Goal: Task Accomplishment & Management: Use online tool/utility

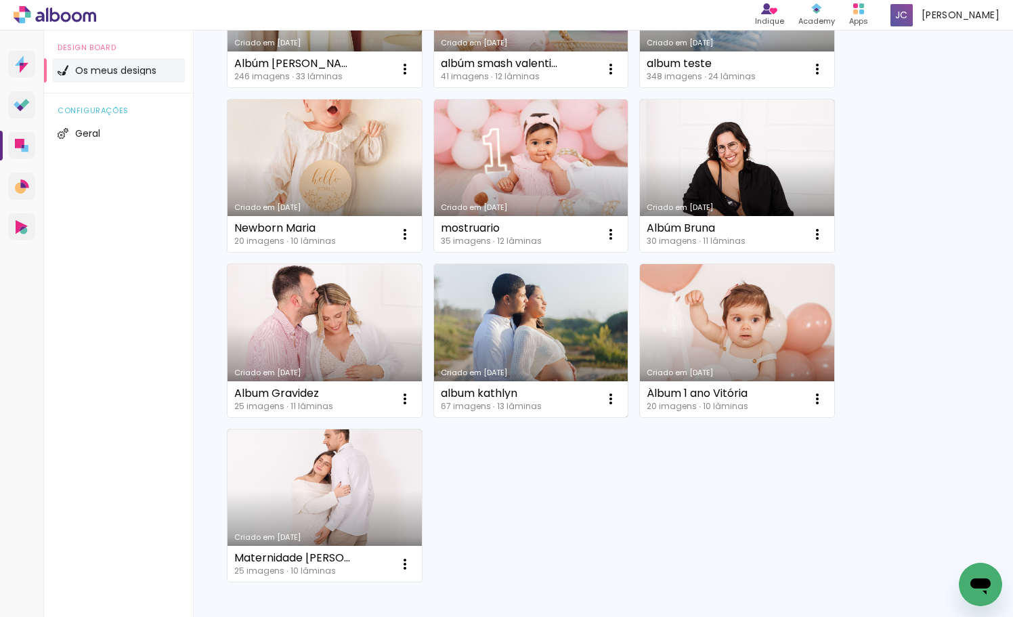
scroll to position [252, 0]
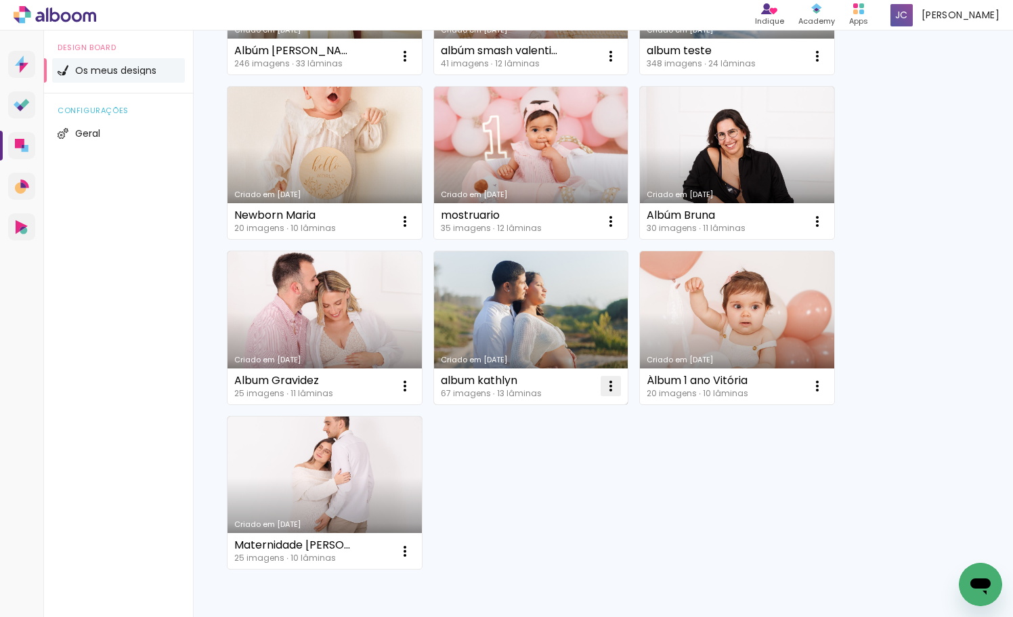
click at [610, 384] on iron-icon at bounding box center [610, 386] width 16 height 16
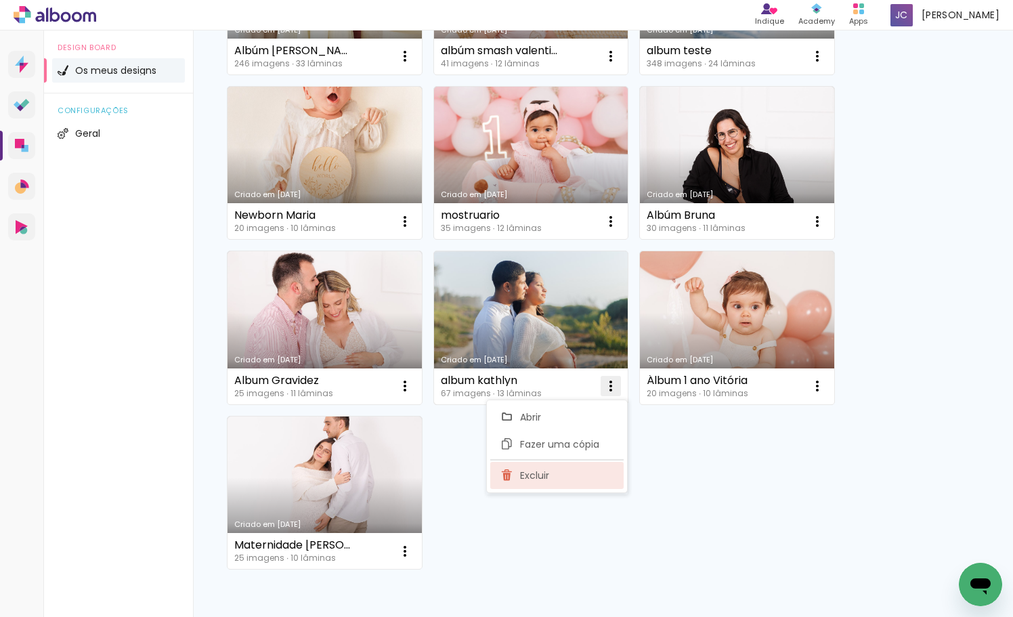
click at [575, 478] on paper-item "Excluir" at bounding box center [556, 475] width 133 height 27
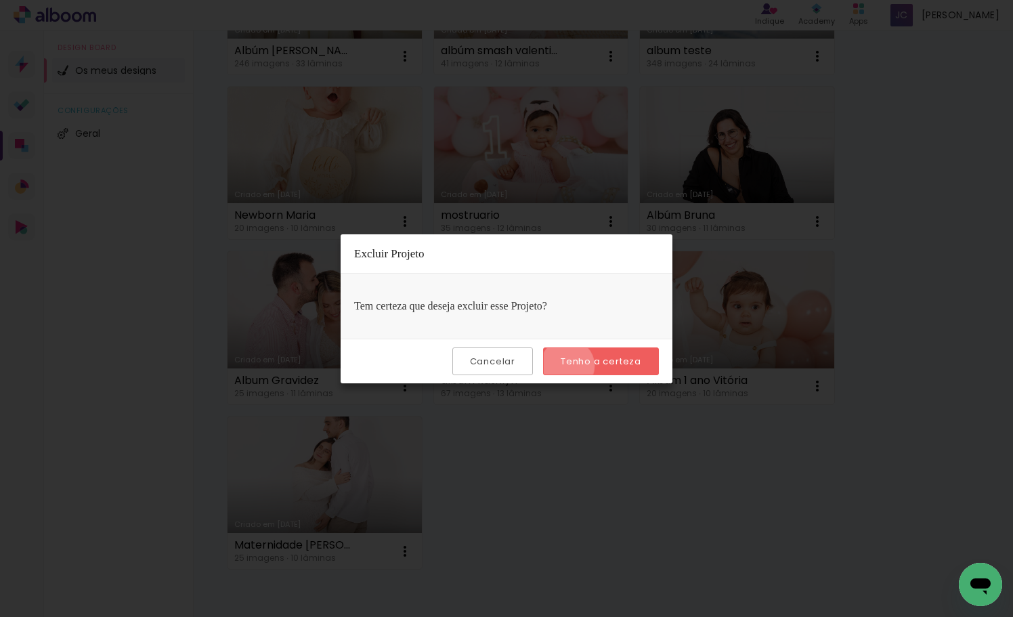
click at [0, 0] on slot "Tenho a certeza" at bounding box center [0, 0] width 0 height 0
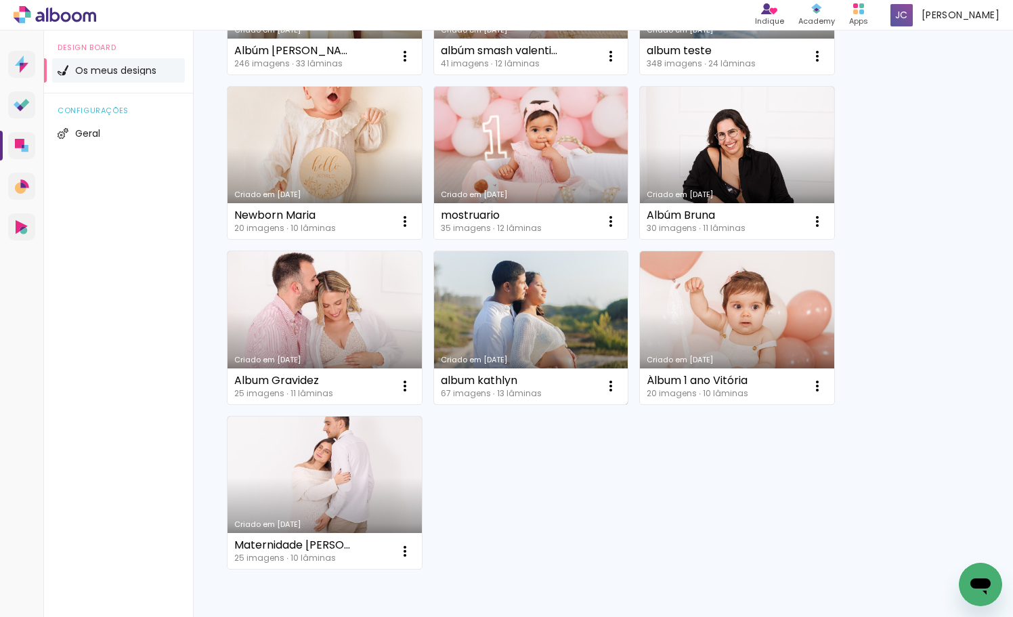
scroll to position [166, 0]
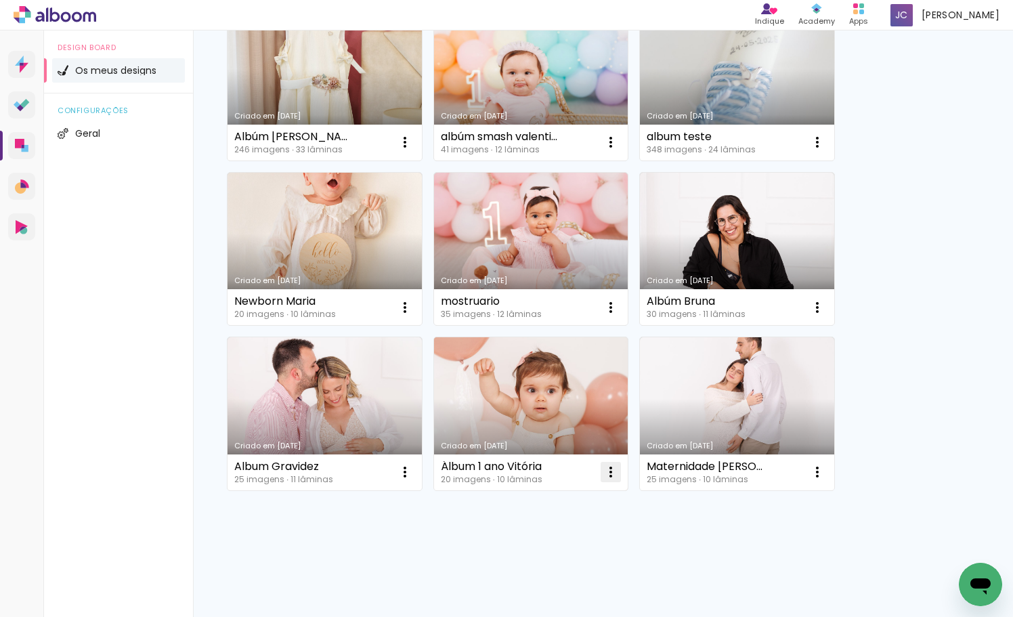
click at [613, 470] on iron-icon at bounding box center [610, 472] width 16 height 16
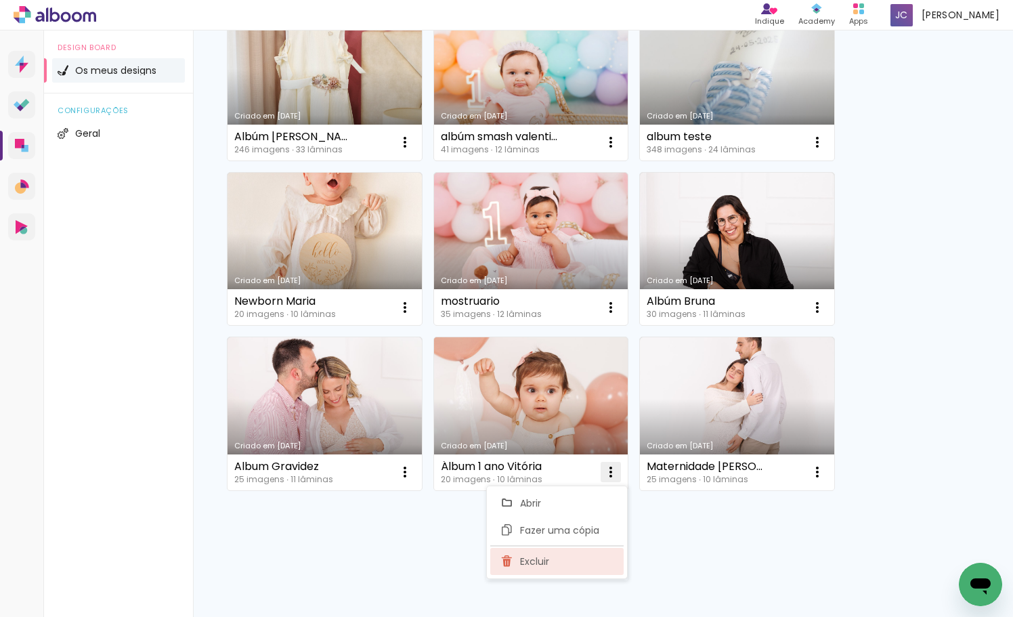
click at [545, 562] on span "Excluir" at bounding box center [534, 560] width 29 height 9
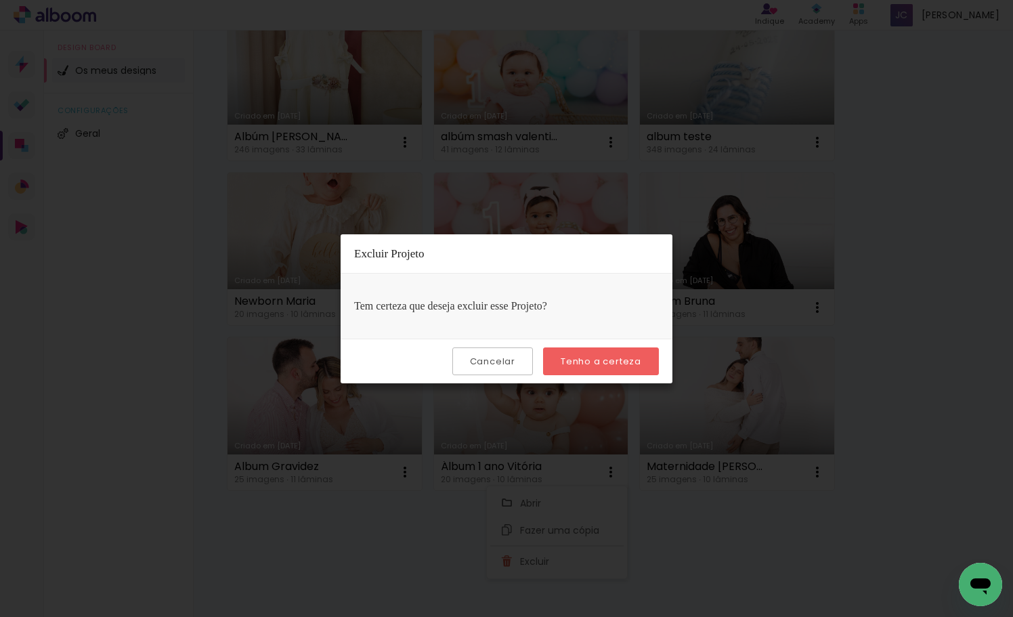
click at [0, 0] on slot "Tenho a certeza" at bounding box center [0, 0] width 0 height 0
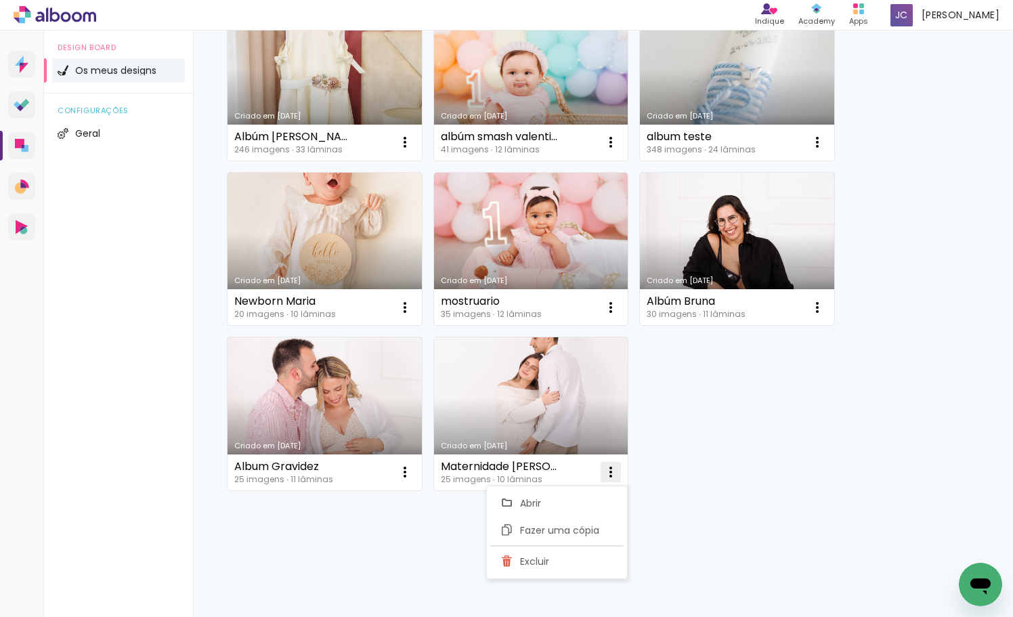
click at [614, 470] on iron-icon at bounding box center [610, 472] width 16 height 16
click at [567, 562] on paper-item "Excluir" at bounding box center [556, 561] width 133 height 27
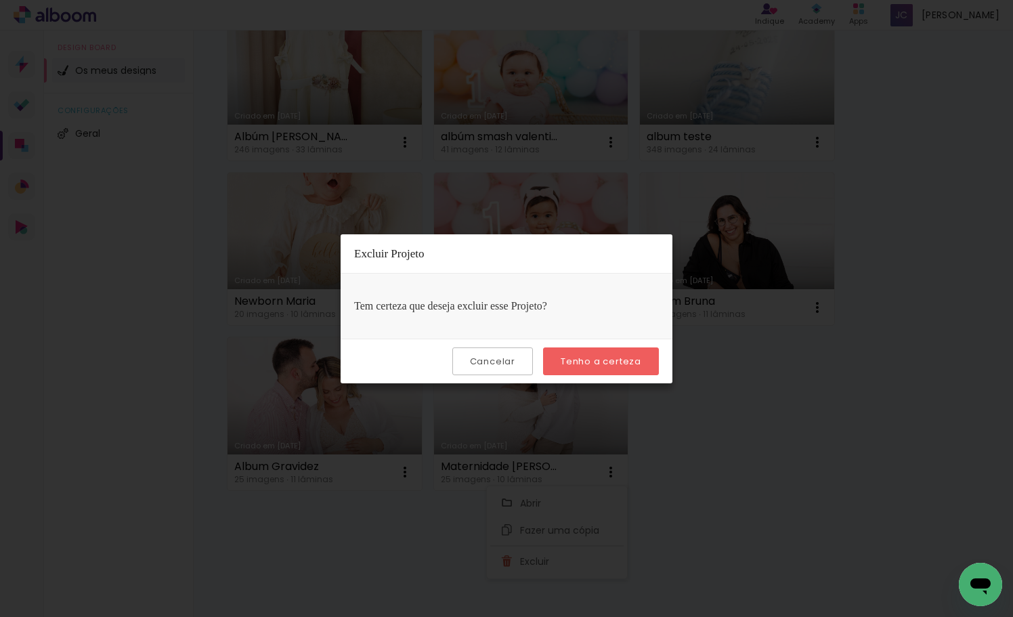
click at [0, 0] on slot "Tenho a certeza" at bounding box center [0, 0] width 0 height 0
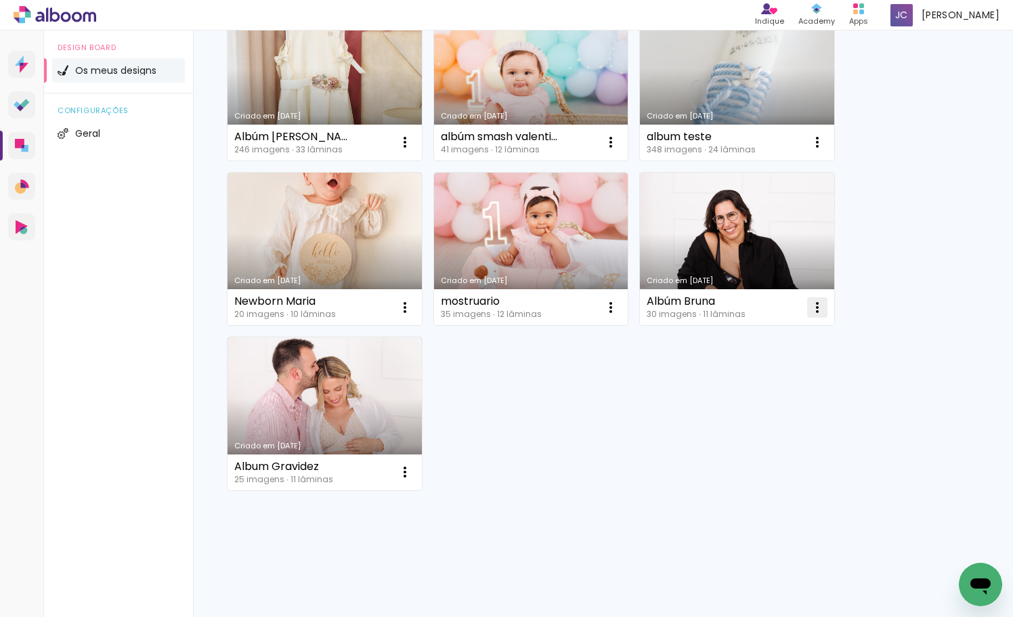
click at [814, 303] on iron-icon at bounding box center [817, 307] width 16 height 16
click at [726, 401] on span "Excluir" at bounding box center [740, 396] width 29 height 9
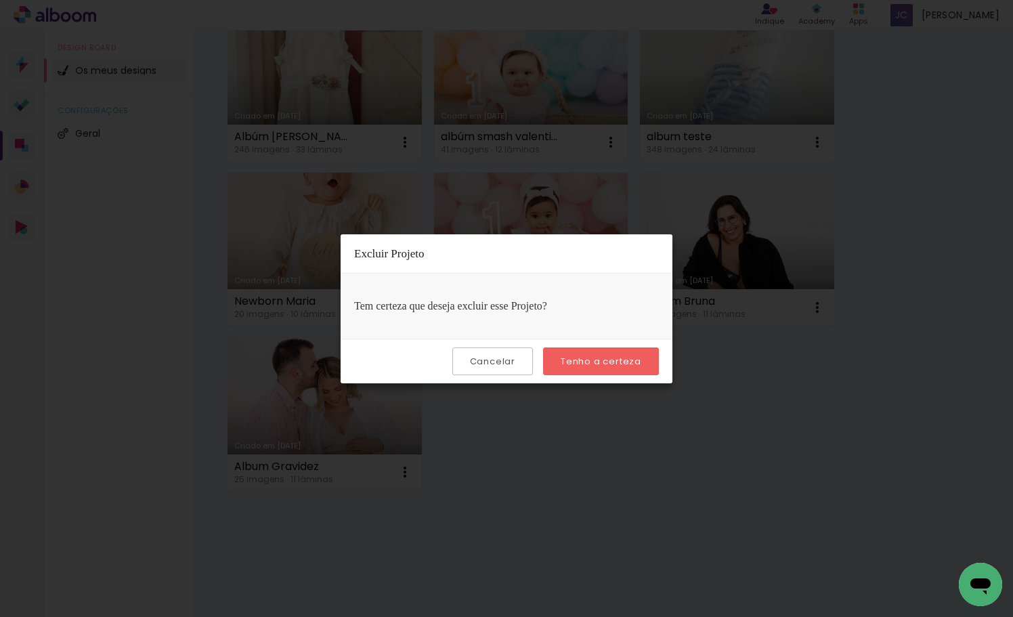
click at [0, 0] on slot "Tenho a certeza" at bounding box center [0, 0] width 0 height 0
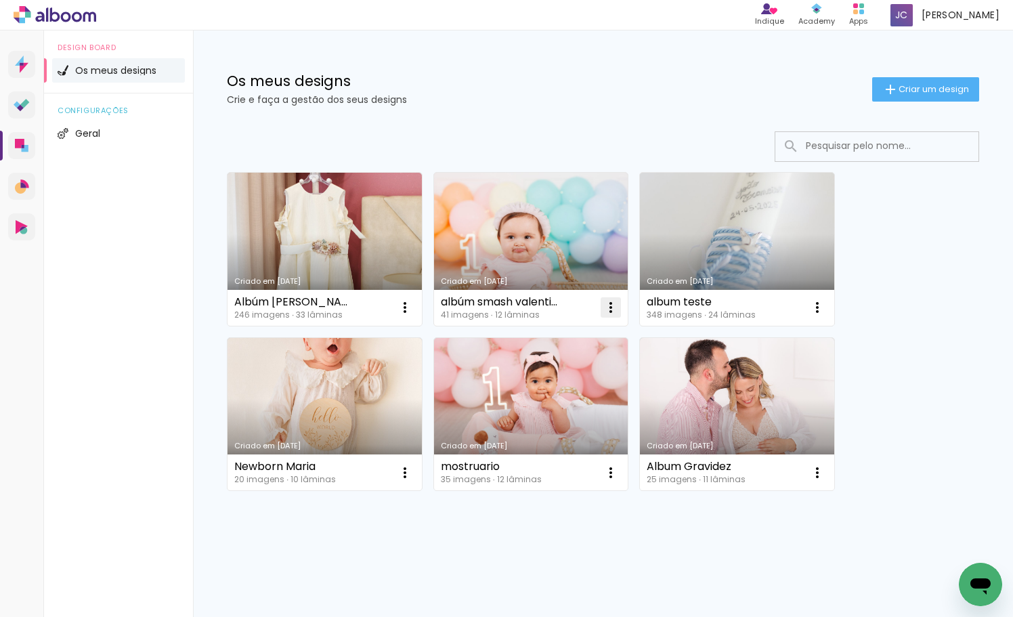
scroll to position [1, 0]
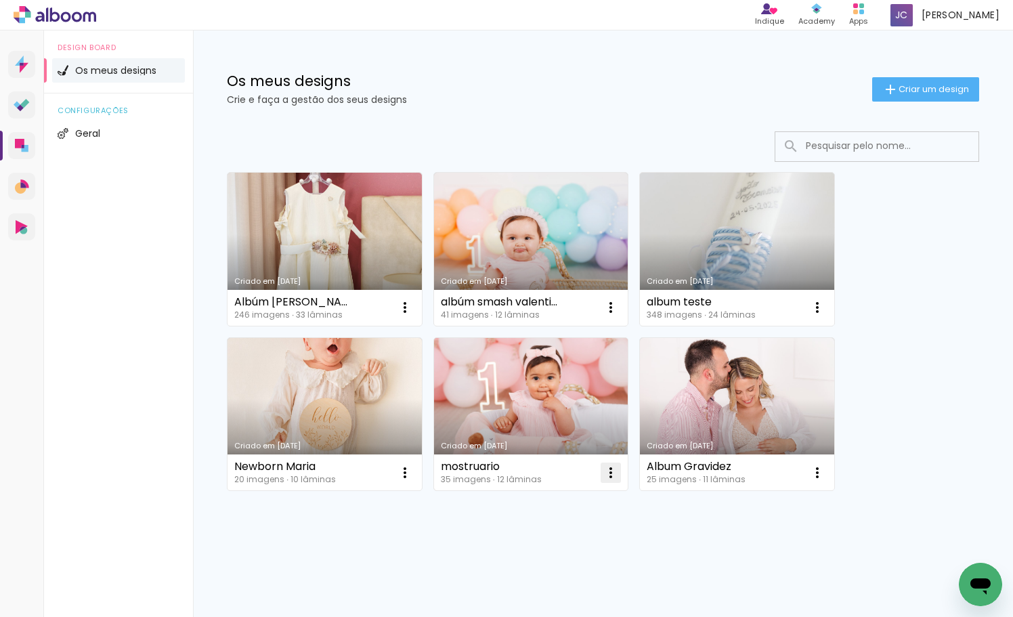
click at [611, 464] on iron-icon at bounding box center [610, 472] width 16 height 16
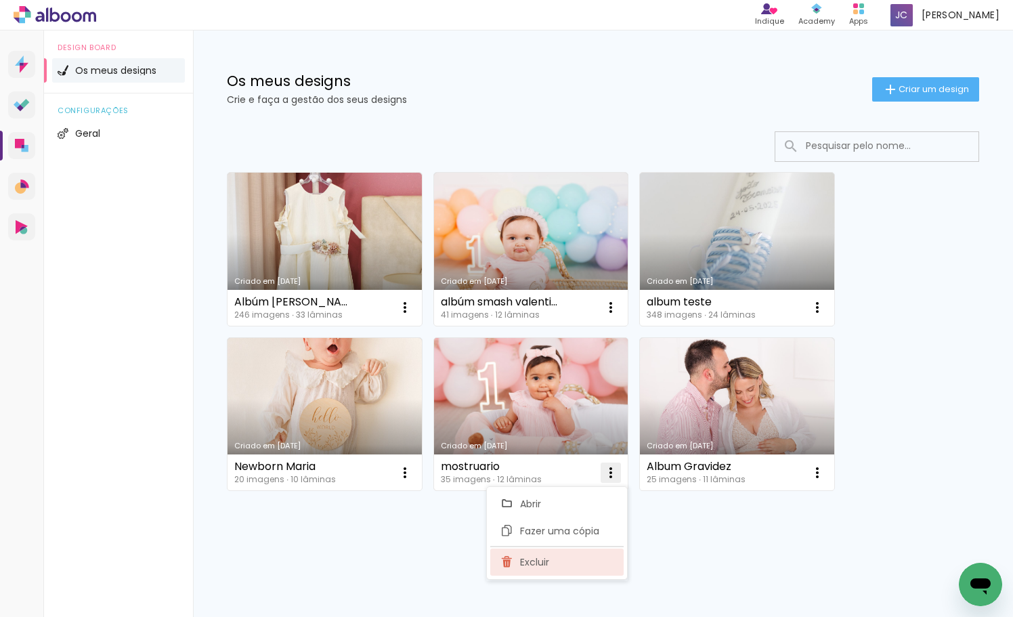
click at [538, 566] on span "Excluir" at bounding box center [534, 561] width 29 height 9
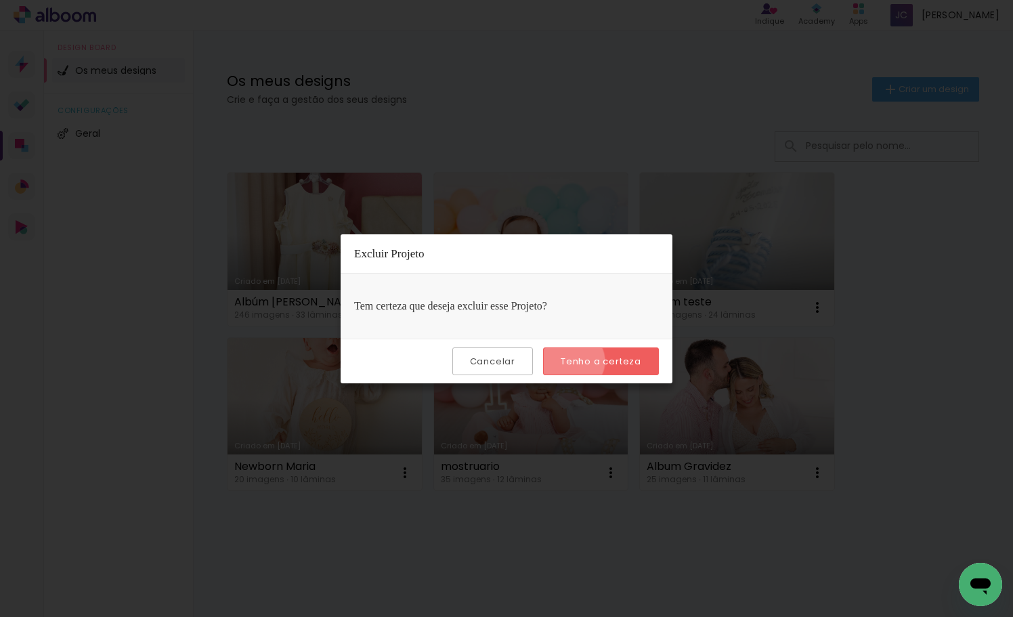
click at [0, 0] on slot "Tenho a certeza" at bounding box center [0, 0] width 0 height 0
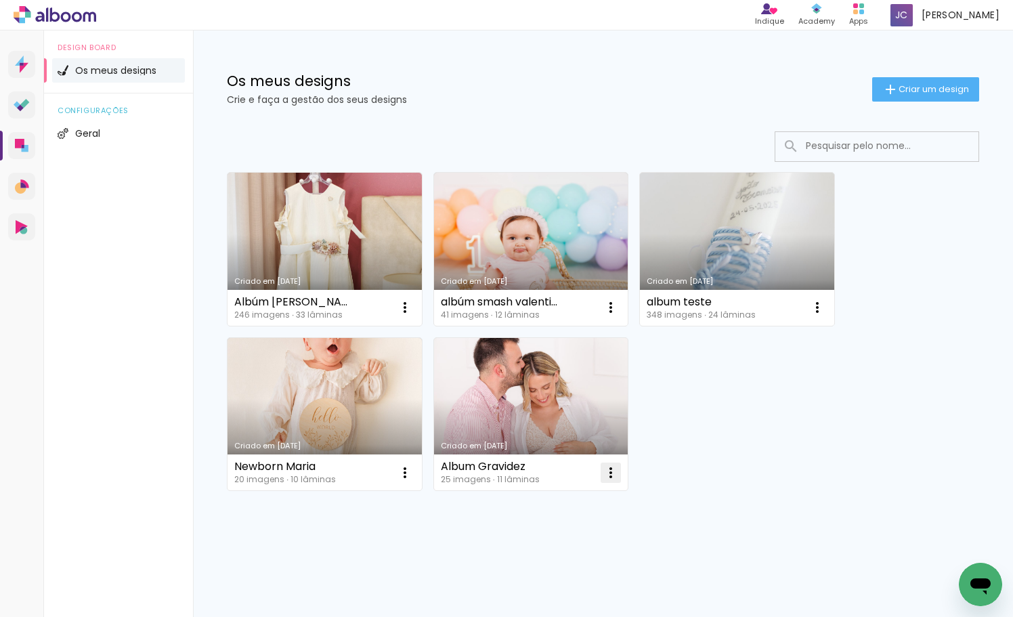
click at [613, 471] on iron-icon at bounding box center [610, 472] width 16 height 16
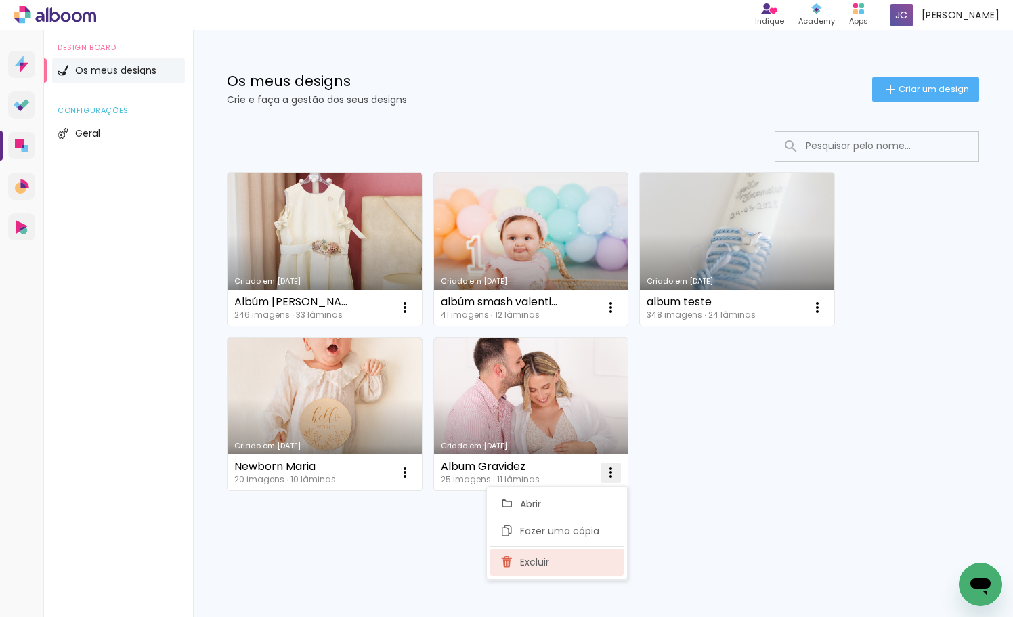
click at [561, 569] on paper-item "Excluir" at bounding box center [556, 561] width 133 height 27
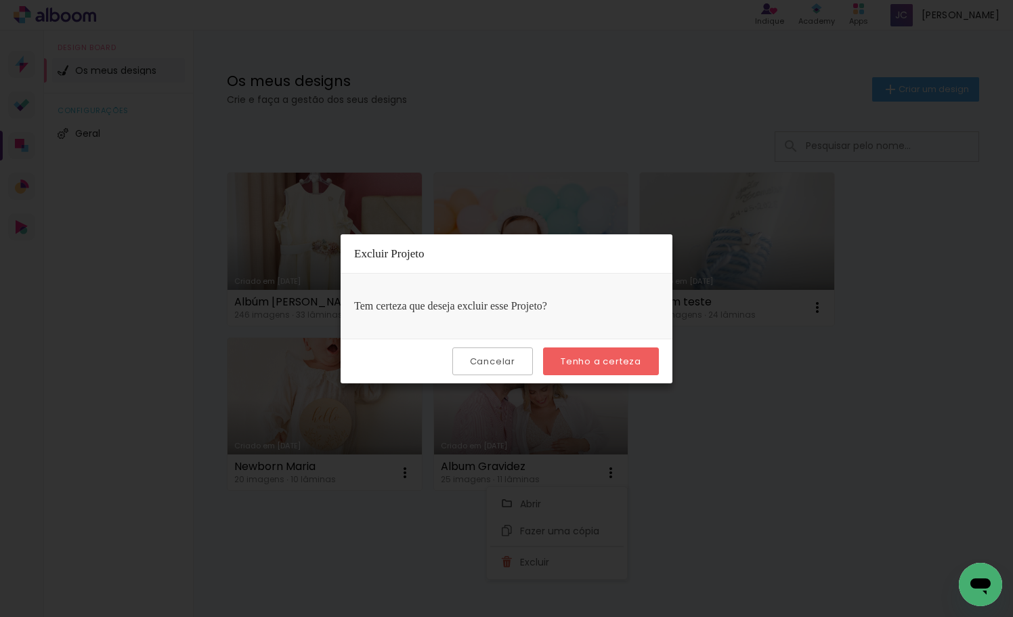
click at [0, 0] on slot "Tenho a certeza" at bounding box center [0, 0] width 0 height 0
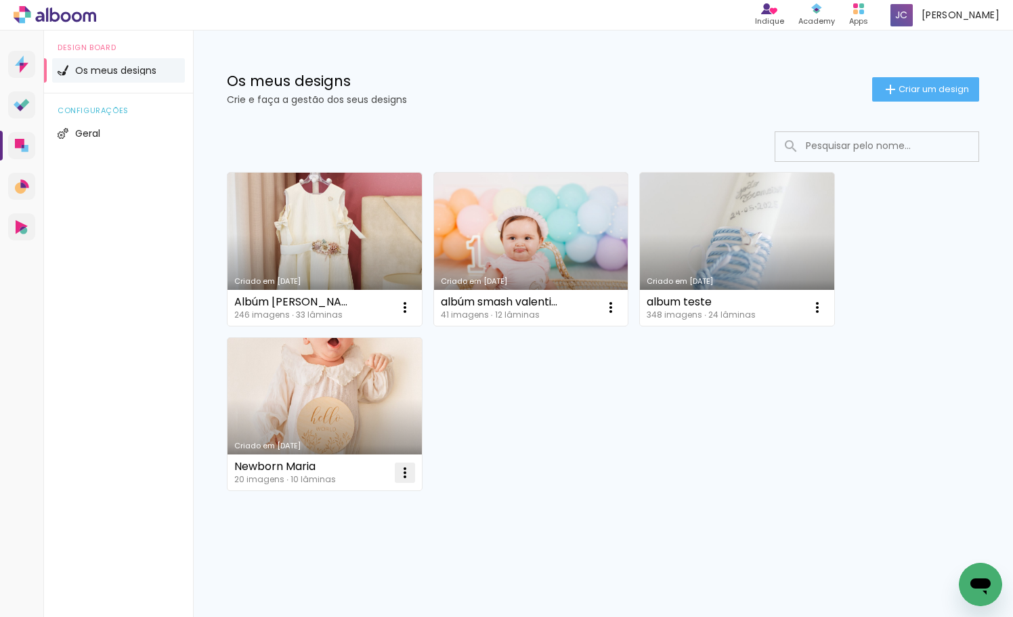
click at [409, 472] on iron-icon at bounding box center [405, 472] width 16 height 16
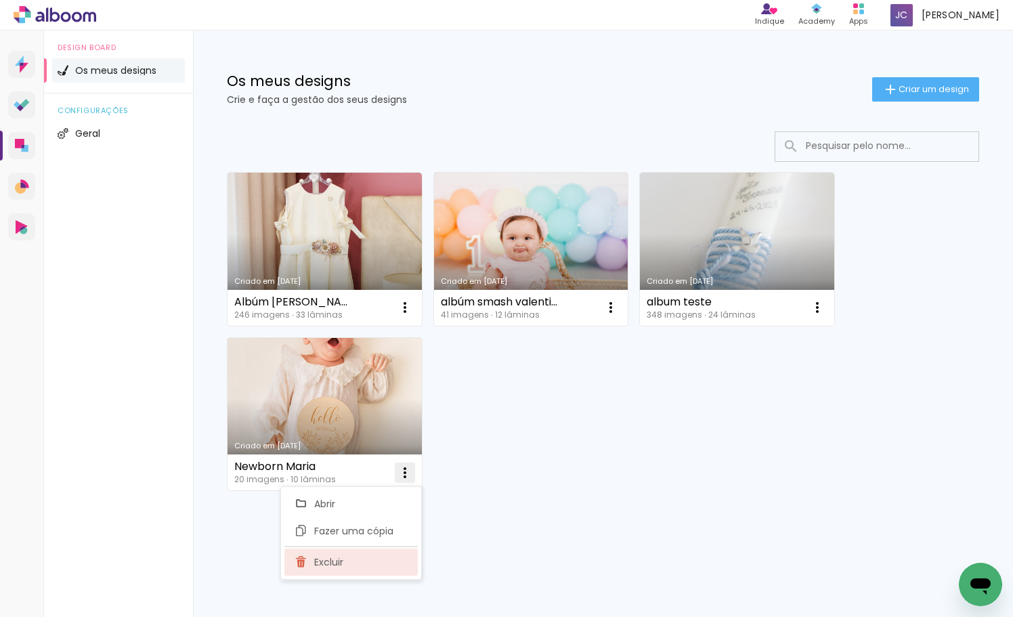
click at [351, 564] on paper-item "Excluir" at bounding box center [350, 561] width 133 height 27
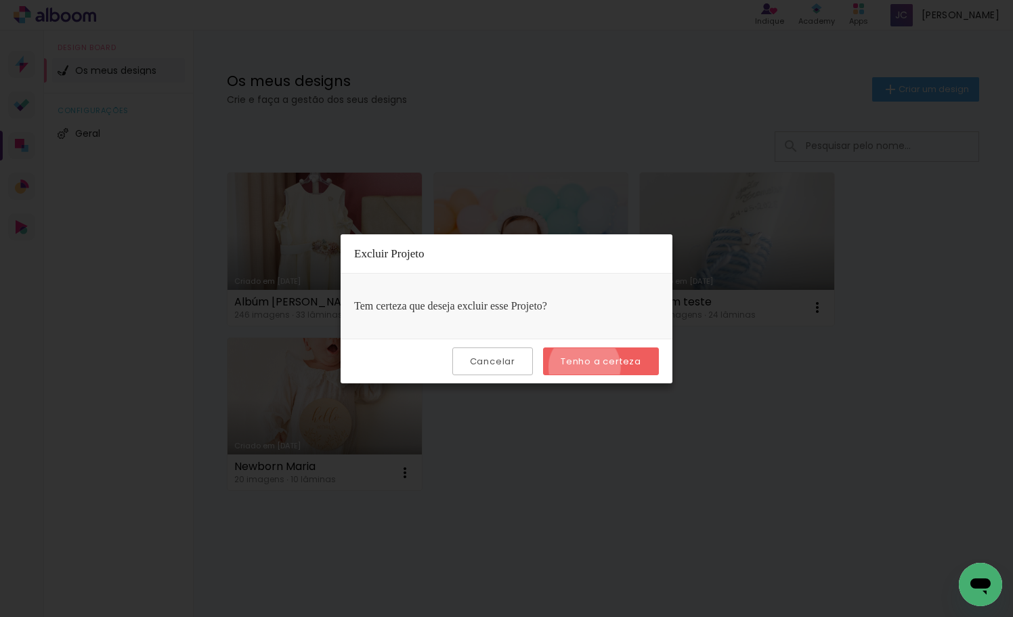
click at [0, 0] on slot "Tenho a certeza" at bounding box center [0, 0] width 0 height 0
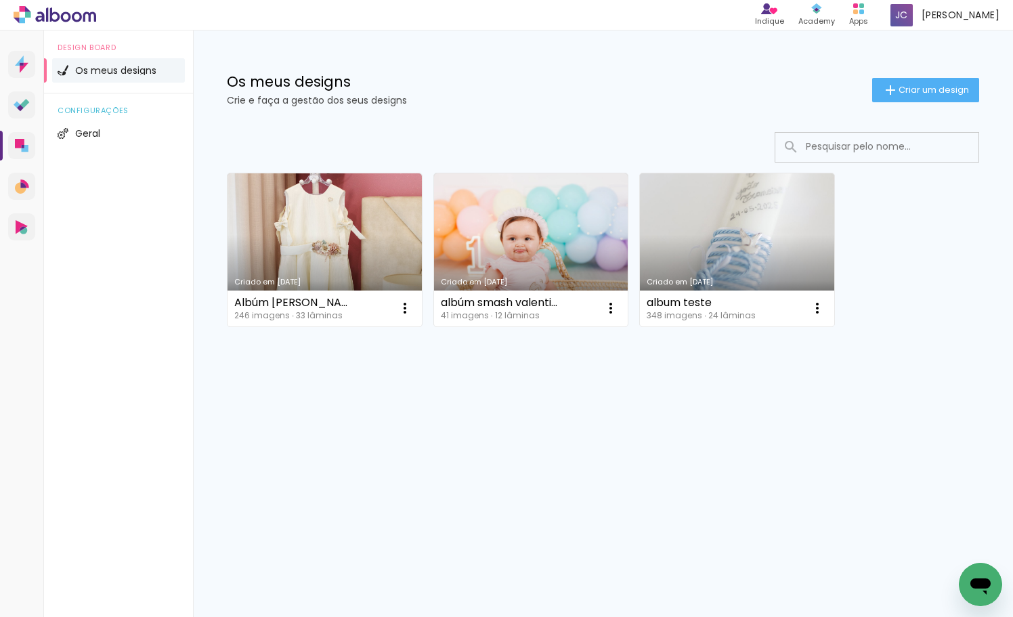
scroll to position [0, 0]
click at [812, 313] on iron-icon at bounding box center [817, 308] width 16 height 16
click at [764, 395] on paper-item "Excluir" at bounding box center [762, 397] width 133 height 27
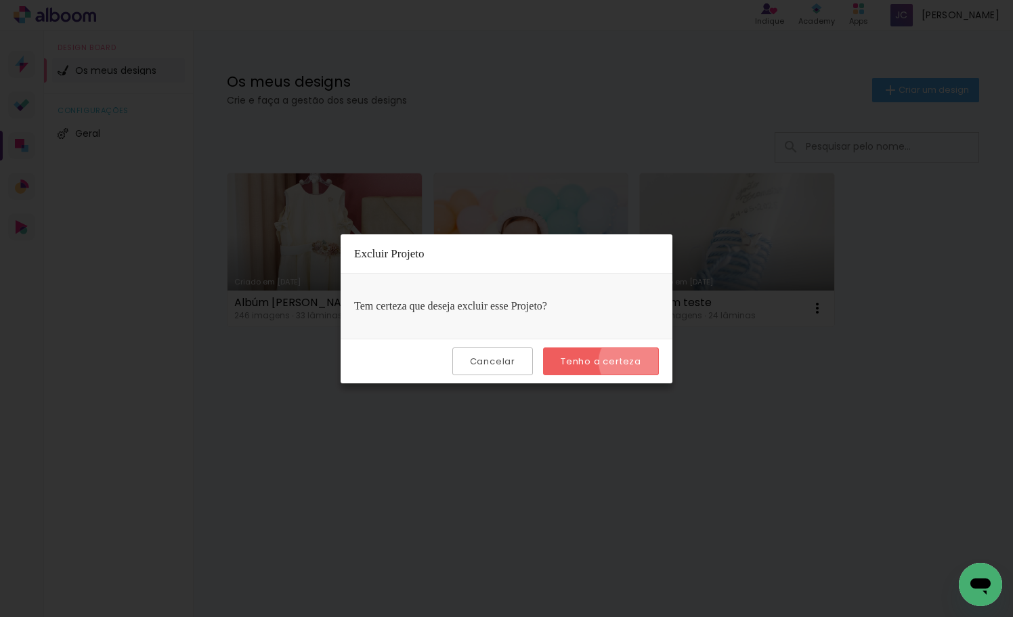
click at [0, 0] on slot "Tenho a certeza" at bounding box center [0, 0] width 0 height 0
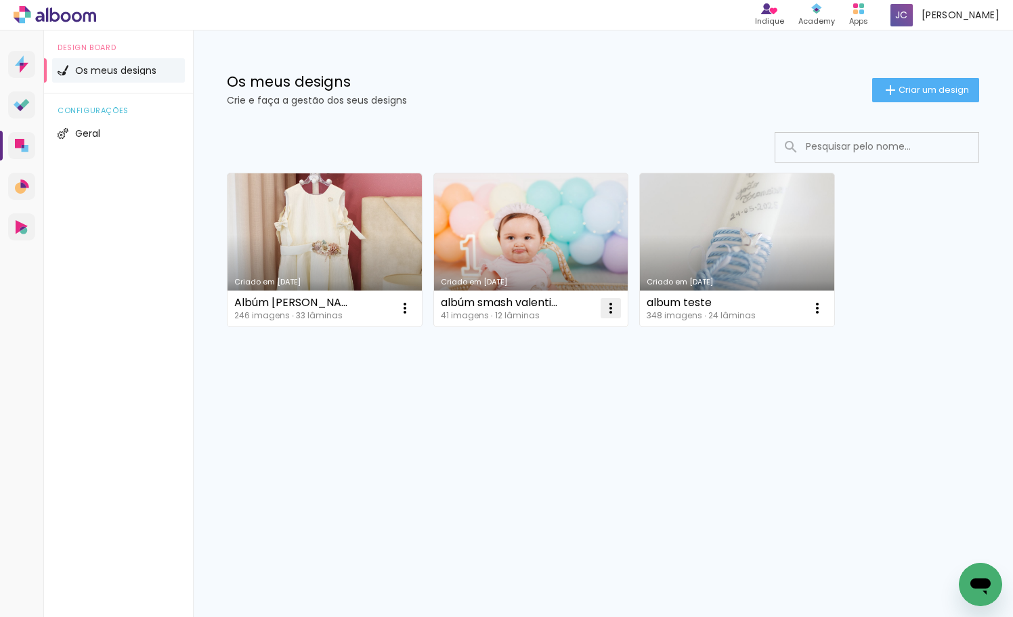
click at [616, 304] on iron-icon at bounding box center [610, 308] width 16 height 16
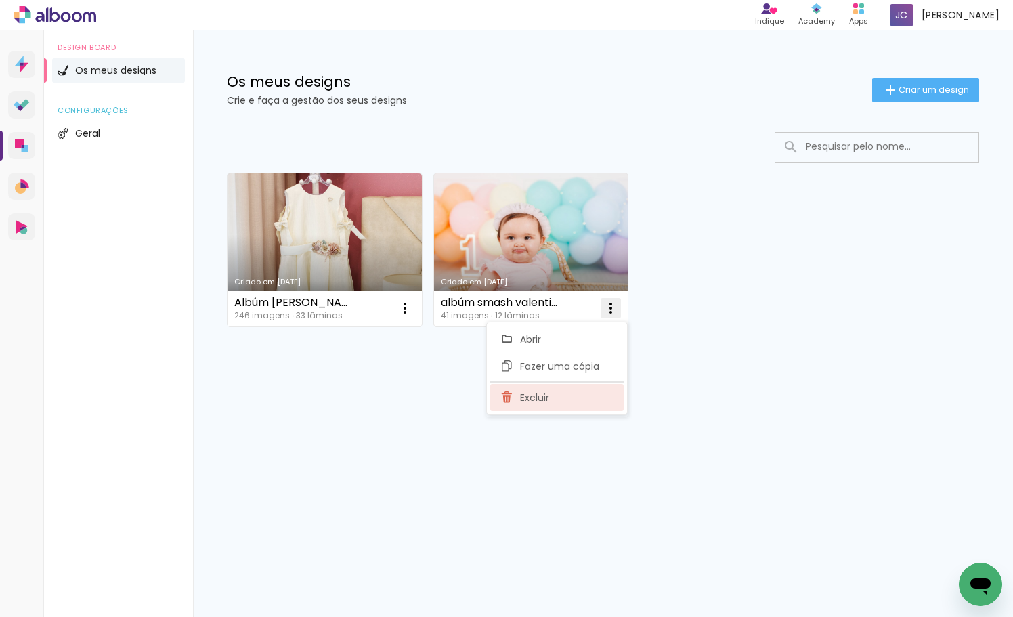
click at [583, 399] on paper-item "Excluir" at bounding box center [556, 397] width 133 height 27
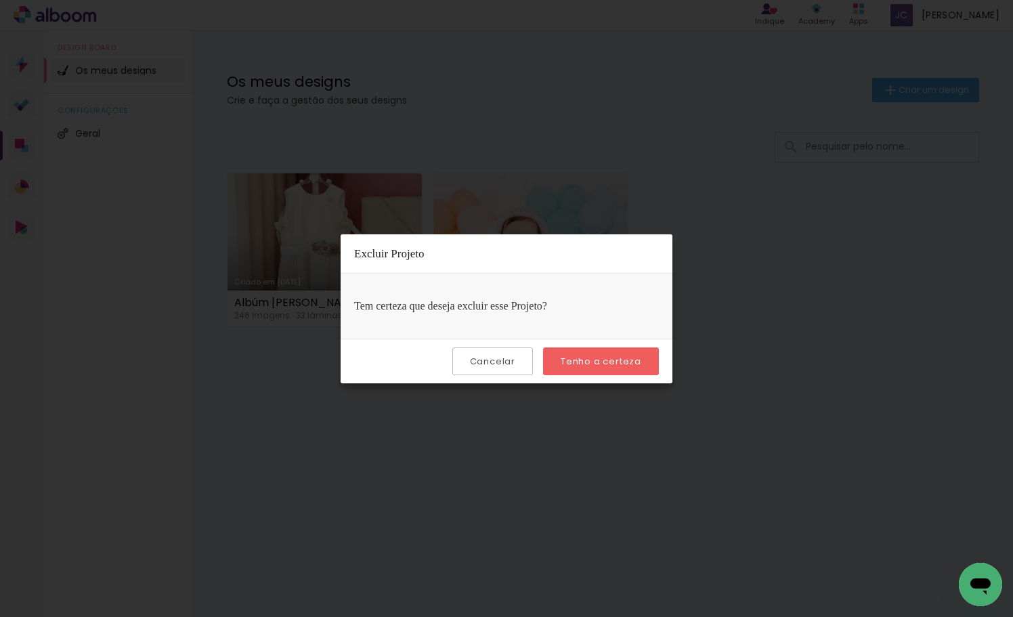
click at [0, 0] on slot "Tenho a certeza" at bounding box center [0, 0] width 0 height 0
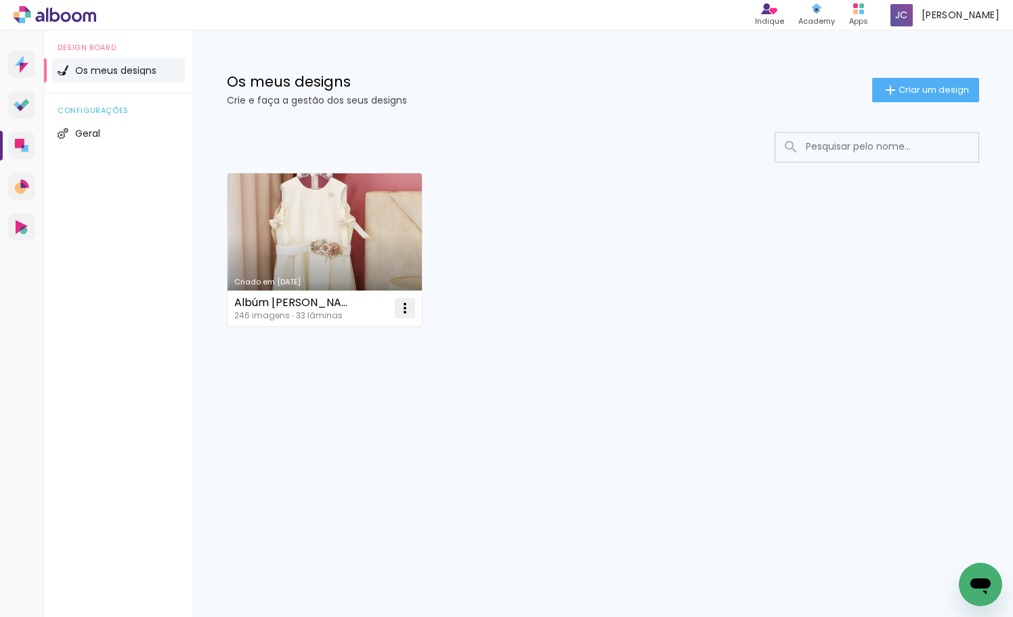
click at [404, 305] on iron-icon at bounding box center [405, 308] width 16 height 16
click at [376, 398] on paper-item "Excluir" at bounding box center [350, 397] width 133 height 27
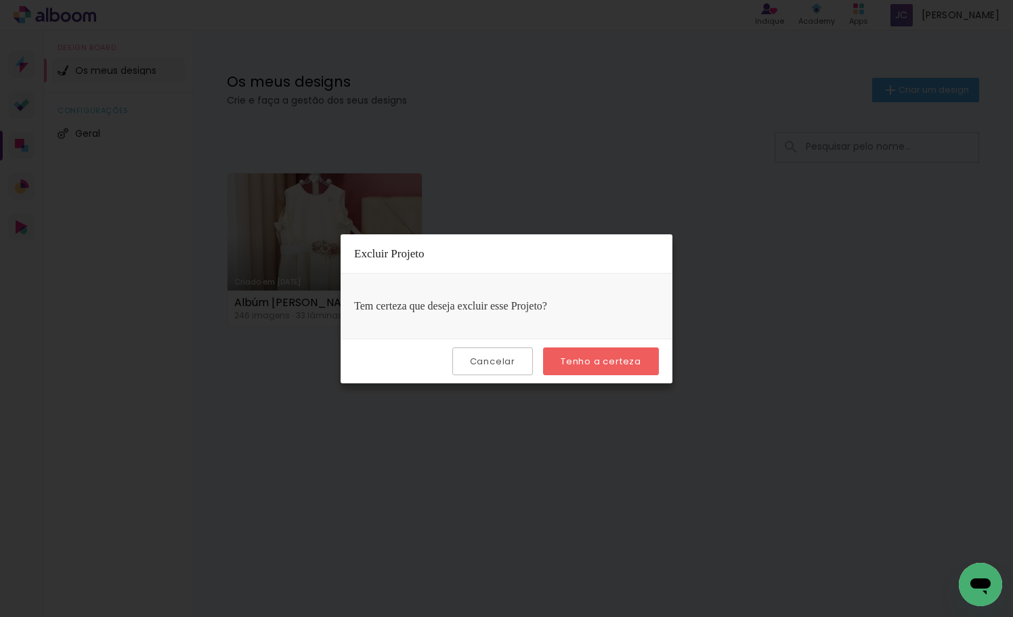
click at [0, 0] on slot "Tenho a certeza" at bounding box center [0, 0] width 0 height 0
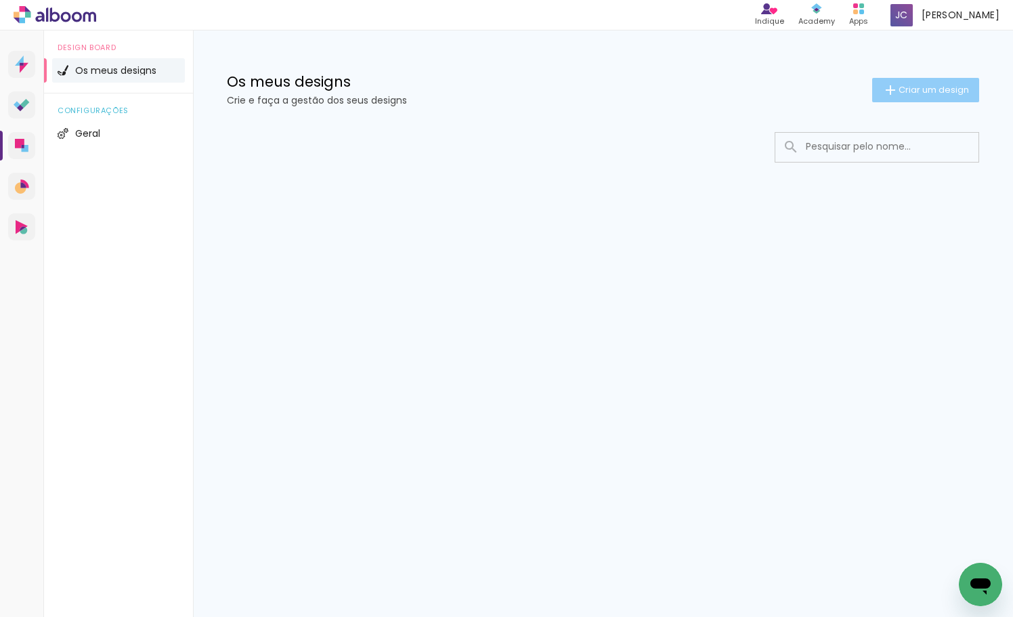
click at [916, 93] on span "Criar um design" at bounding box center [933, 89] width 70 height 9
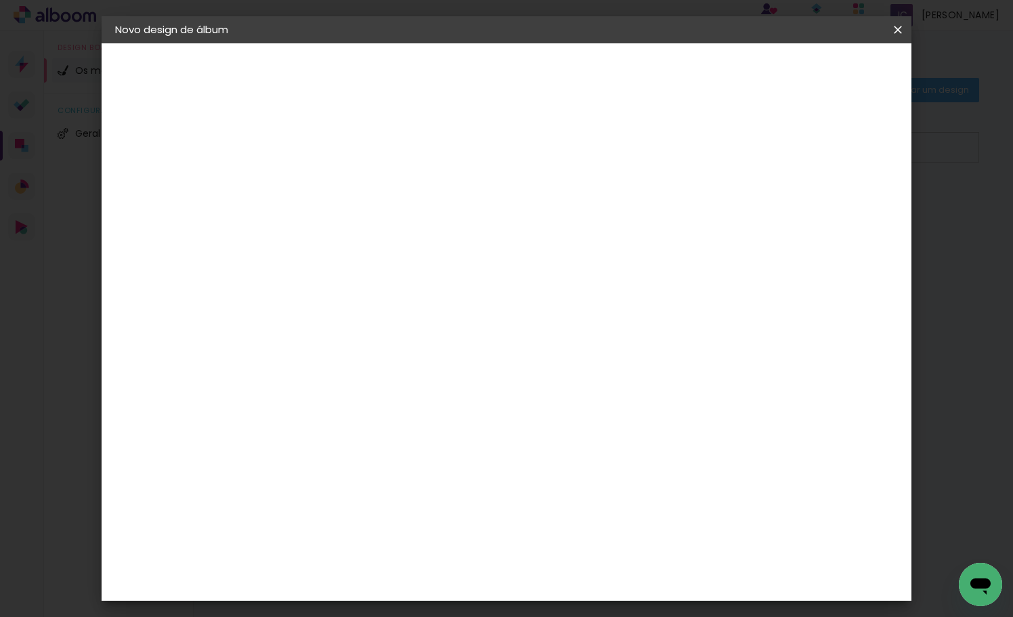
click at [336, 180] on input at bounding box center [336, 181] width 0 height 21
click at [336, 181] on input "albúm newborn xonstança" at bounding box center [336, 181] width 0 height 21
type input "albúm newborn constança"
type paper-input "albúm newborn constança"
click at [0, 0] on slot "Avançar" at bounding box center [0, 0] width 0 height 0
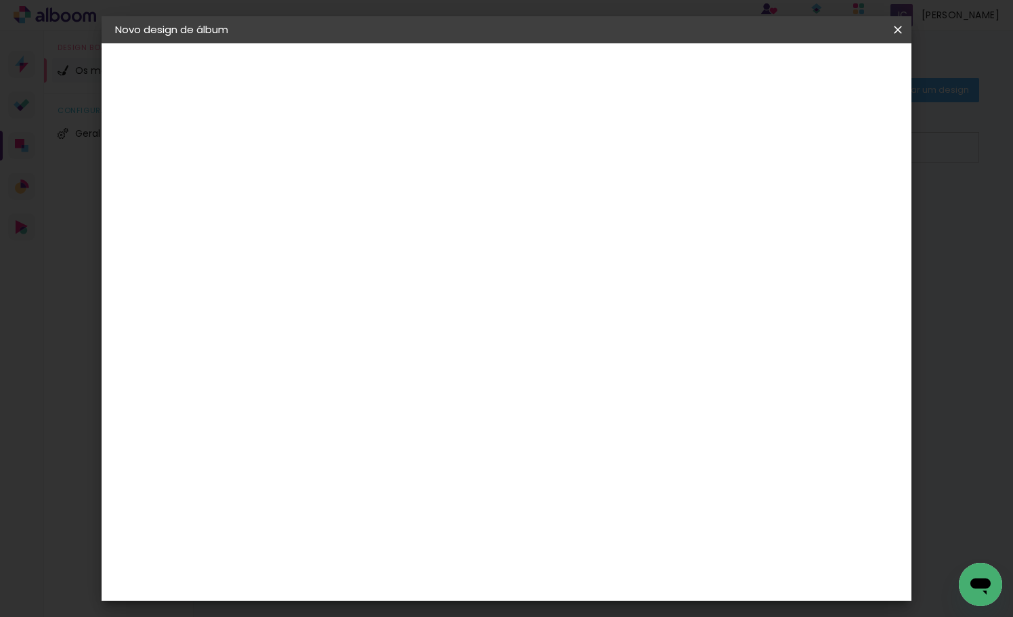
click at [416, 297] on paper-item "DreambooksPro" at bounding box center [357, 306] width 118 height 30
click at [0, 0] on slot "Avançar" at bounding box center [0, 0] width 0 height 0
click at [389, 225] on input "text" at bounding box center [362, 235] width 53 height 21
click at [670, 225] on paper-item "Álbum" at bounding box center [594, 224] width 271 height 27
type input "Álbum"
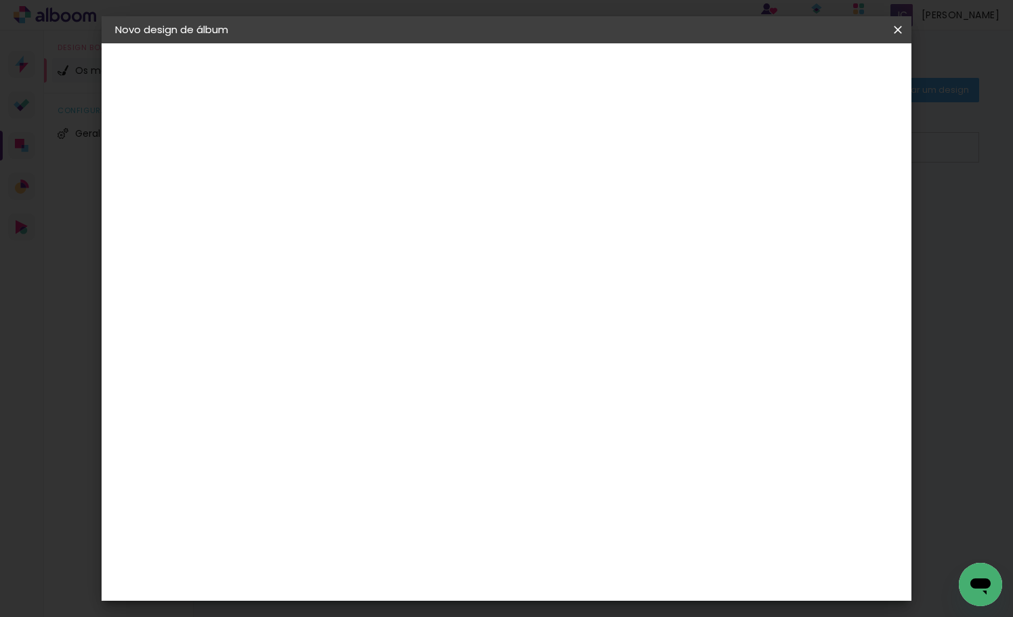
scroll to position [142, 0]
click at [428, 472] on span "20 × 20" at bounding box center [396, 486] width 63 height 28
click at [0, 0] on slot "Avançar" at bounding box center [0, 0] width 0 height 0
click at [813, 70] on span "Iniciar design" at bounding box center [782, 71] width 62 height 9
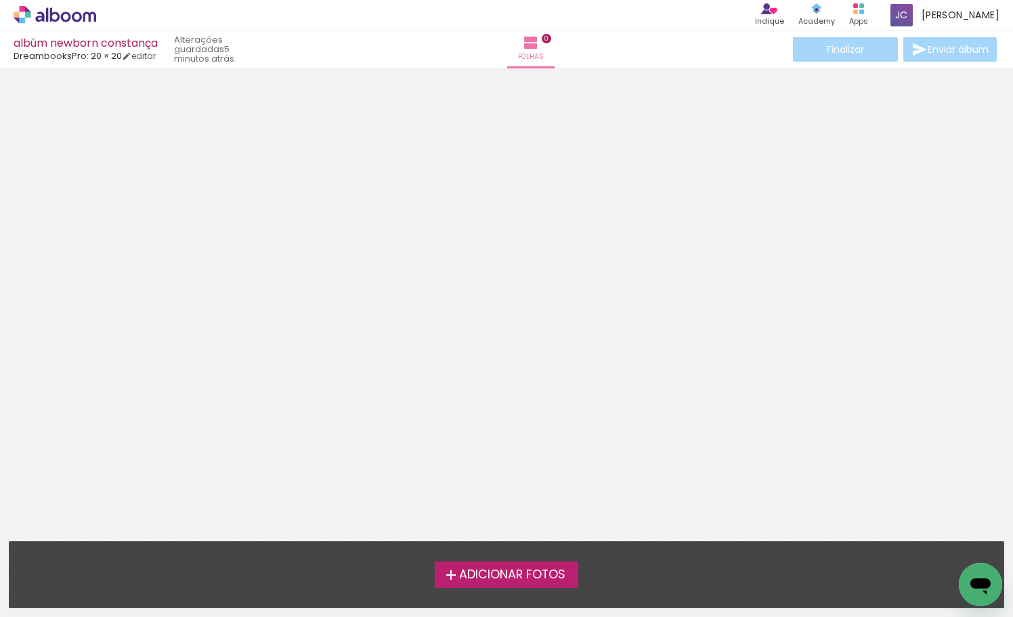
click at [451, 581] on iron-icon at bounding box center [451, 575] width 16 height 16
click at [0, 0] on input "file" at bounding box center [0, 0] width 0 height 0
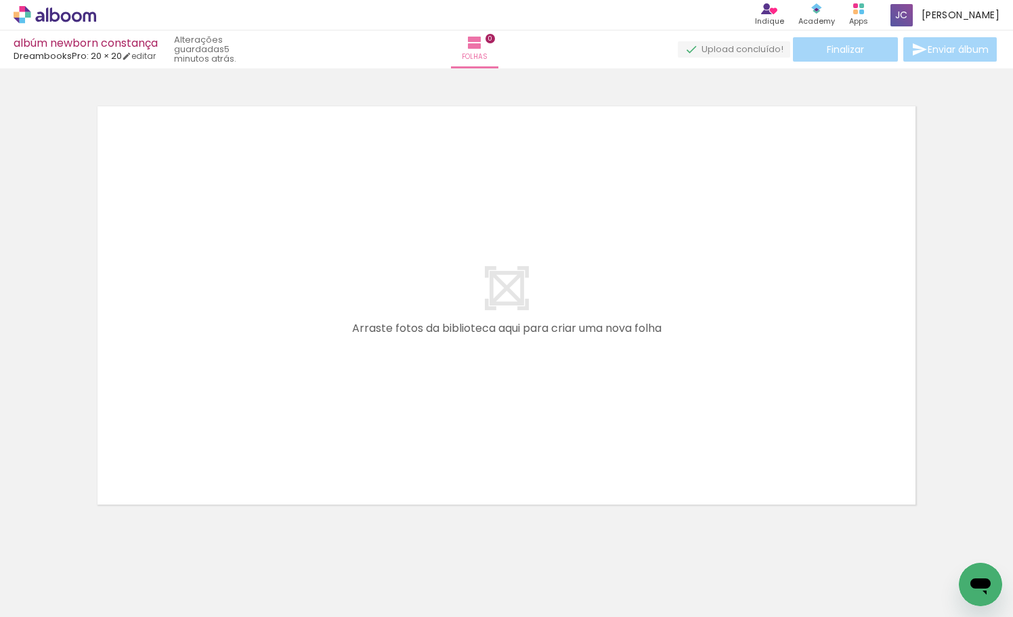
scroll to position [17, 0]
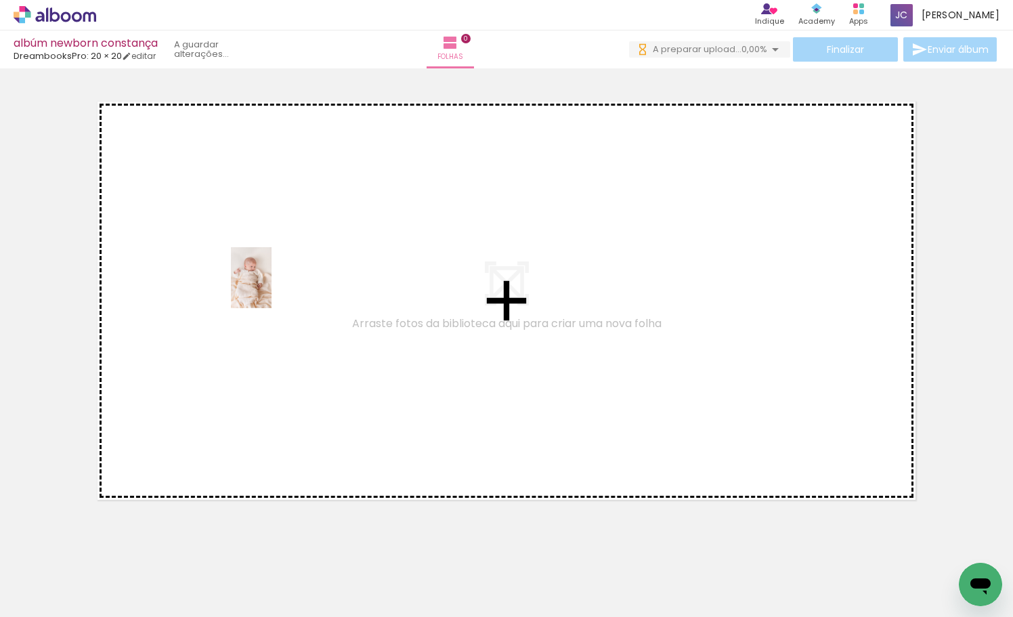
drag, startPoint x: 133, startPoint y: 579, endPoint x: 272, endPoint y: 289, distance: 322.1
click at [272, 289] on quentale-workspace at bounding box center [506, 308] width 1013 height 617
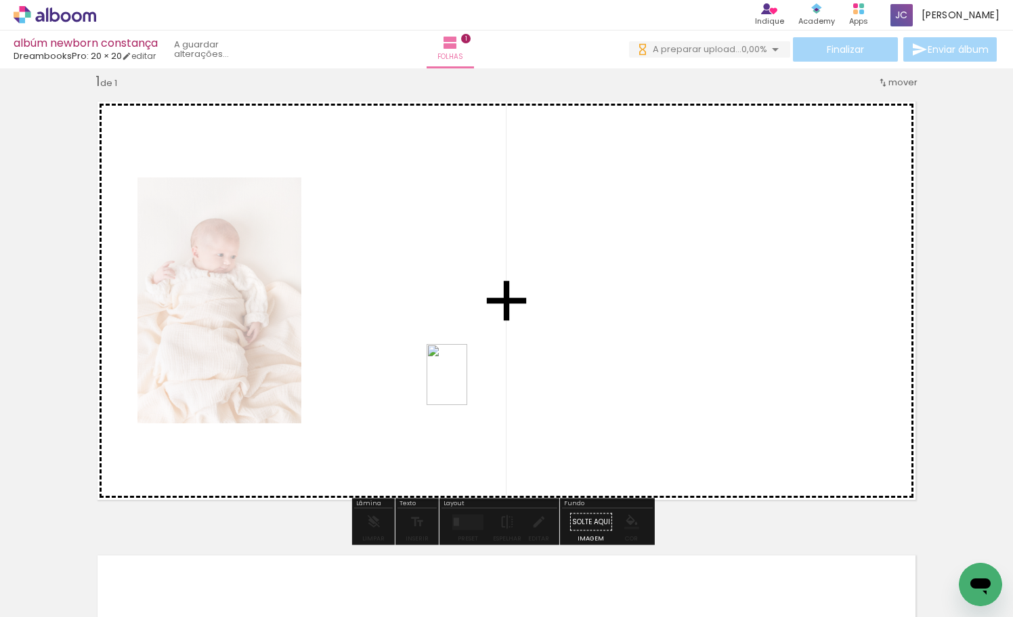
drag, startPoint x: 219, startPoint y: 591, endPoint x: 467, endPoint y: 385, distance: 322.0
click at [467, 385] on quentale-workspace at bounding box center [506, 308] width 1013 height 617
drag, startPoint x: 294, startPoint y: 579, endPoint x: 693, endPoint y: 408, distance: 434.2
click at [693, 408] on quentale-workspace at bounding box center [506, 308] width 1013 height 617
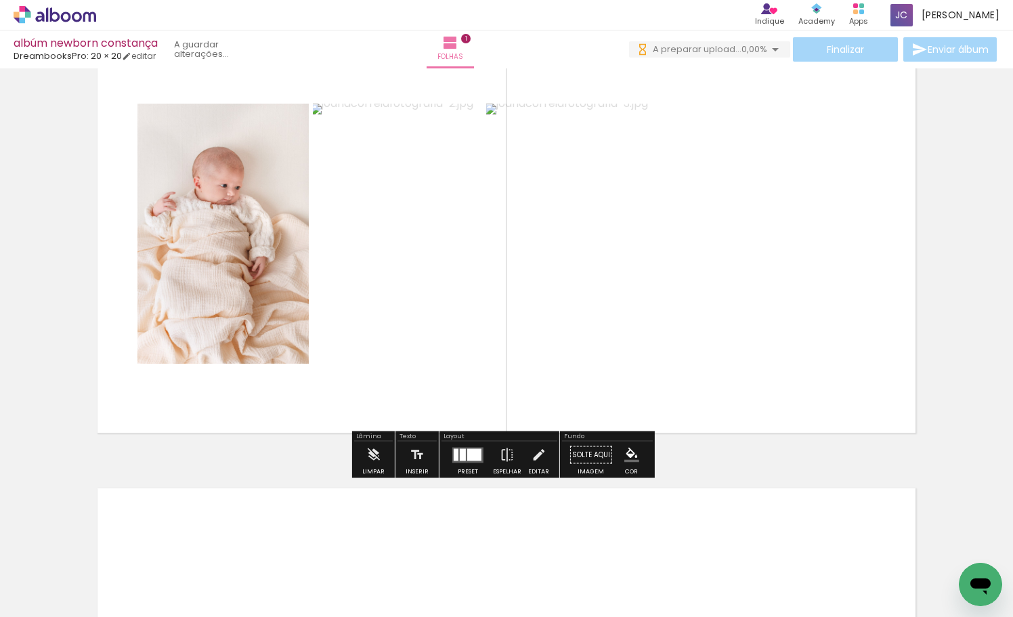
scroll to position [140, 0]
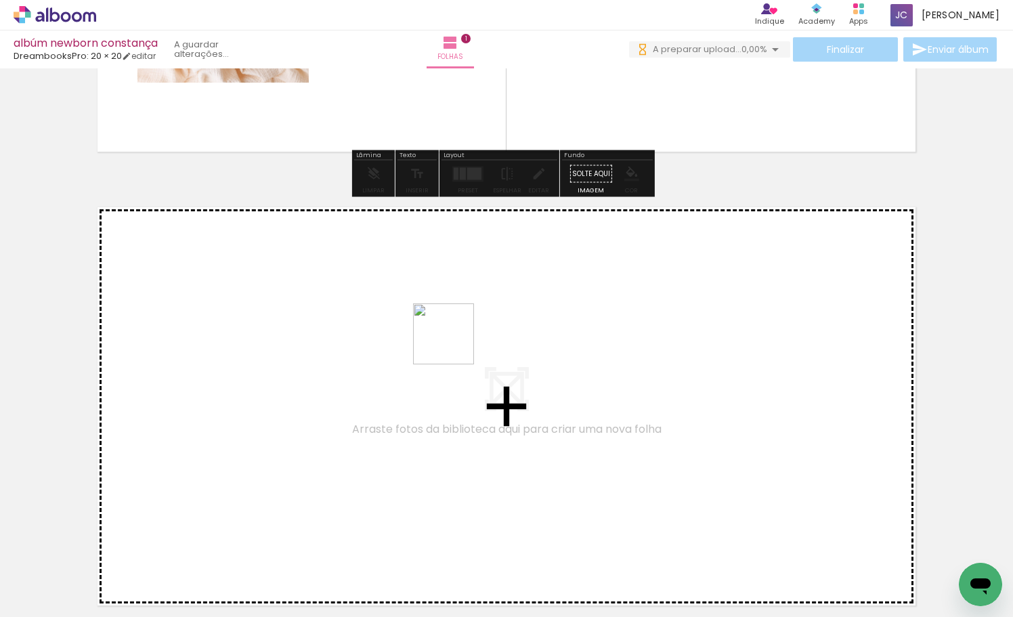
drag, startPoint x: 374, startPoint y: 564, endPoint x: 455, endPoint y: 344, distance: 234.5
click at [455, 344] on quentale-workspace at bounding box center [506, 308] width 1013 height 617
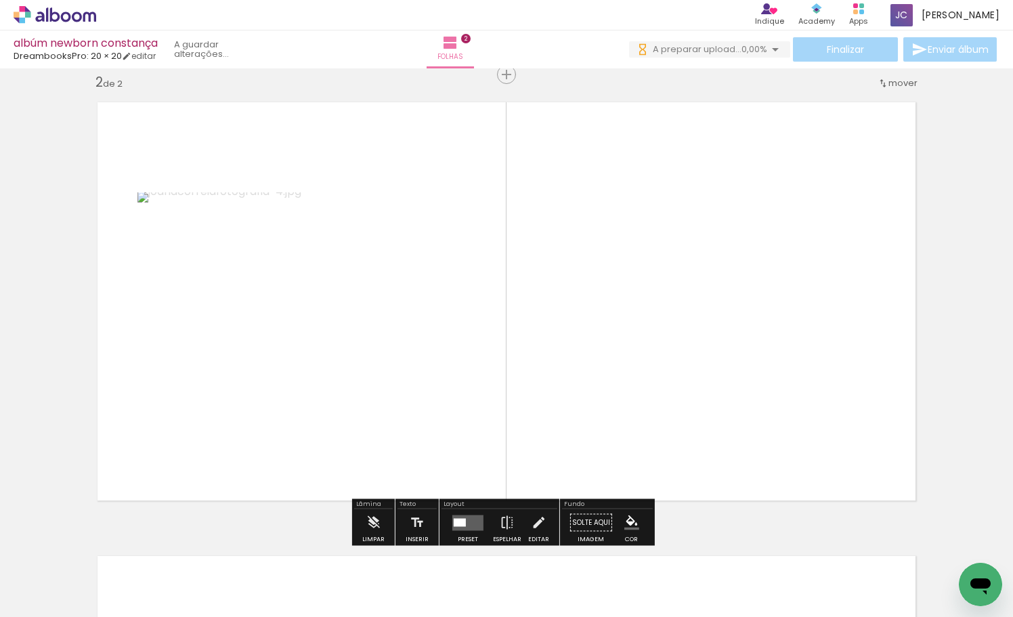
scroll to position [470, 0]
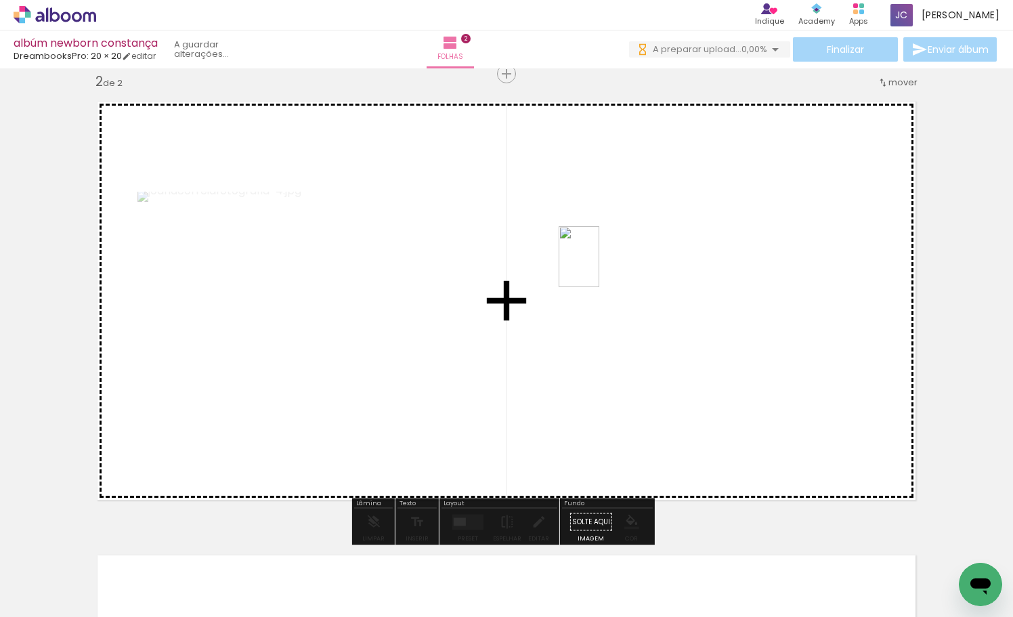
drag, startPoint x: 443, startPoint y: 588, endPoint x: 599, endPoint y: 267, distance: 357.5
click at [599, 267] on quentale-workspace at bounding box center [506, 308] width 1013 height 617
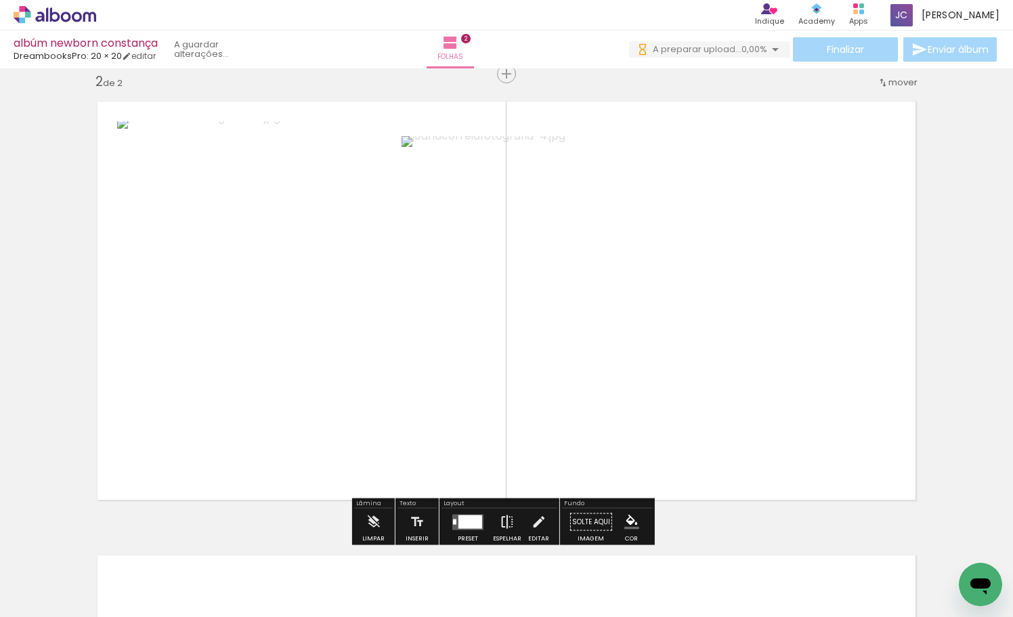
click at [509, 514] on iron-icon at bounding box center [506, 521] width 15 height 27
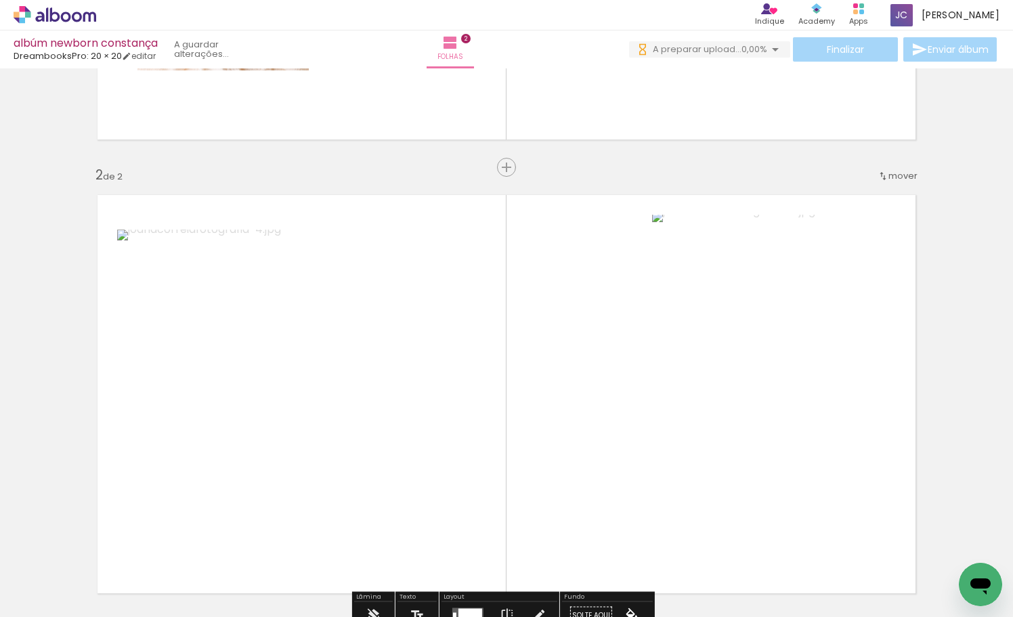
scroll to position [364, 0]
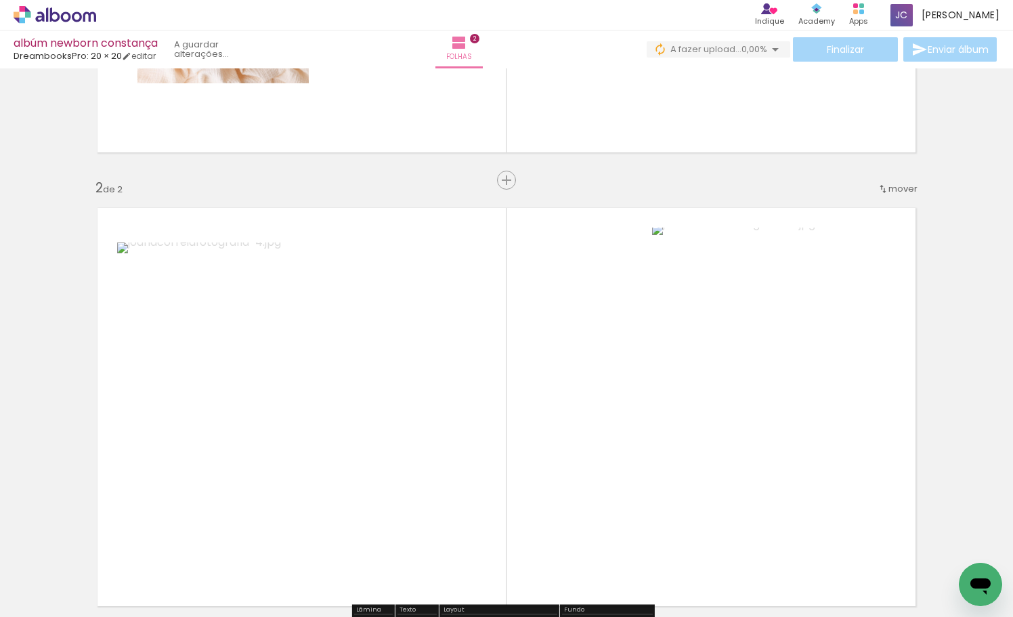
click at [902, 186] on span "mover" at bounding box center [902, 188] width 29 height 13
click at [865, 191] on span "1" at bounding box center [863, 186] width 3 height 22
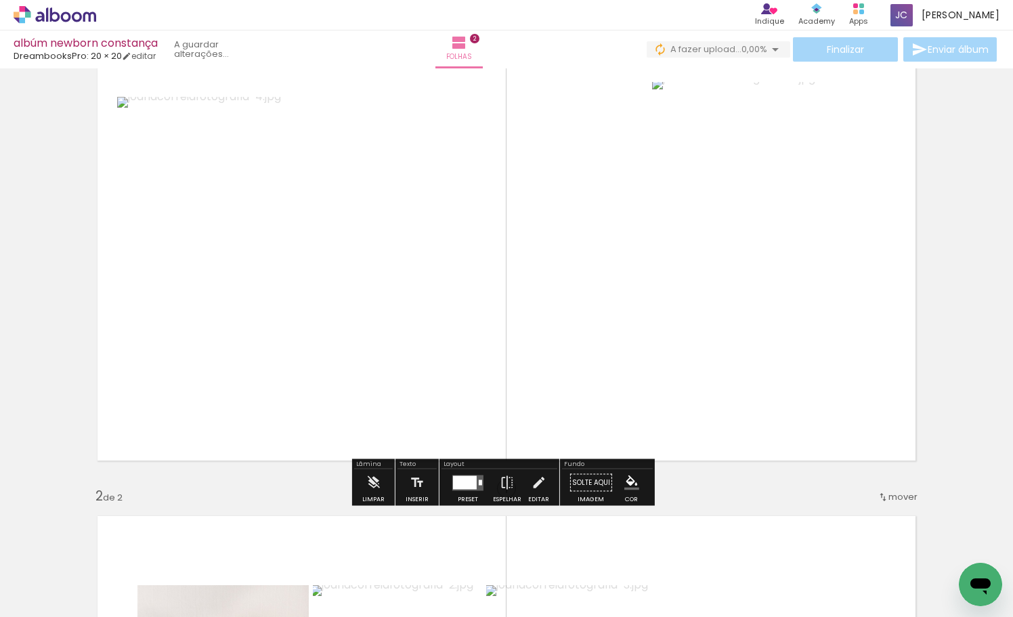
scroll to position [58, 0]
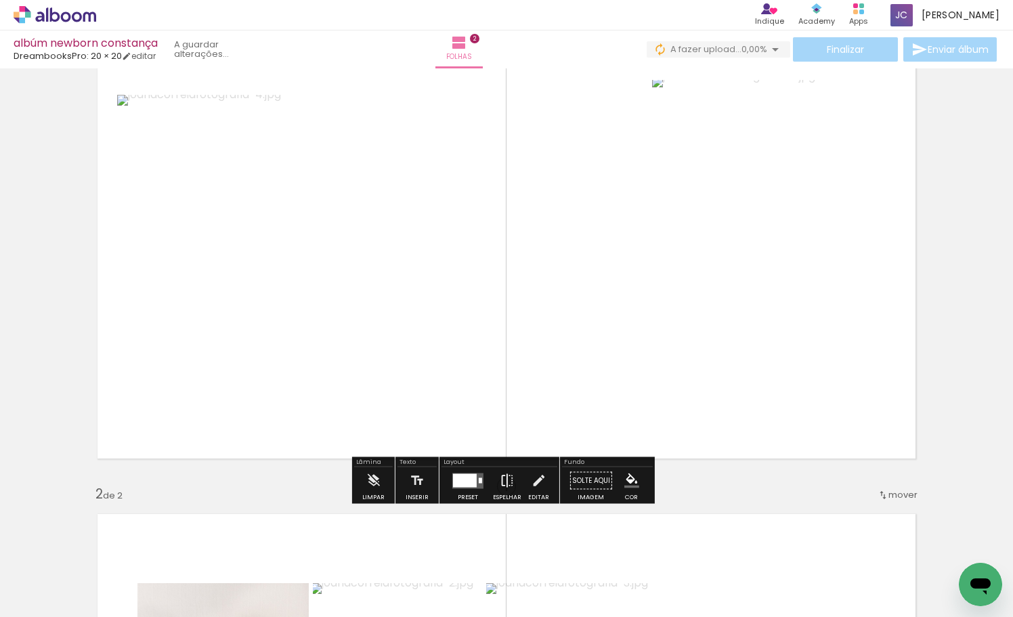
click at [504, 480] on iron-icon at bounding box center [506, 480] width 15 height 27
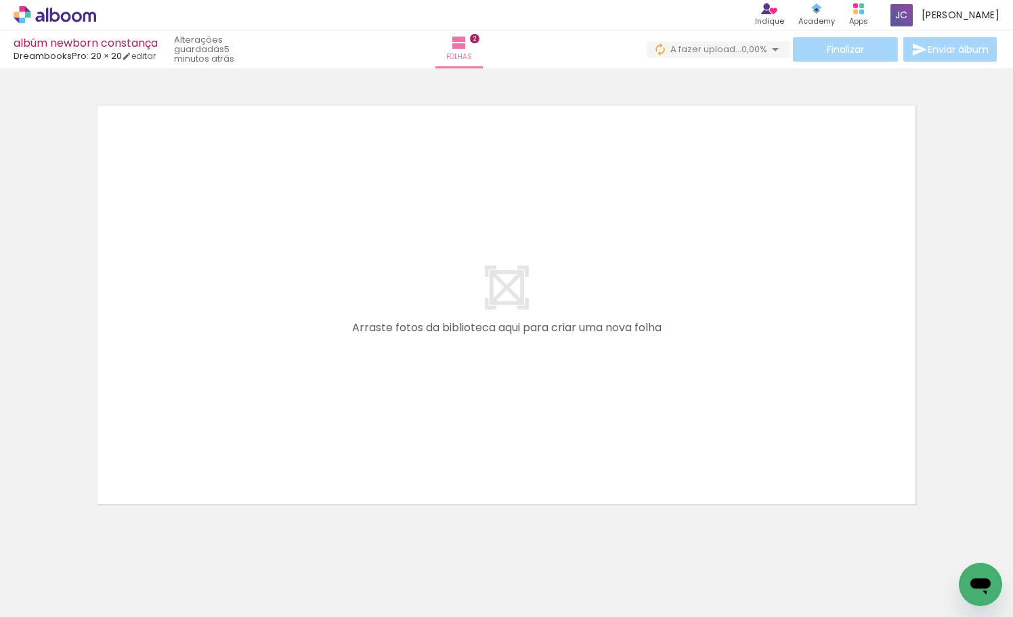
scroll to position [941, 0]
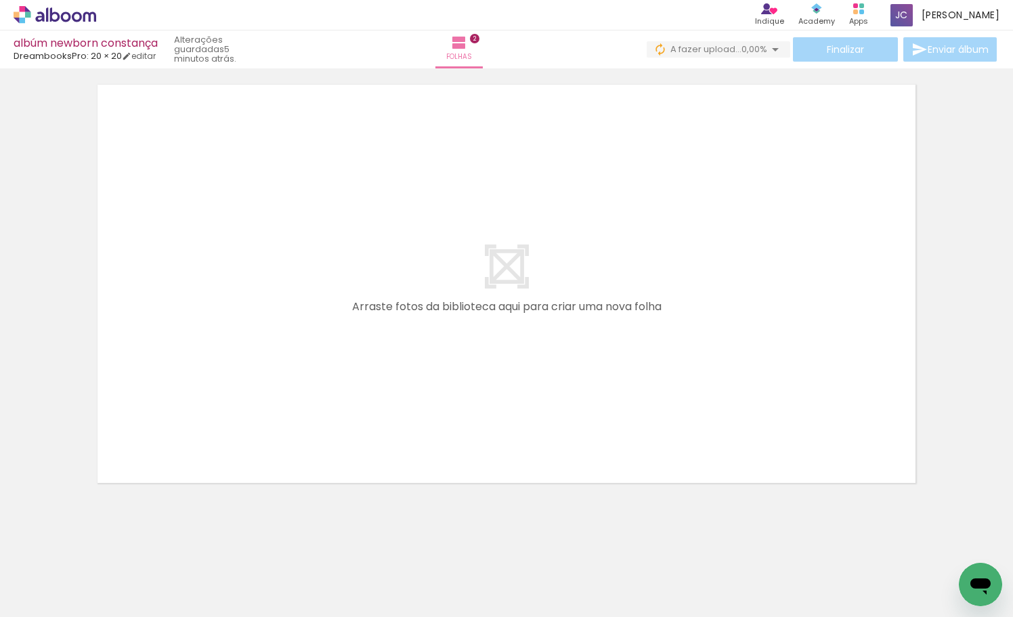
drag, startPoint x: 536, startPoint y: 564, endPoint x: 536, endPoint y: 409, distance: 154.3
click at [536, 409] on quentale-workspace at bounding box center [506, 308] width 1013 height 617
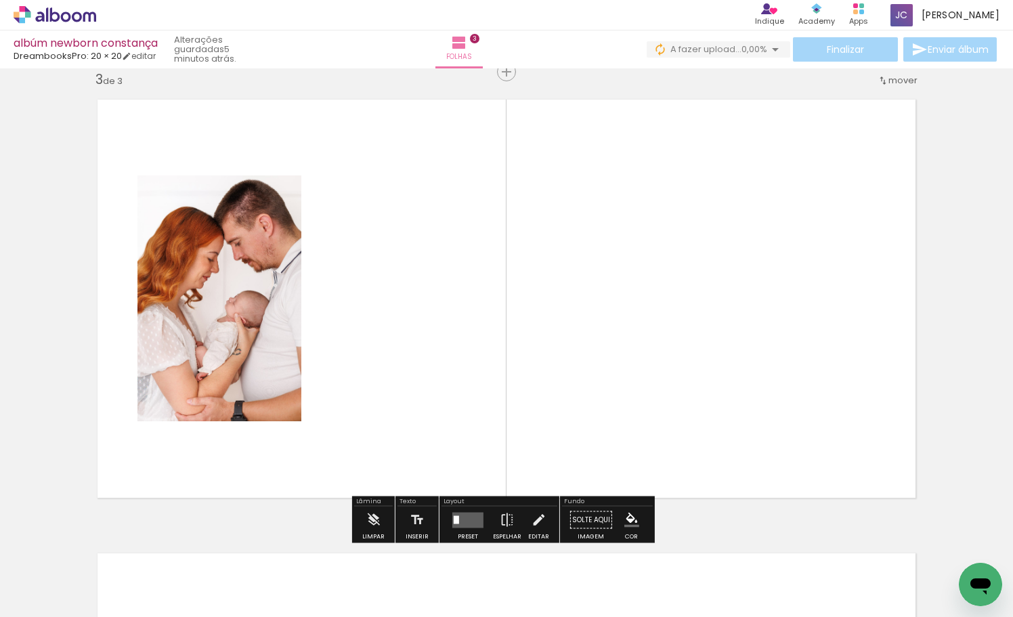
scroll to position [924, 0]
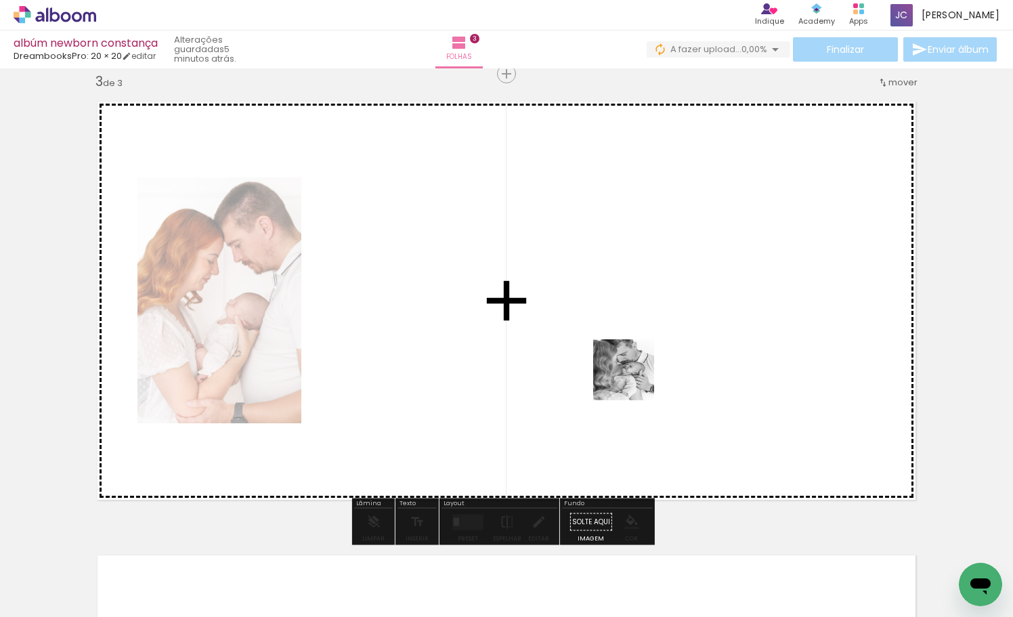
drag, startPoint x: 604, startPoint y: 577, endPoint x: 634, endPoint y: 380, distance: 199.2
click at [634, 380] on quentale-workspace at bounding box center [506, 308] width 1013 height 617
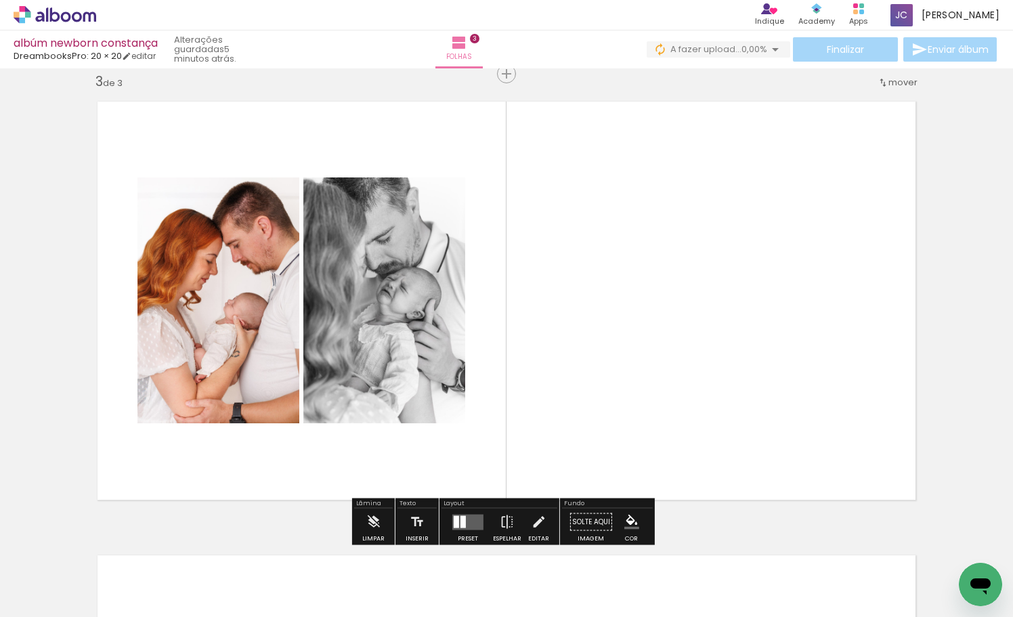
click at [471, 523] on quentale-layouter at bounding box center [467, 522] width 31 height 16
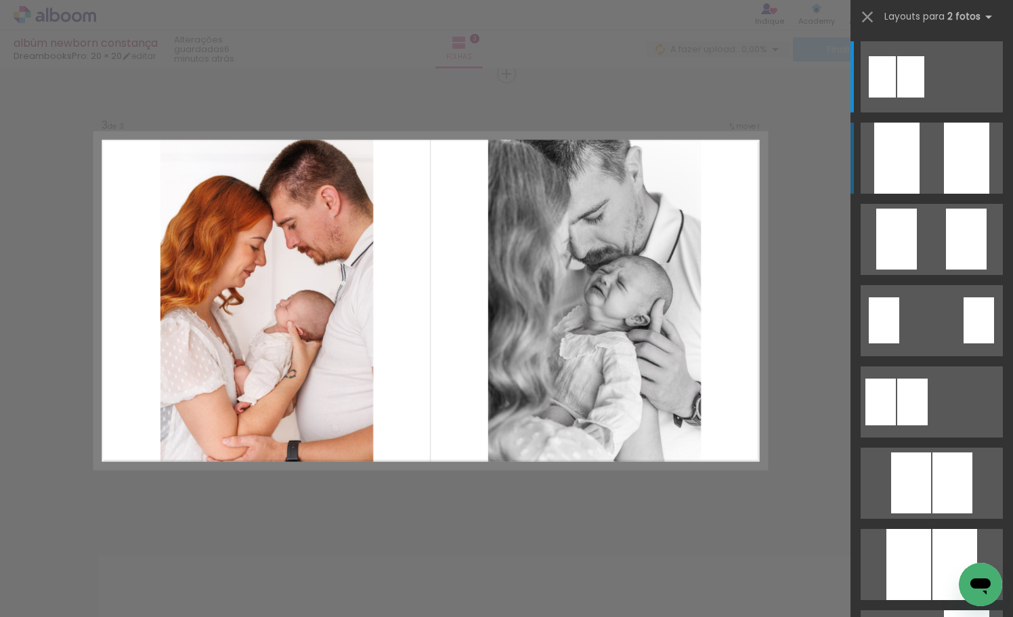
click at [950, 169] on div at bounding box center [965, 158] width 45 height 71
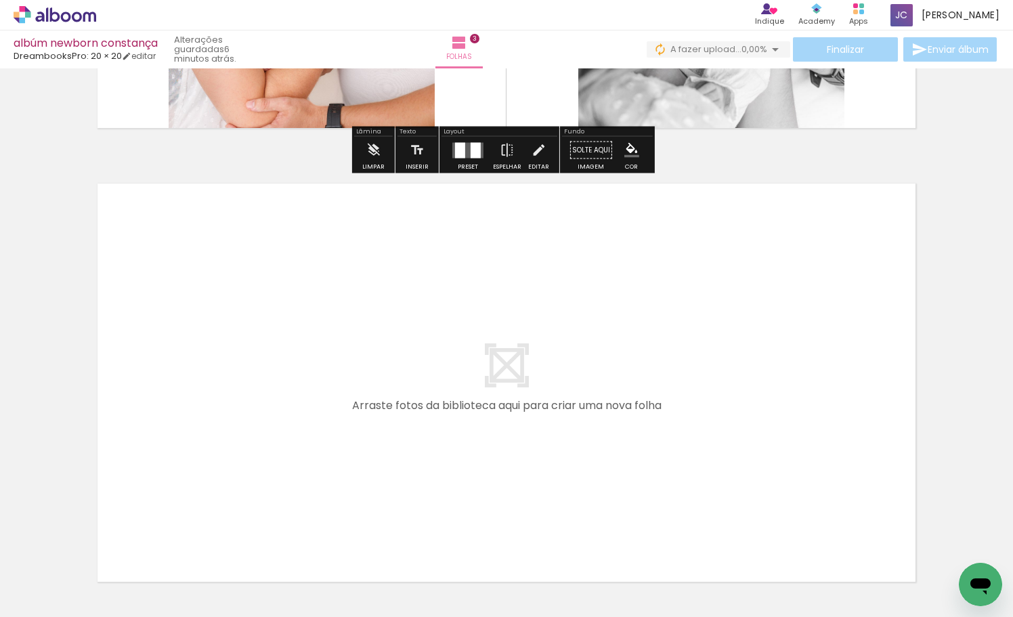
scroll to position [1316, 0]
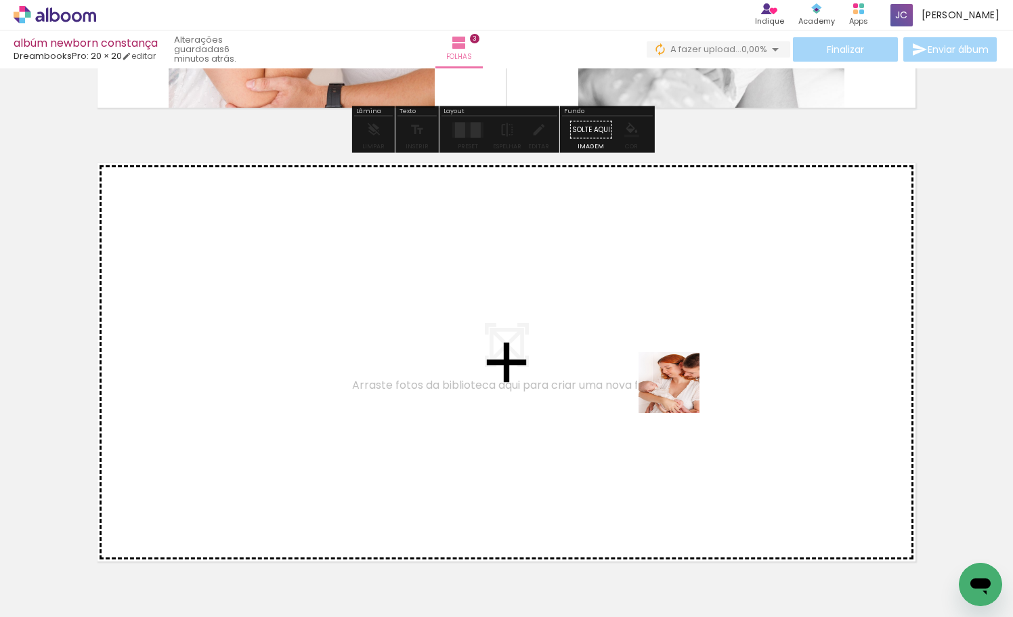
drag, startPoint x: 679, startPoint y: 590, endPoint x: 679, endPoint y: 393, distance: 197.0
click at [679, 393] on quentale-workspace at bounding box center [506, 308] width 1013 height 617
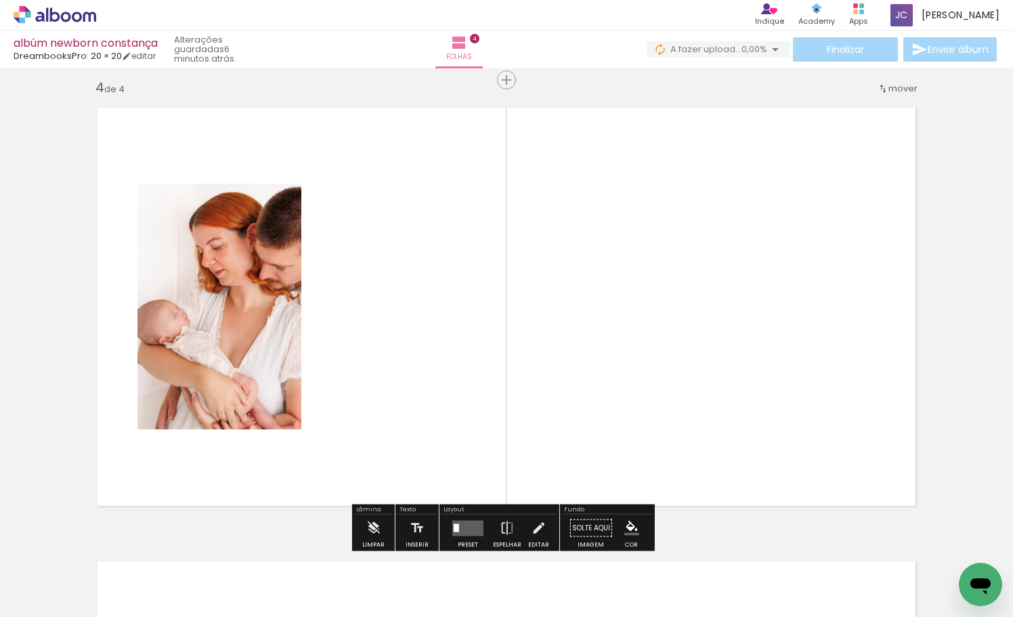
scroll to position [1377, 0]
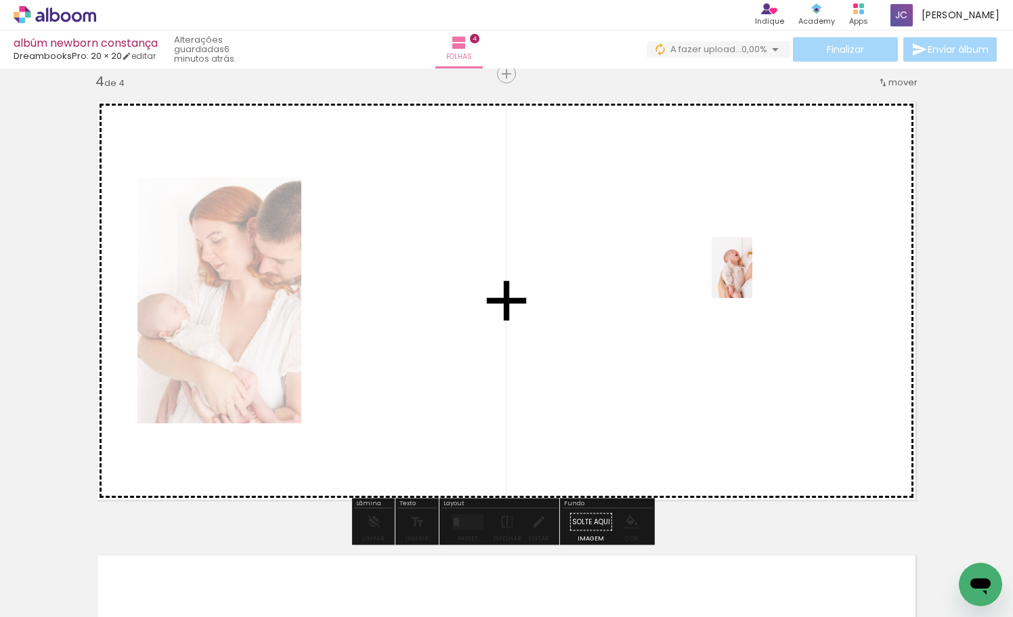
drag, startPoint x: 752, startPoint y: 573, endPoint x: 752, endPoint y: 278, distance: 294.4
click at [752, 278] on quentale-workspace at bounding box center [506, 308] width 1013 height 617
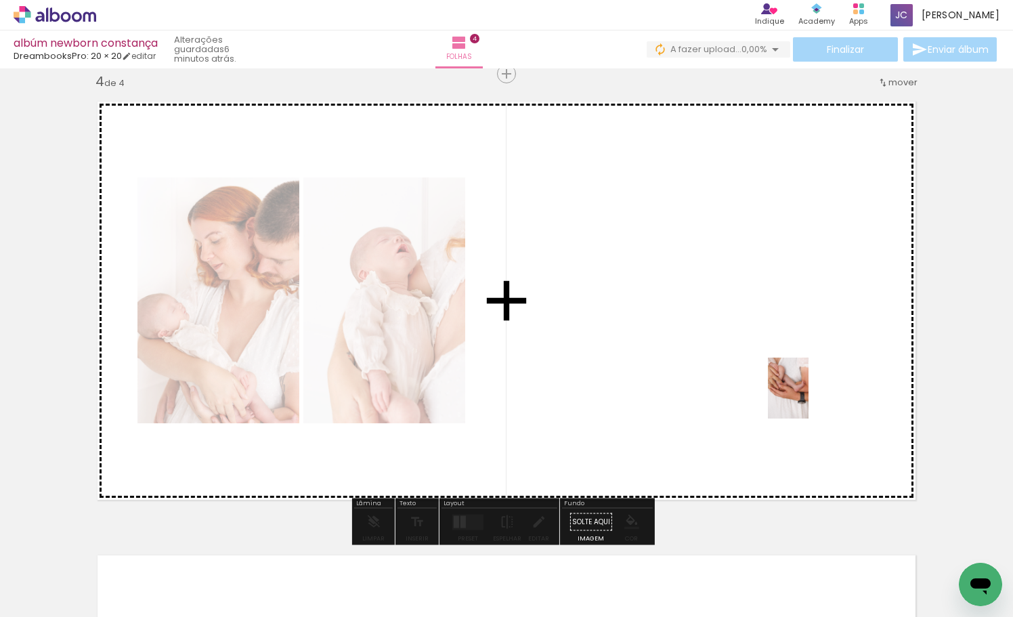
drag, startPoint x: 808, startPoint y: 578, endPoint x: 808, endPoint y: 398, distance: 180.0
click at [808, 398] on quentale-workspace at bounding box center [506, 308] width 1013 height 617
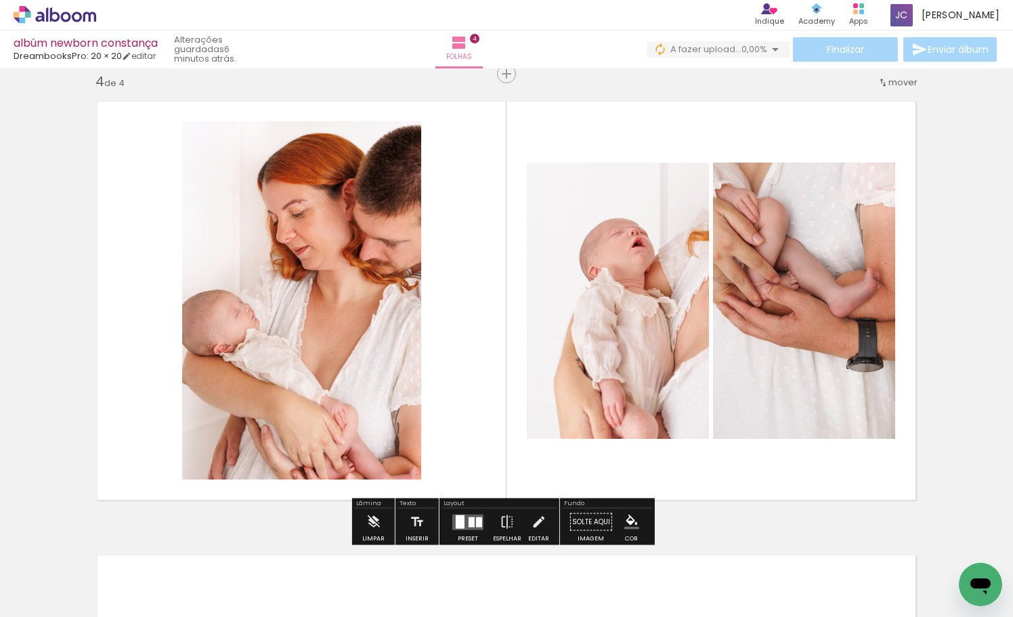
click at [462, 529] on quentale-layouter at bounding box center [467, 522] width 31 height 16
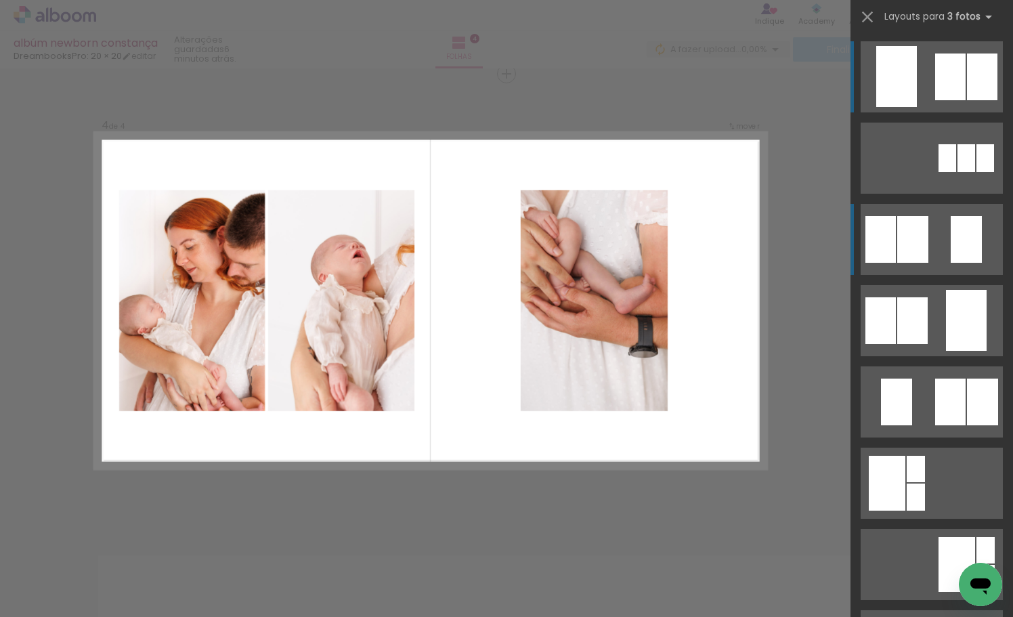
click at [936, 241] on quentale-layouter at bounding box center [931, 239] width 142 height 71
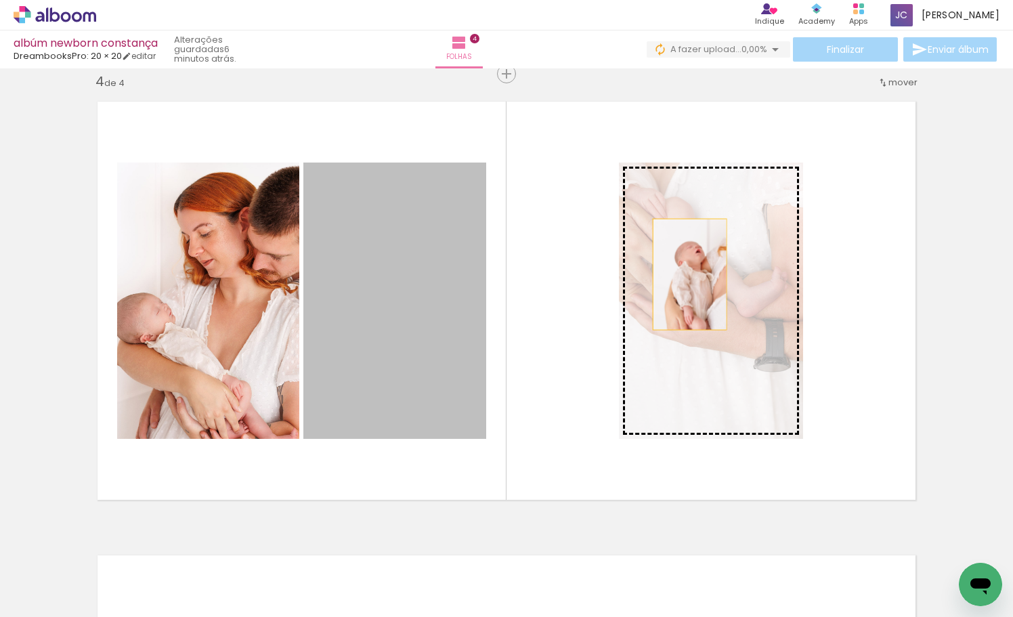
drag, startPoint x: 473, startPoint y: 298, endPoint x: 686, endPoint y: 274, distance: 213.8
click at [0, 0] on slot at bounding box center [0, 0] width 0 height 0
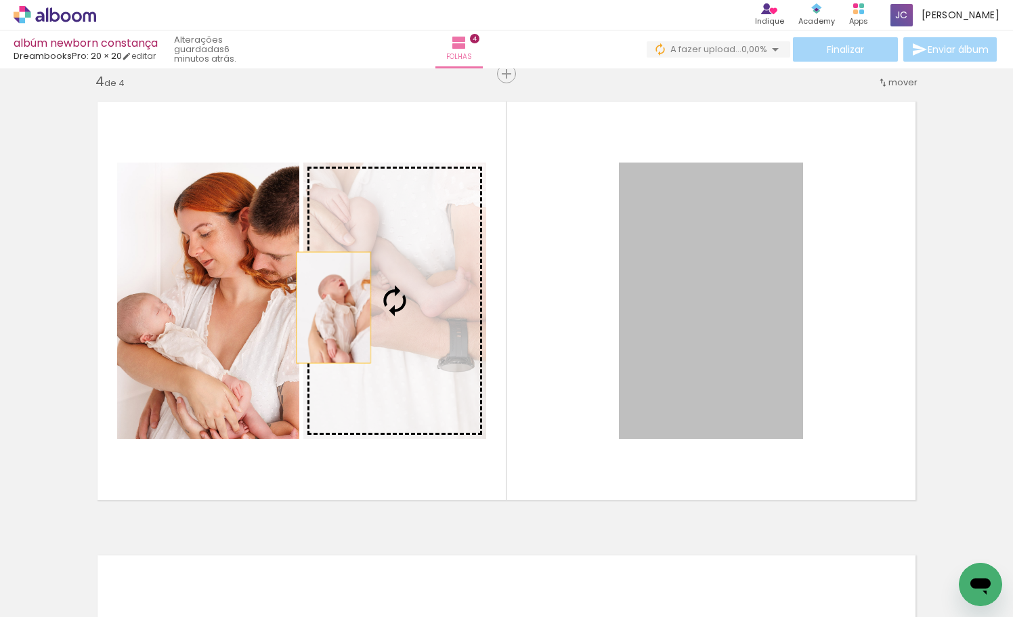
drag, startPoint x: 654, startPoint y: 307, endPoint x: 329, endPoint y: 309, distance: 324.9
click at [0, 0] on slot at bounding box center [0, 0] width 0 height 0
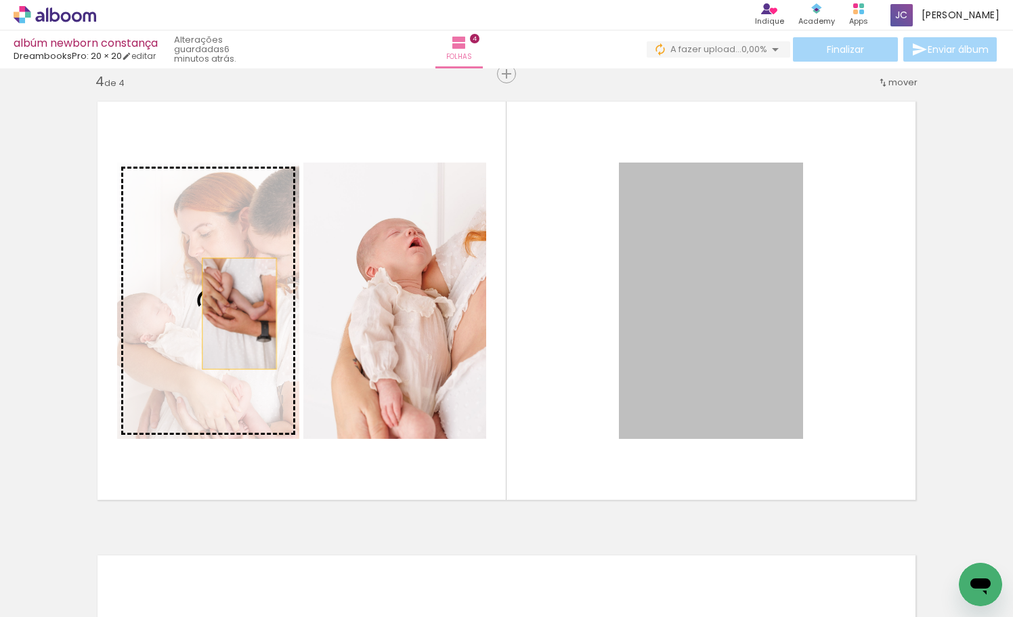
drag, startPoint x: 757, startPoint y: 313, endPoint x: 234, endPoint y: 313, distance: 522.5
click at [0, 0] on slot at bounding box center [0, 0] width 0 height 0
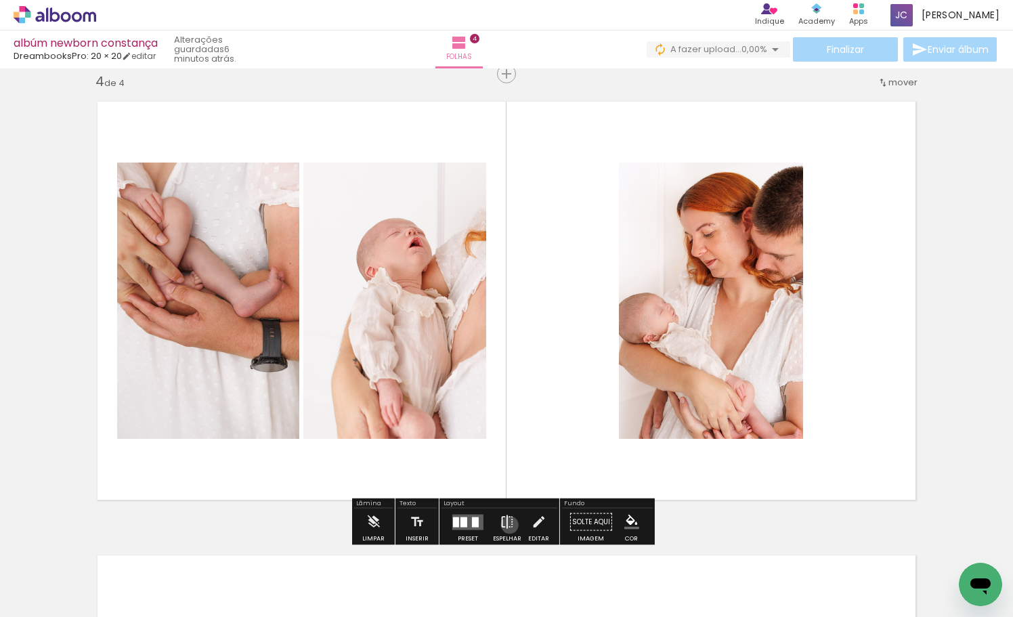
click at [506, 525] on iron-icon at bounding box center [506, 521] width 15 height 27
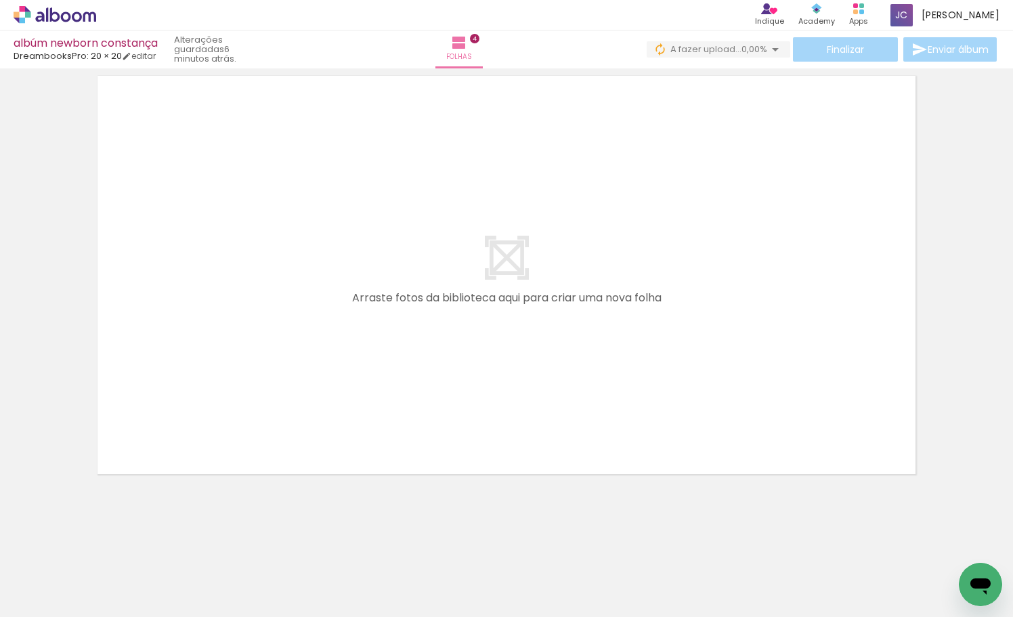
scroll to position [0, 424]
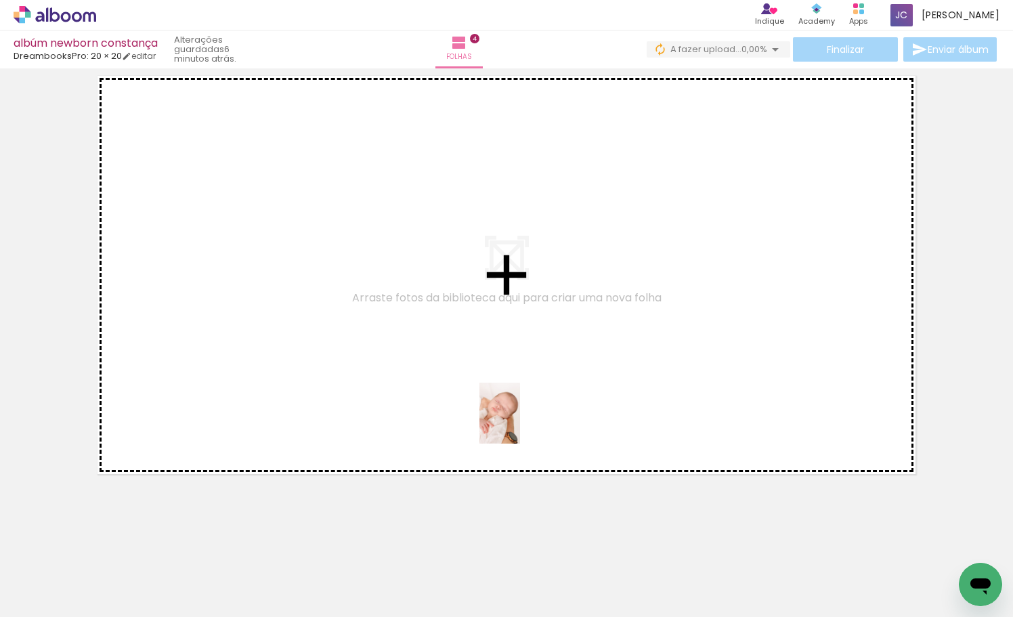
drag, startPoint x: 462, startPoint y: 578, endPoint x: 520, endPoint y: 423, distance: 165.3
click at [520, 423] on quentale-workspace at bounding box center [506, 308] width 1013 height 617
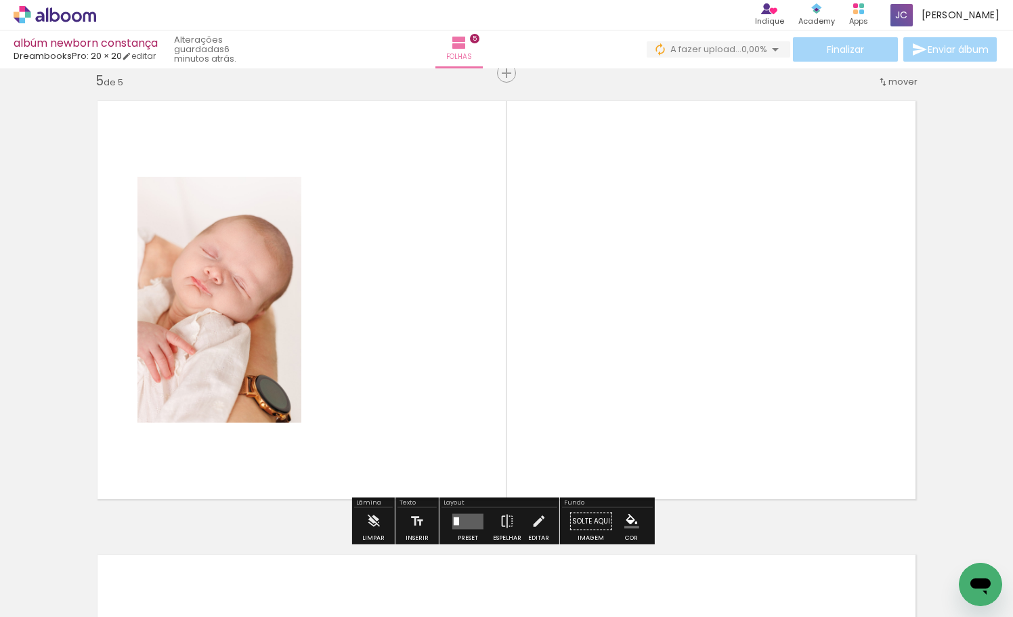
scroll to position [1831, 0]
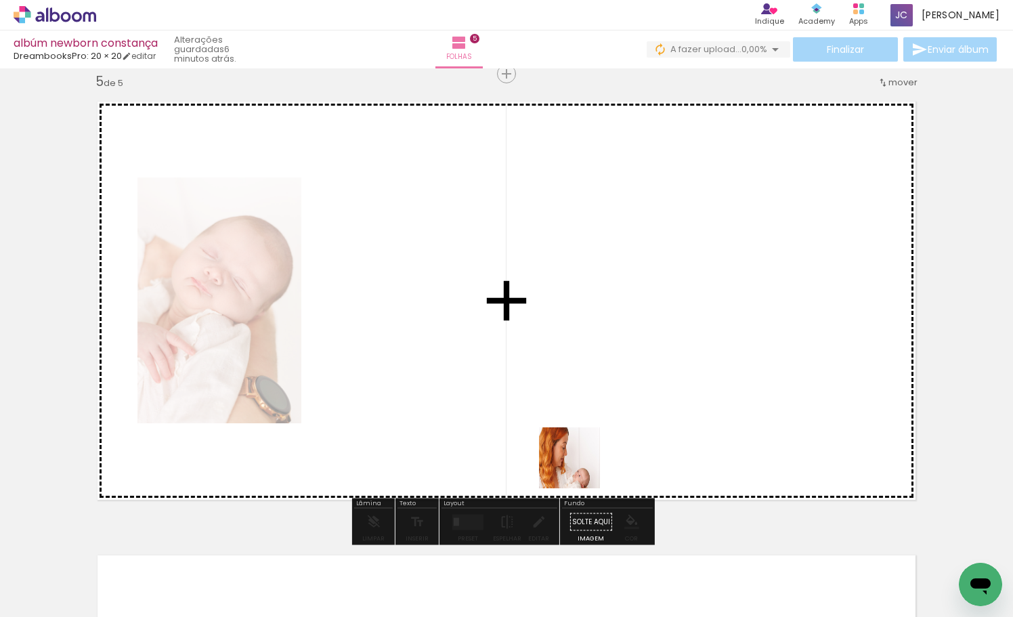
drag, startPoint x: 543, startPoint y: 567, endPoint x: 604, endPoint y: 422, distance: 157.4
click at [604, 422] on quentale-workspace at bounding box center [506, 308] width 1013 height 617
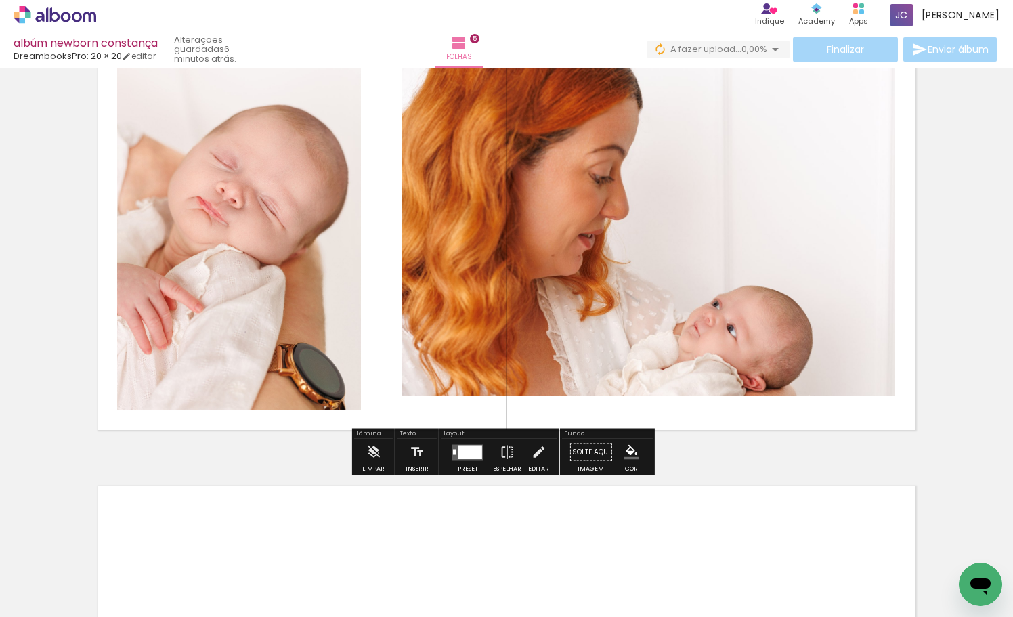
scroll to position [1850, 0]
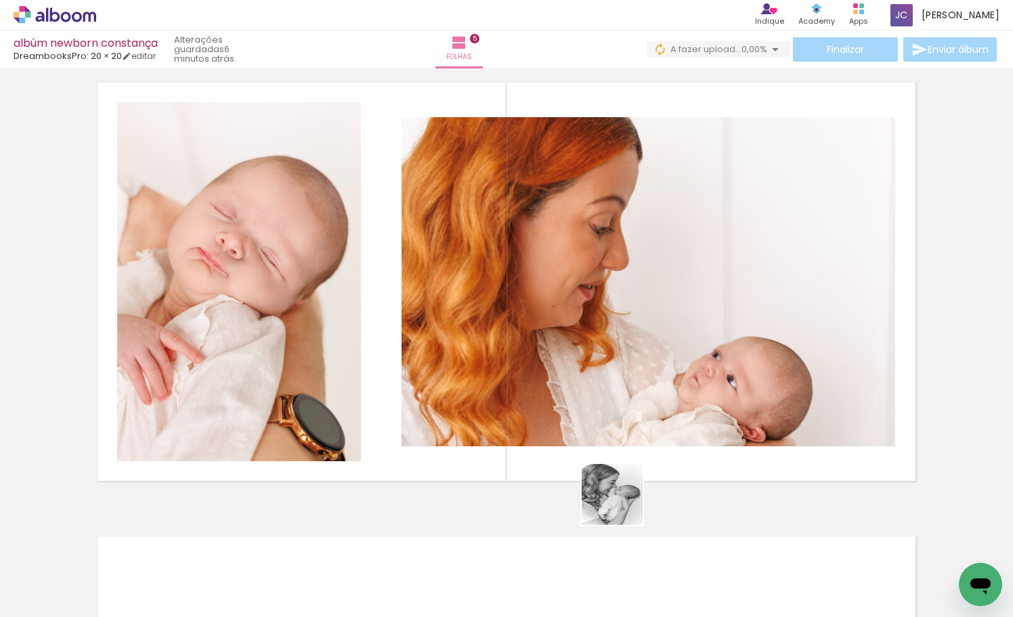
drag, startPoint x: 622, startPoint y: 590, endPoint x: 622, endPoint y: 351, distance: 239.6
click at [622, 351] on quentale-workspace at bounding box center [506, 308] width 1013 height 617
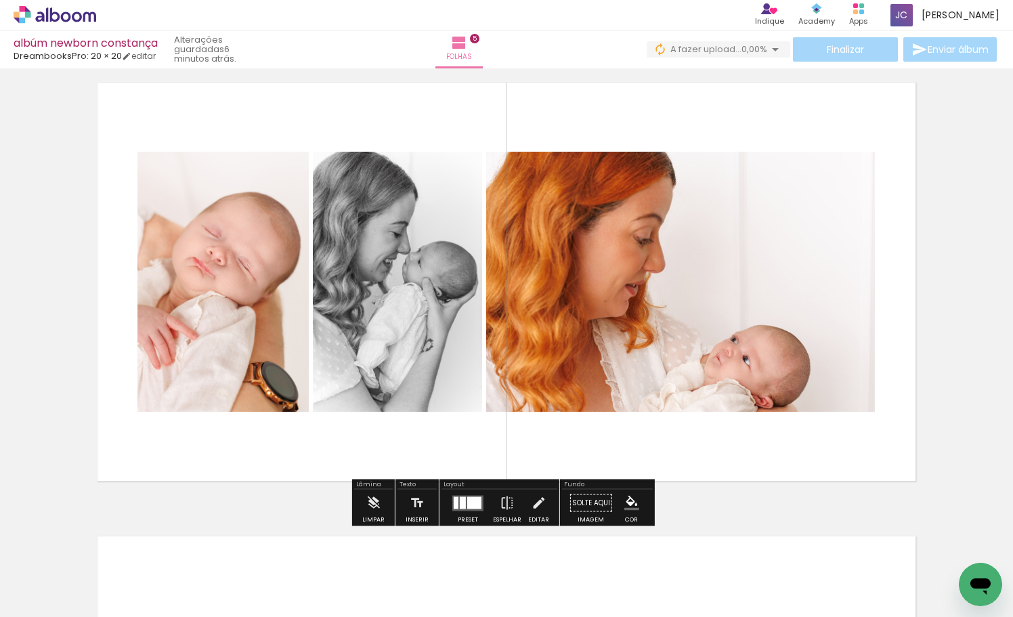
click at [470, 504] on div at bounding box center [474, 502] width 14 height 12
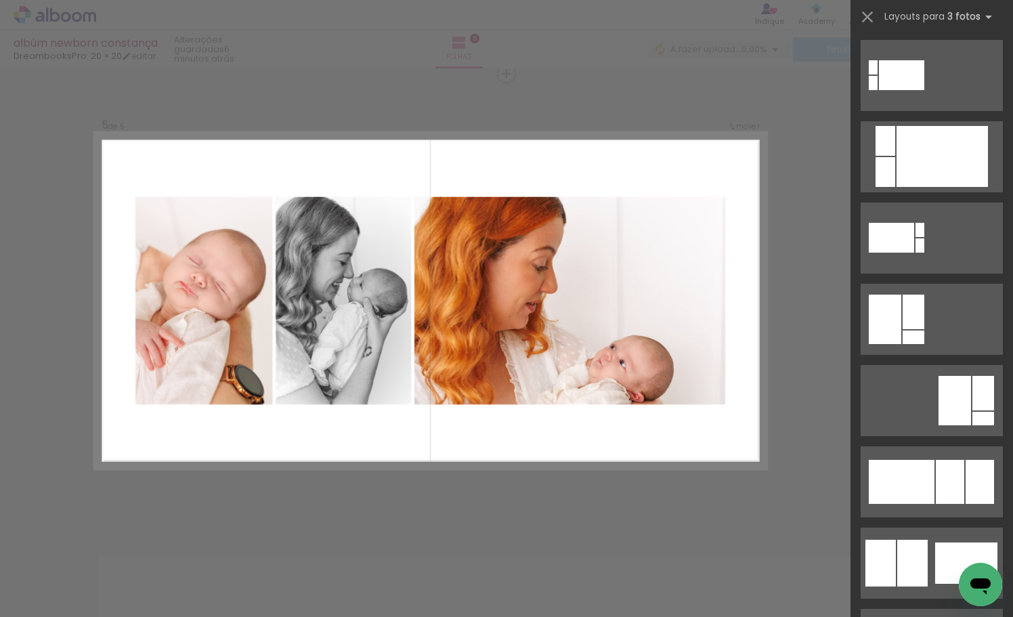
scroll to position [556, 0]
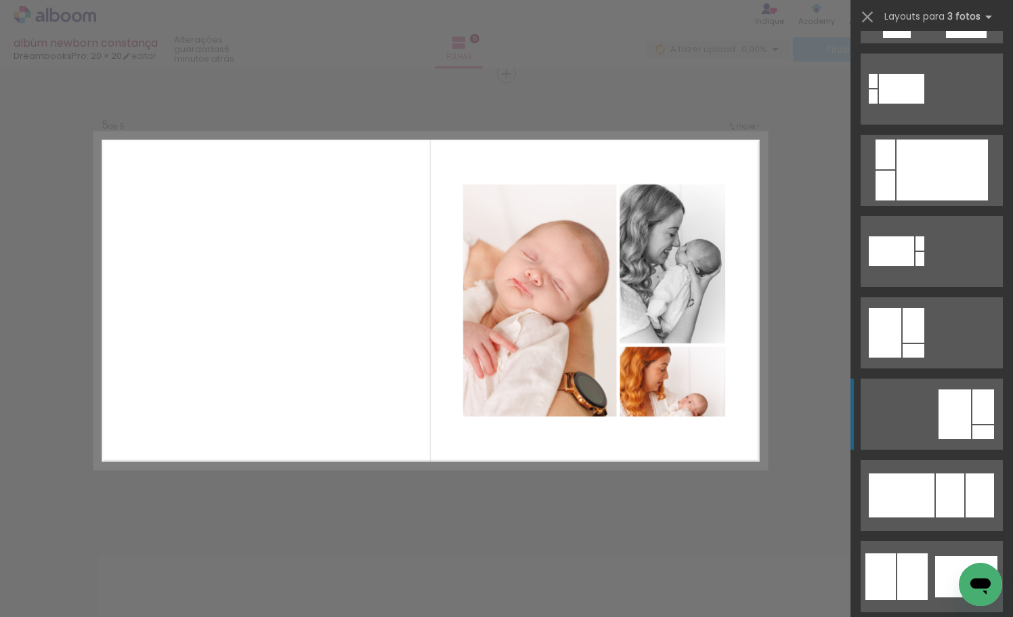
click at [951, 408] on div at bounding box center [954, 413] width 32 height 49
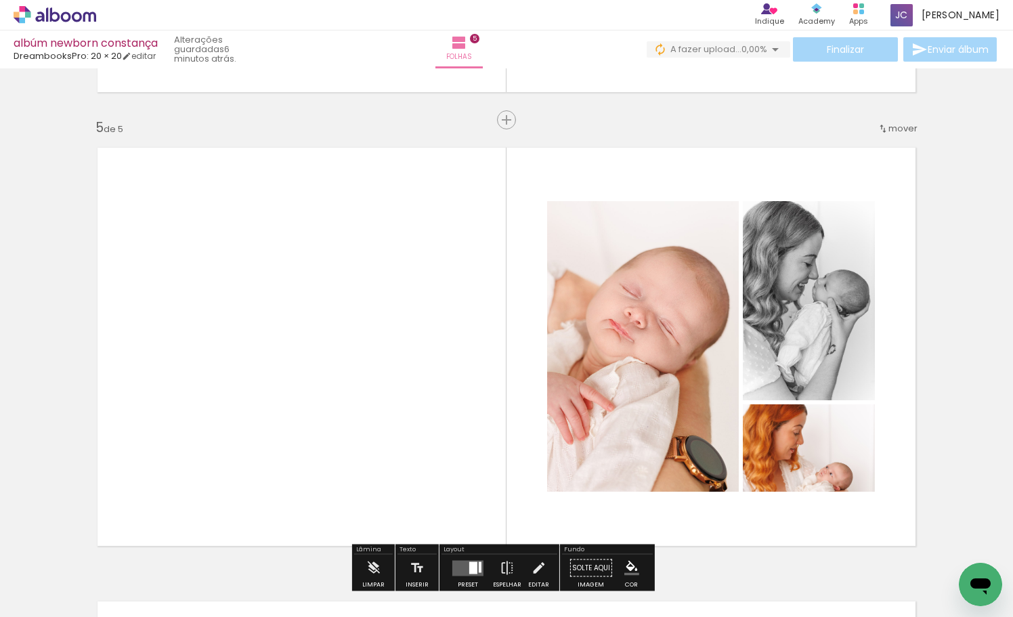
scroll to position [1820, 0]
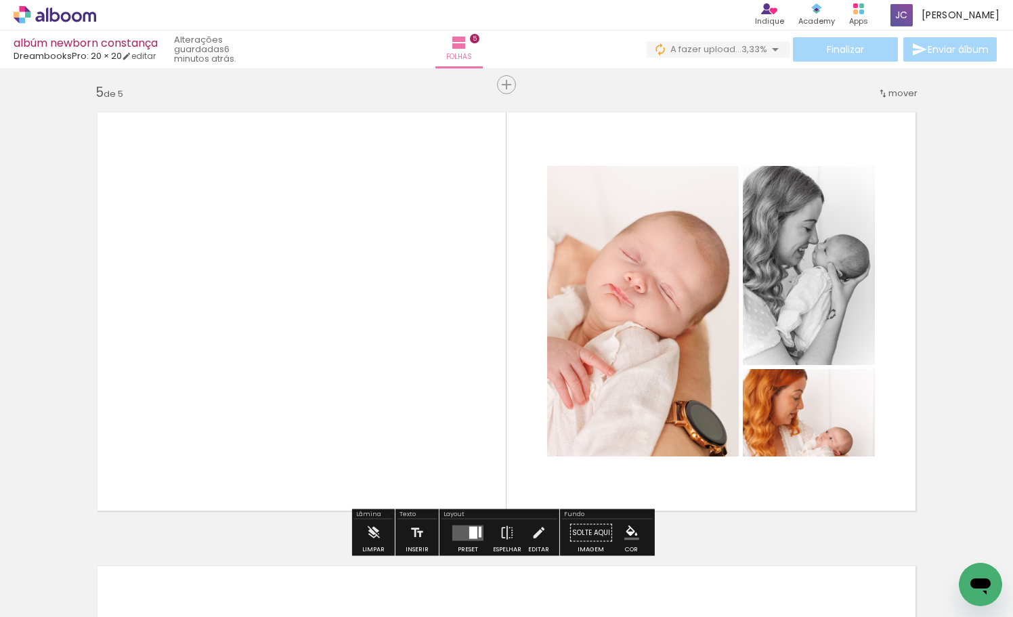
click at [812, 434] on quentale-photo at bounding box center [808, 412] width 132 height 87
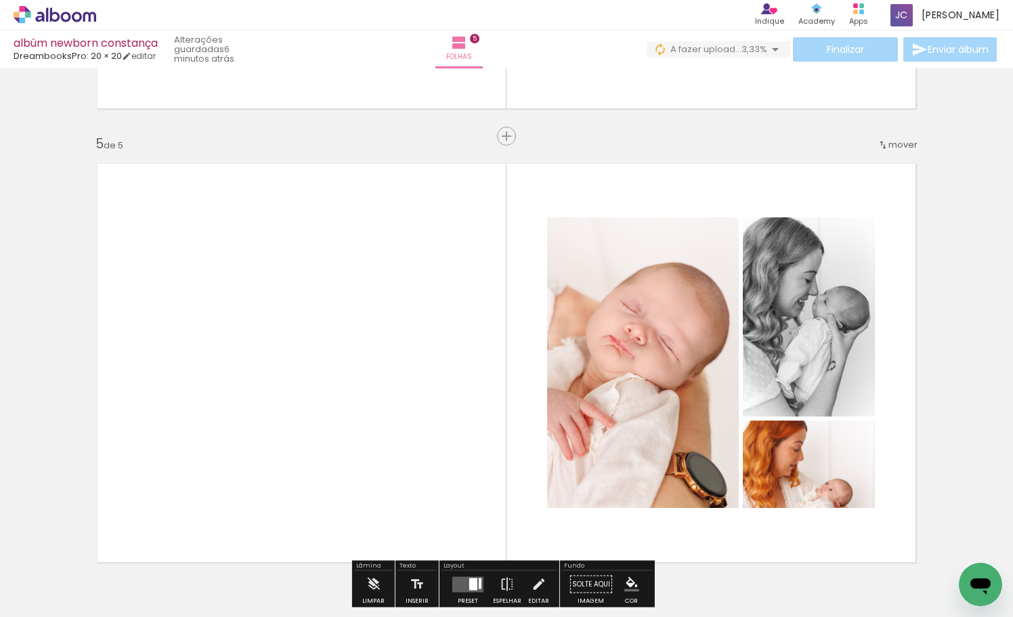
scroll to position [1750, 0]
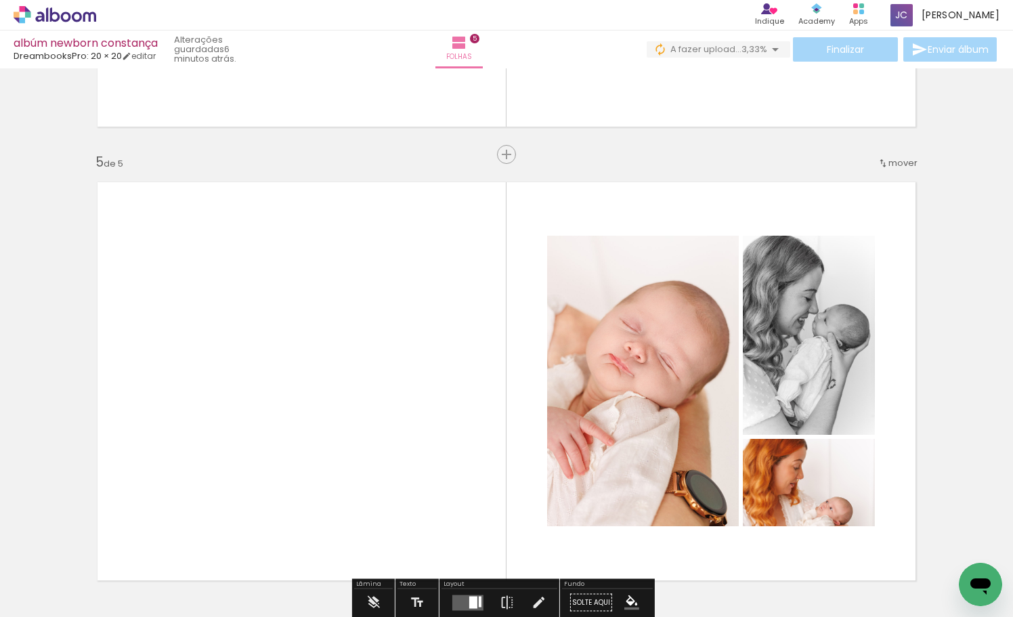
drag, startPoint x: 826, startPoint y: 529, endPoint x: 812, endPoint y: 428, distance: 101.8
click at [812, 428] on quentale-layouter at bounding box center [506, 381] width 839 height 420
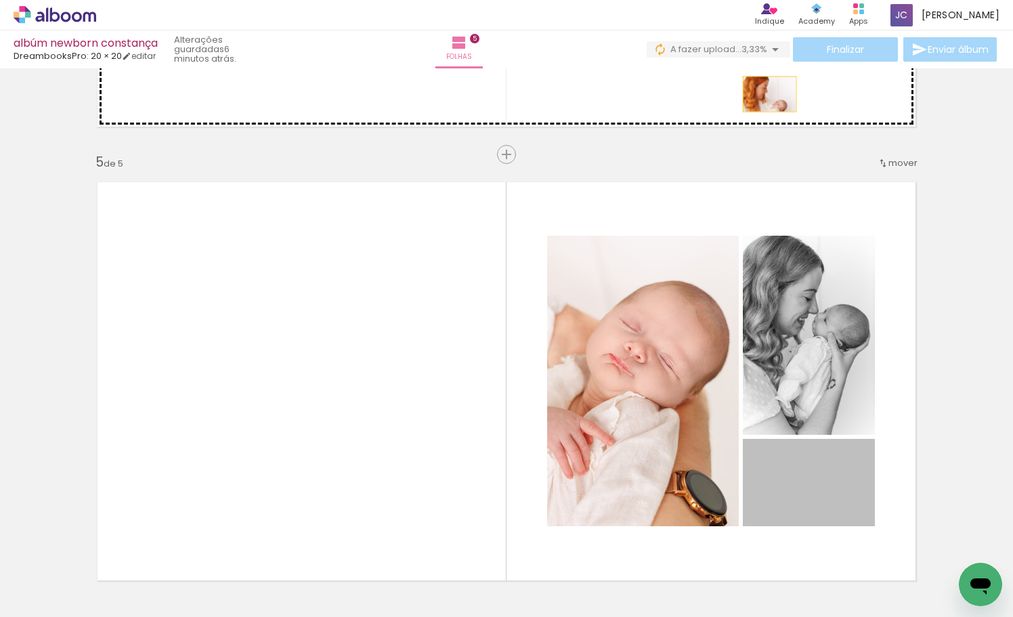
drag, startPoint x: 823, startPoint y: 489, endPoint x: 764, endPoint y: 94, distance: 399.6
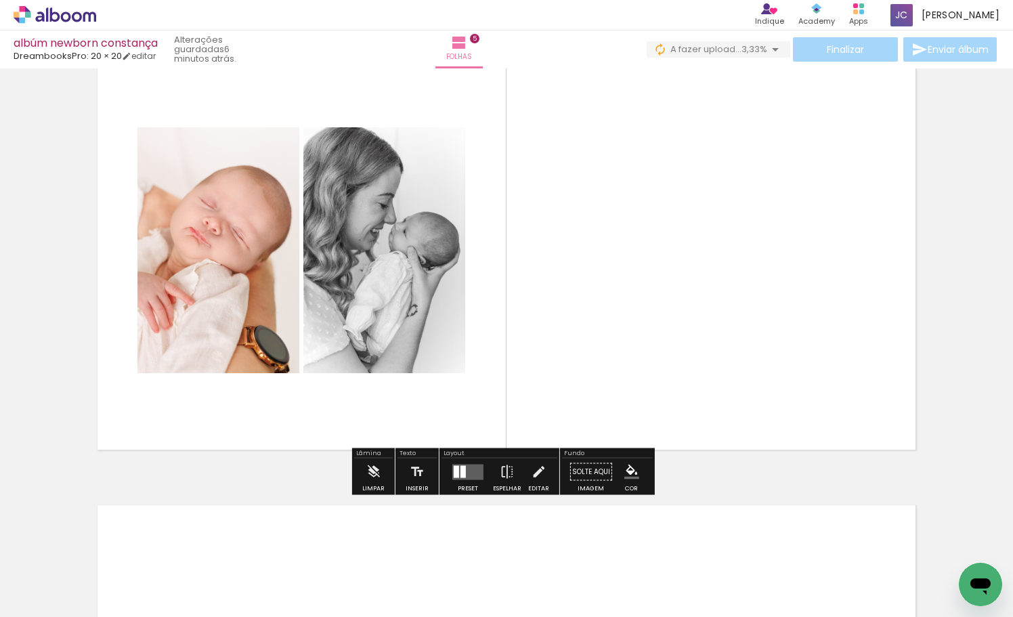
scroll to position [1913, 0]
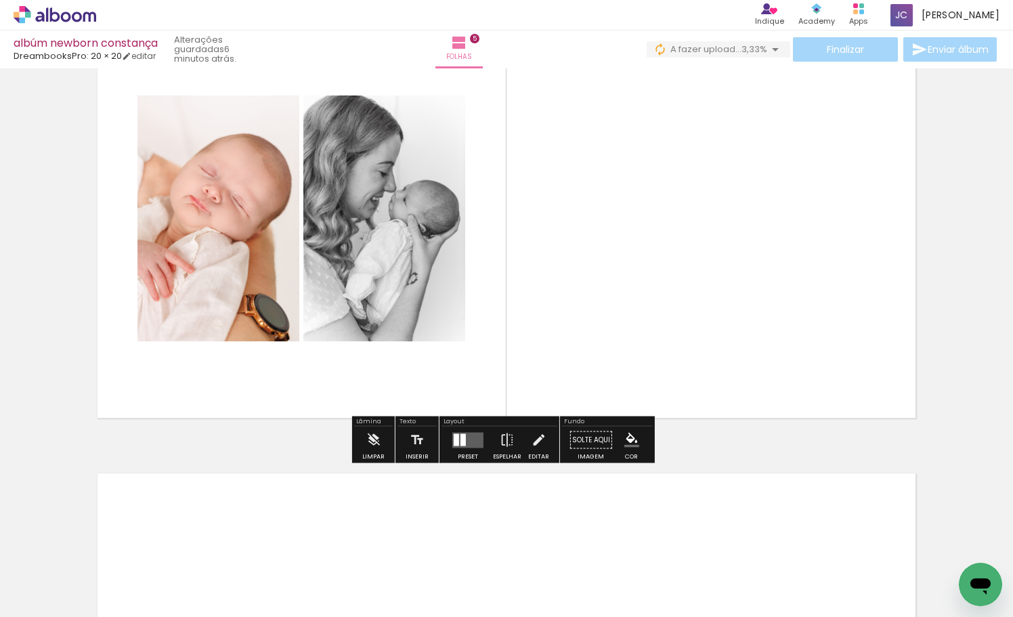
click at [466, 445] on quentale-layouter at bounding box center [467, 440] width 31 height 16
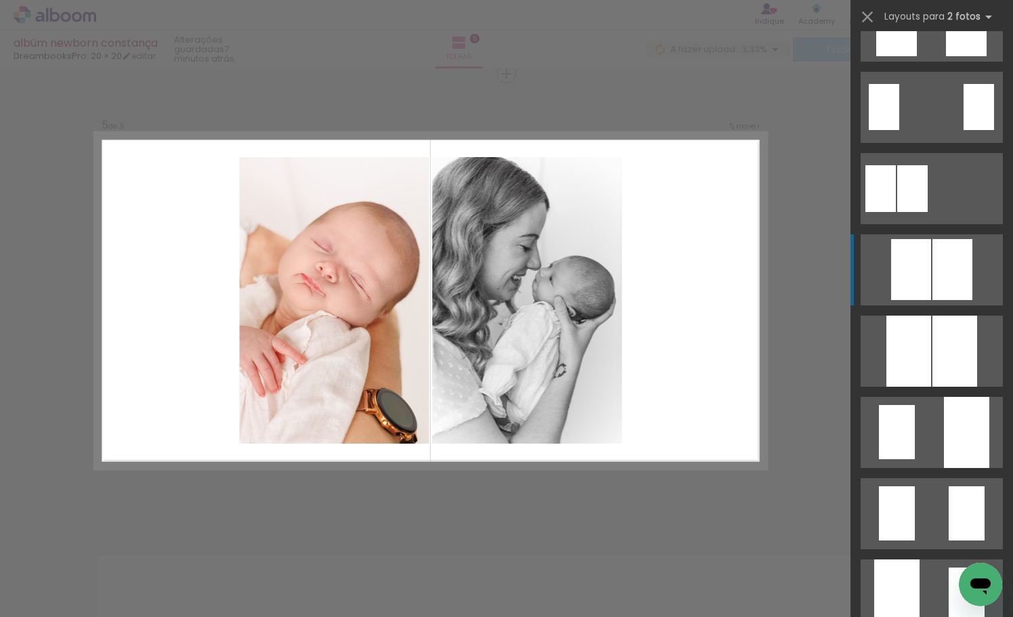
scroll to position [219, 0]
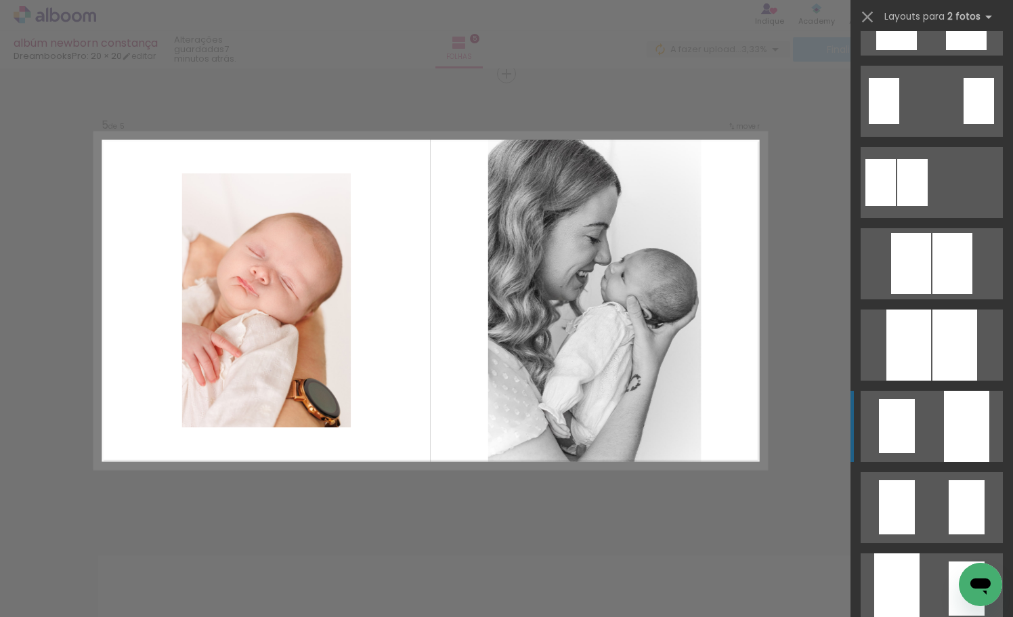
click at [952, 412] on div at bounding box center [965, 426] width 45 height 71
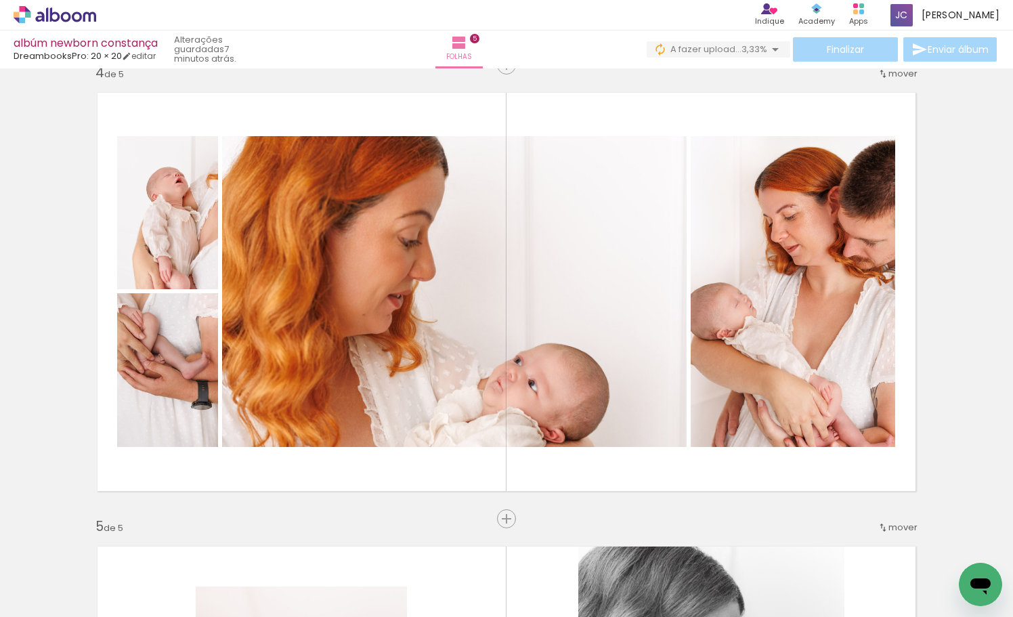
scroll to position [1411, 0]
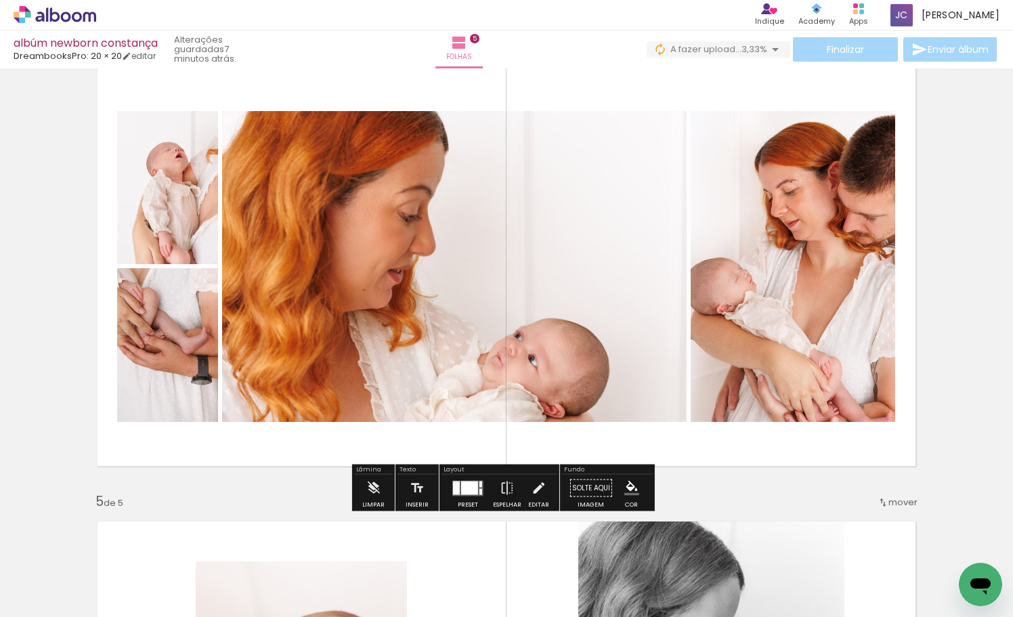
click at [470, 482] on div at bounding box center [469, 488] width 17 height 14
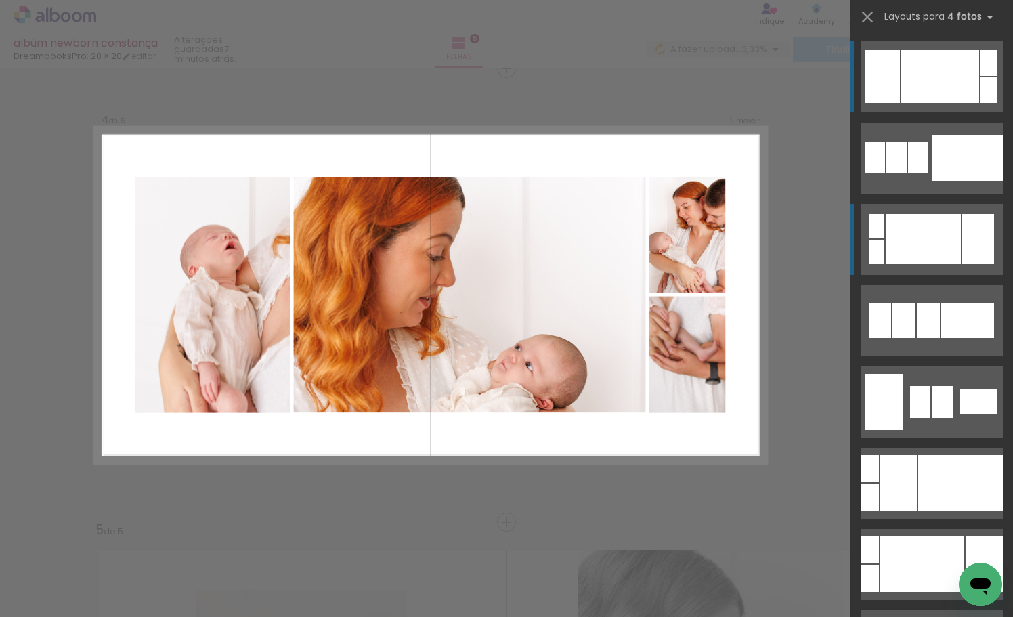
scroll to position [1377, 0]
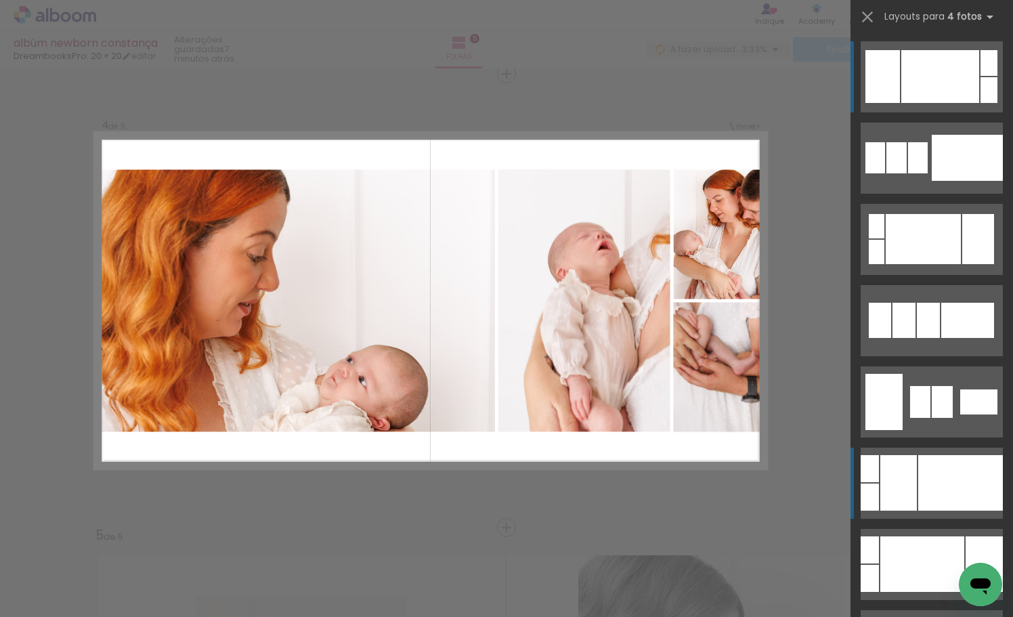
click at [927, 474] on div at bounding box center [960, 482] width 85 height 55
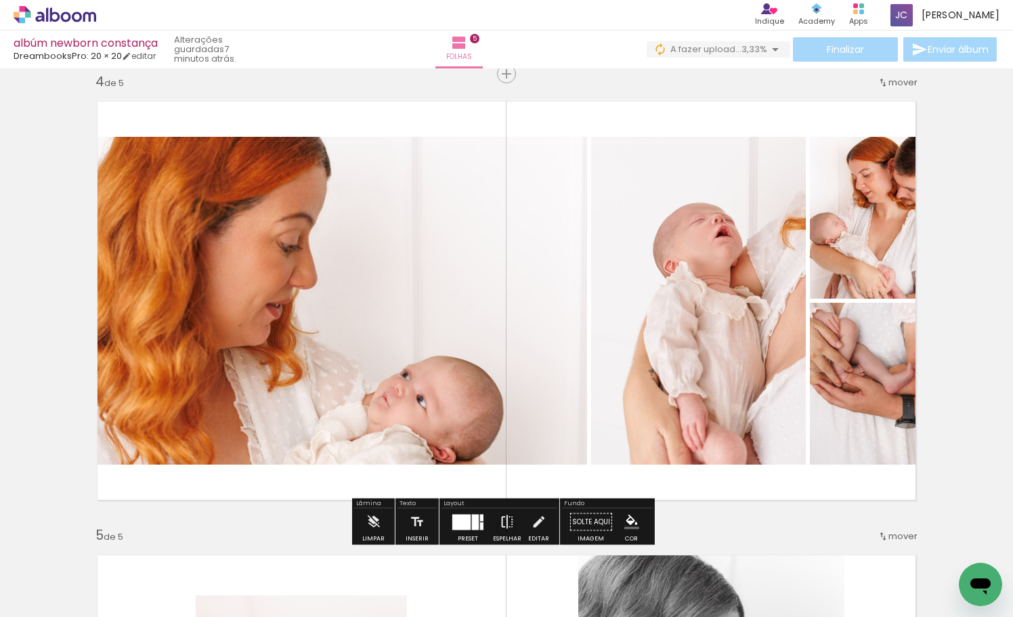
click at [502, 519] on iron-icon at bounding box center [506, 521] width 15 height 27
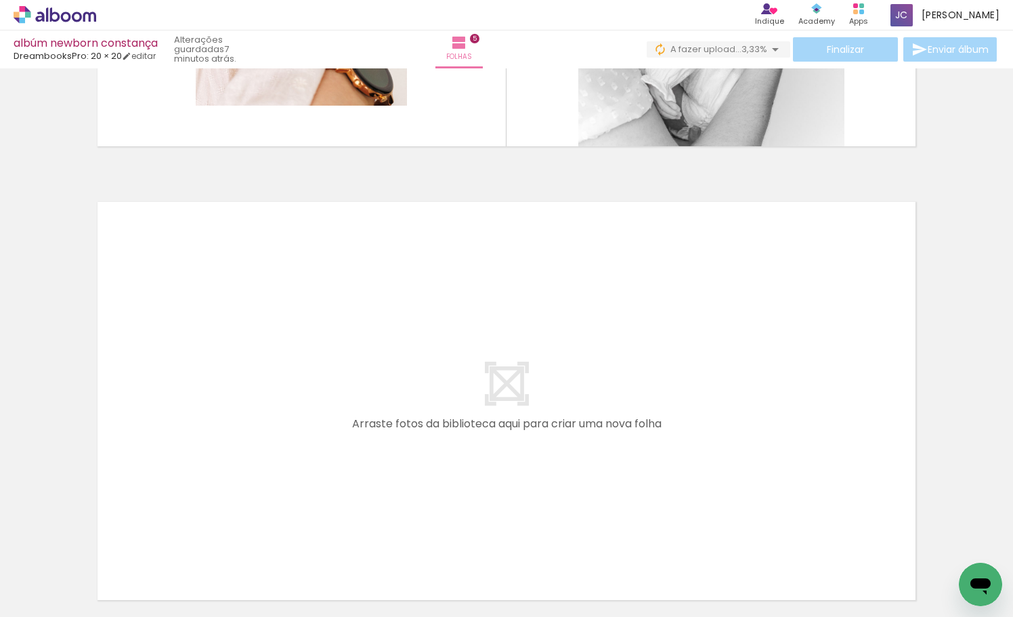
scroll to position [2211, 0]
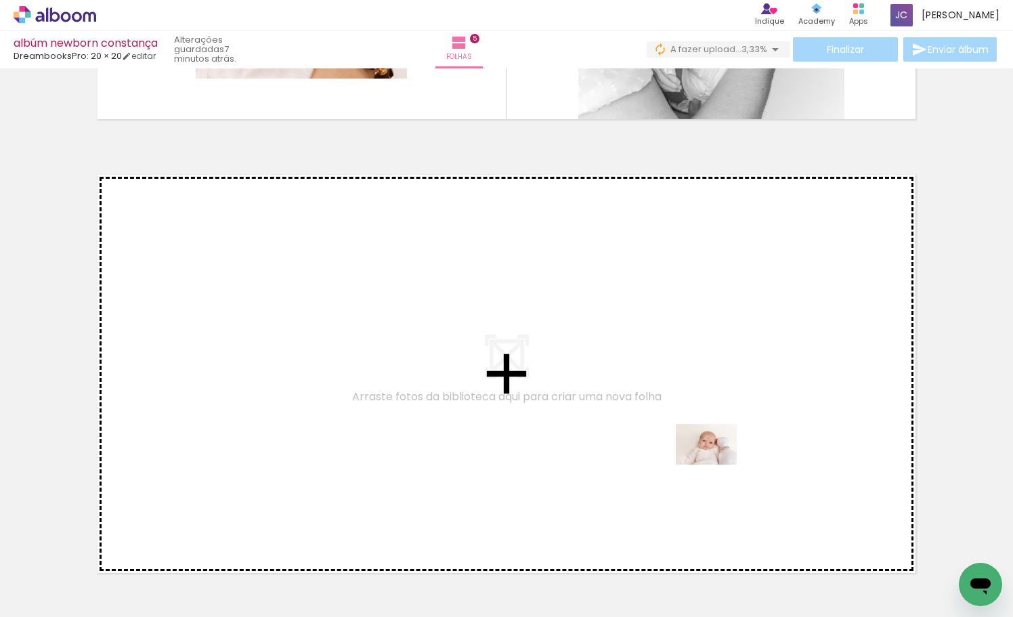
drag, startPoint x: 719, startPoint y: 570, endPoint x: 716, endPoint y: 464, distance: 106.3
click at [716, 464] on quentale-workspace at bounding box center [506, 308] width 1013 height 617
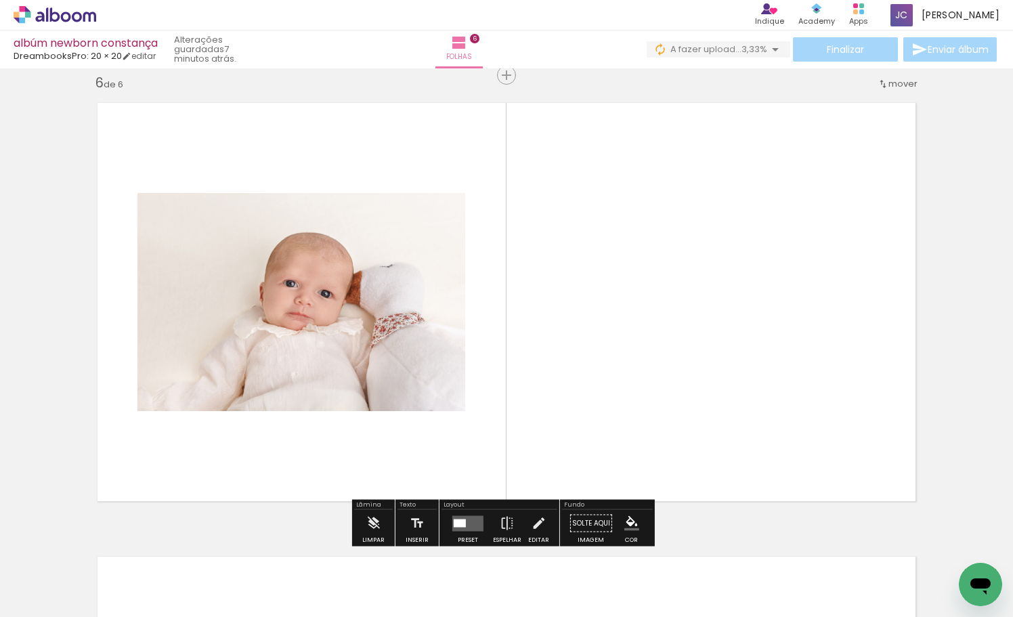
scroll to position [2284, 0]
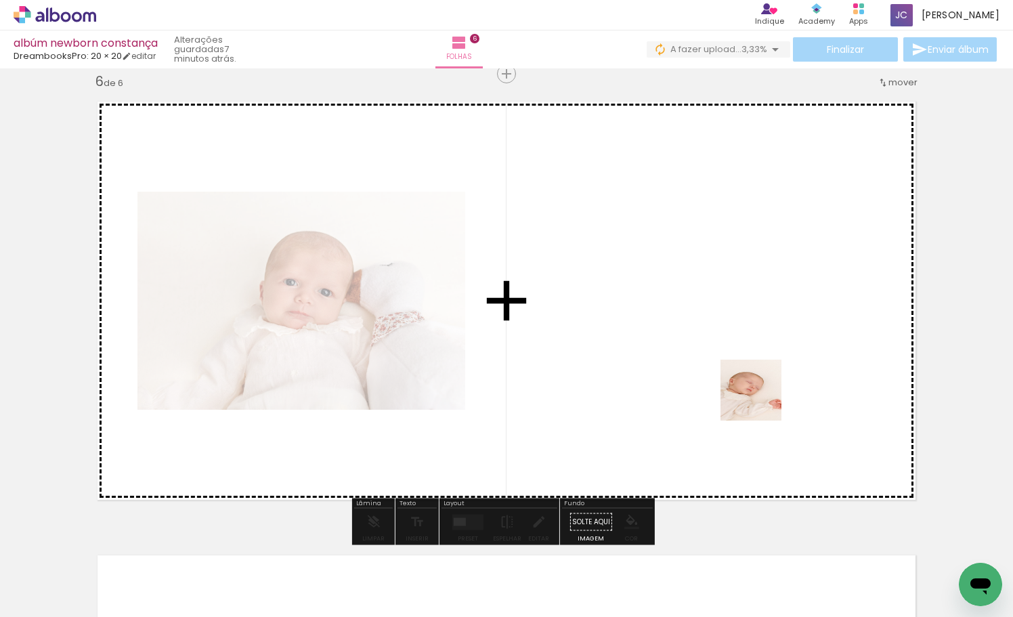
drag, startPoint x: 779, startPoint y: 585, endPoint x: 759, endPoint y: 397, distance: 189.9
click at [759, 397] on quentale-workspace at bounding box center [506, 308] width 1013 height 617
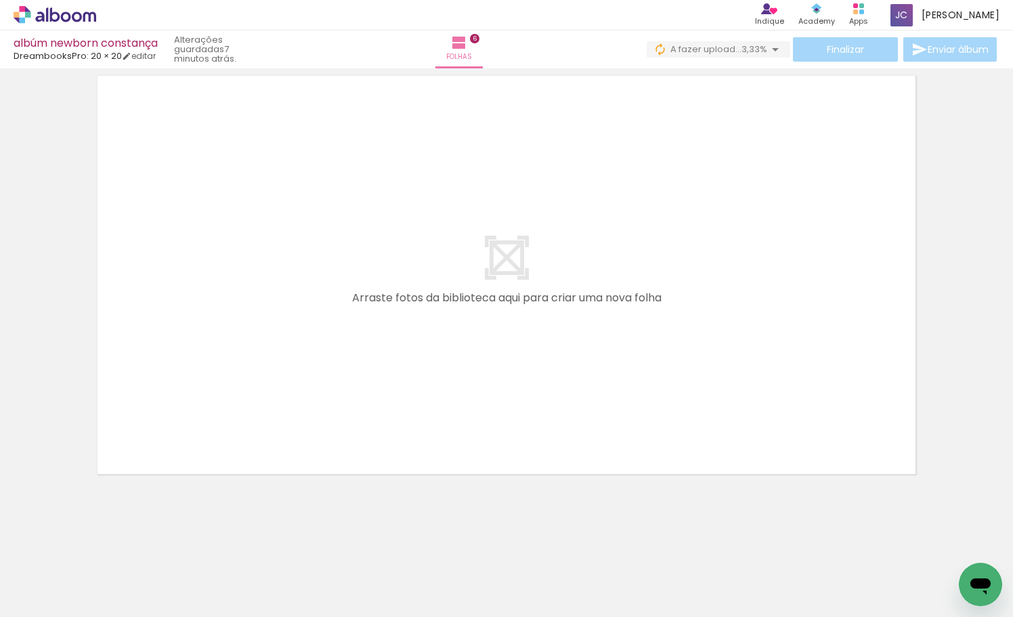
scroll to position [2763, 0]
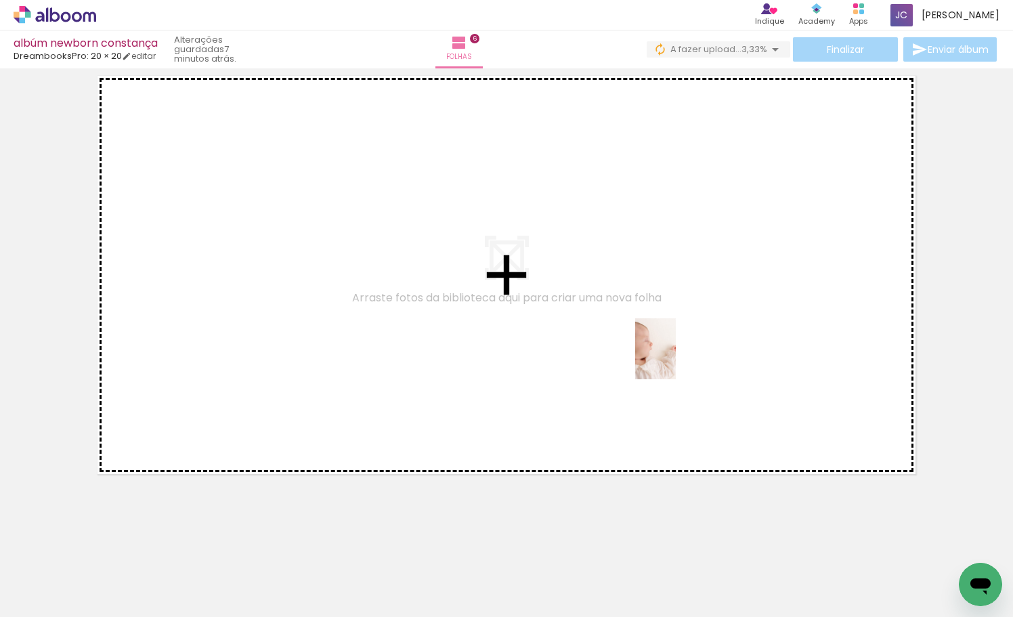
drag, startPoint x: 853, startPoint y: 557, endPoint x: 675, endPoint y: 359, distance: 266.0
click at [675, 359] on quentale-workspace at bounding box center [506, 308] width 1013 height 617
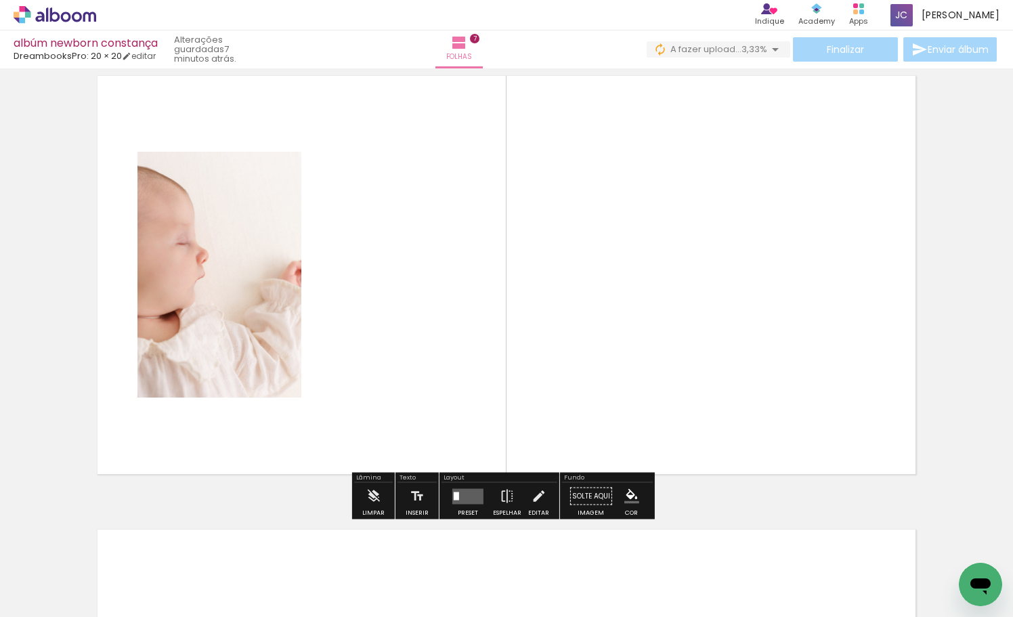
scroll to position [2738, 0]
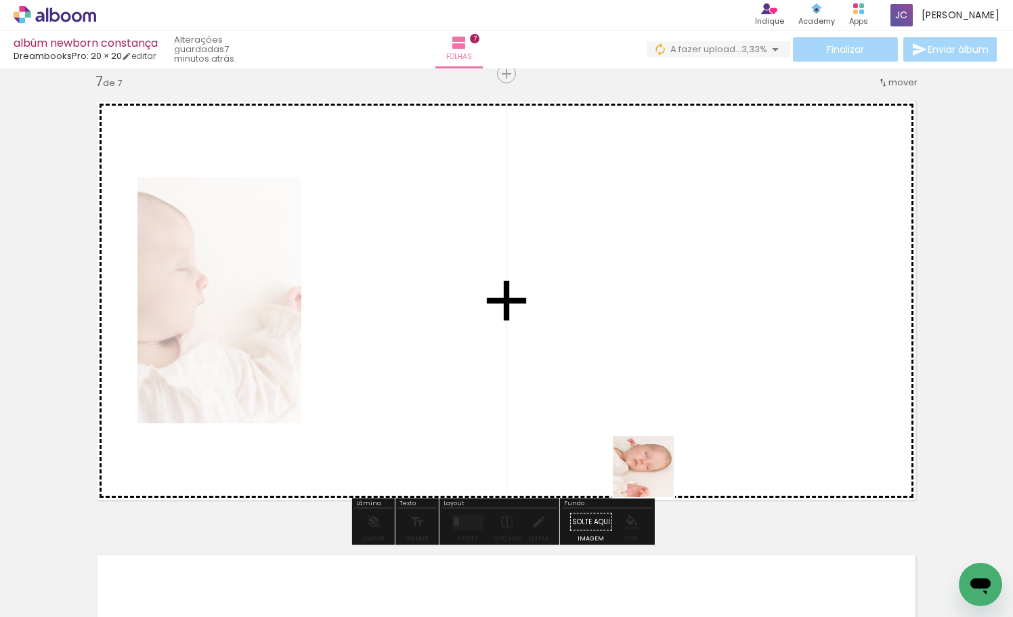
drag, startPoint x: 931, startPoint y: 566, endPoint x: 582, endPoint y: 434, distance: 372.7
click at [582, 434] on quentale-workspace at bounding box center [506, 308] width 1013 height 617
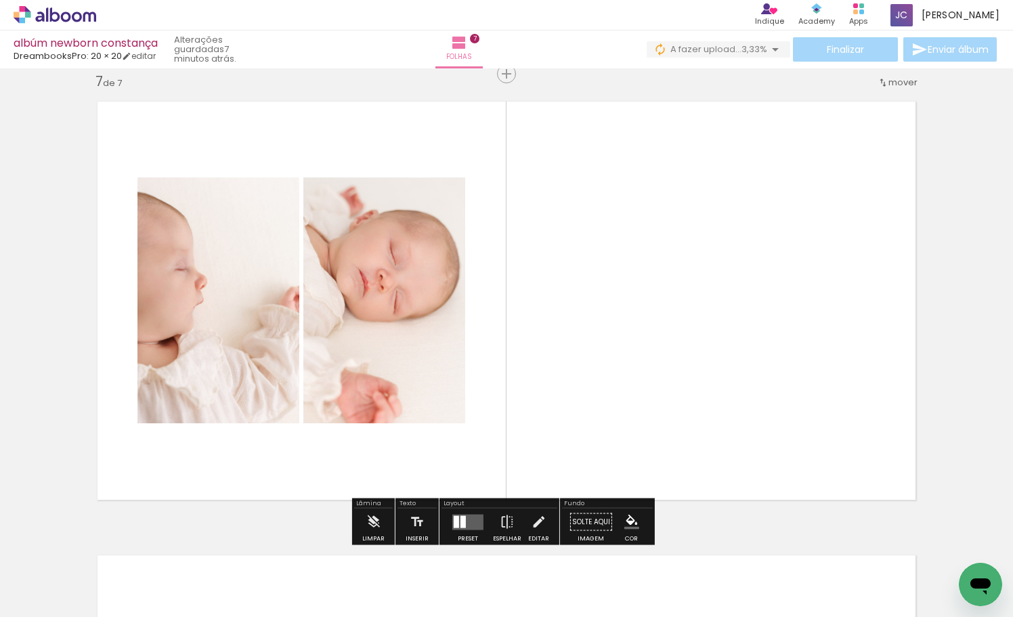
scroll to position [0, 781]
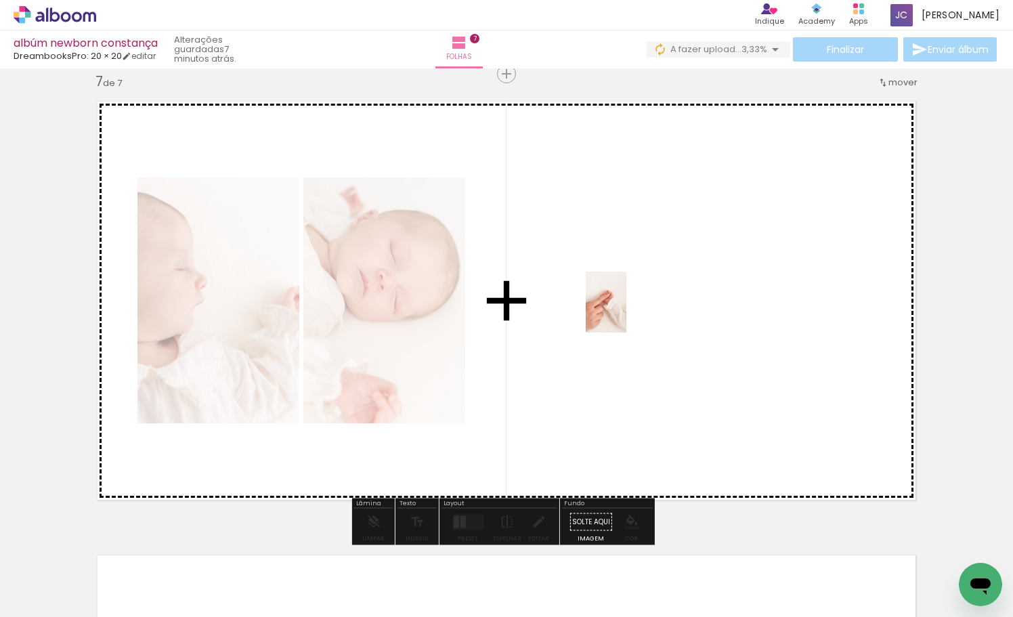
drag, startPoint x: 657, startPoint y: 582, endPoint x: 626, endPoint y: 313, distance: 271.2
click at [626, 312] on quentale-workspace at bounding box center [506, 308] width 1013 height 617
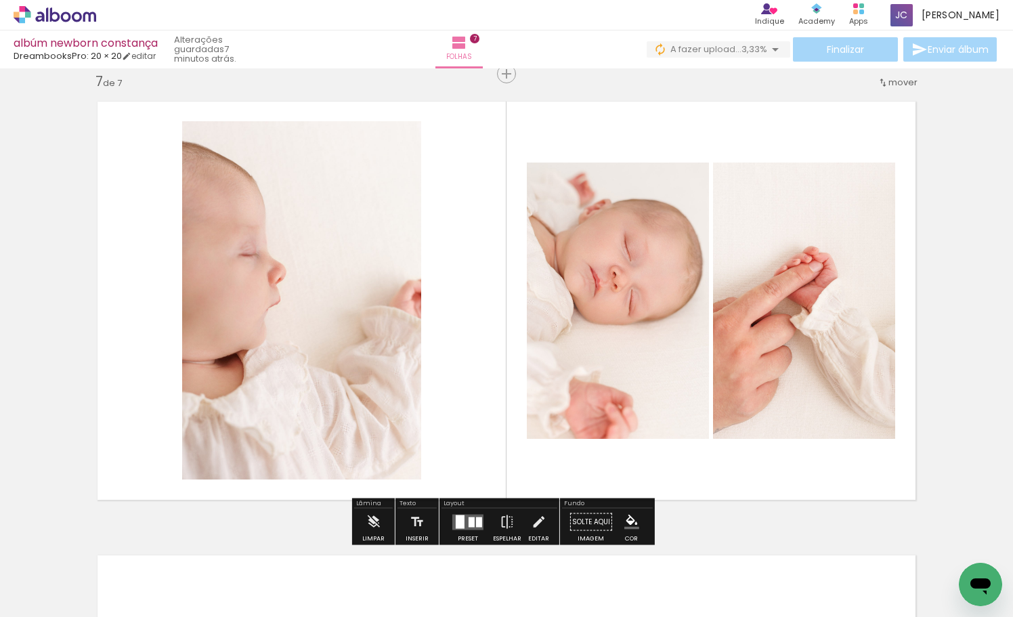
click at [477, 514] on quentale-layouter at bounding box center [467, 522] width 31 height 16
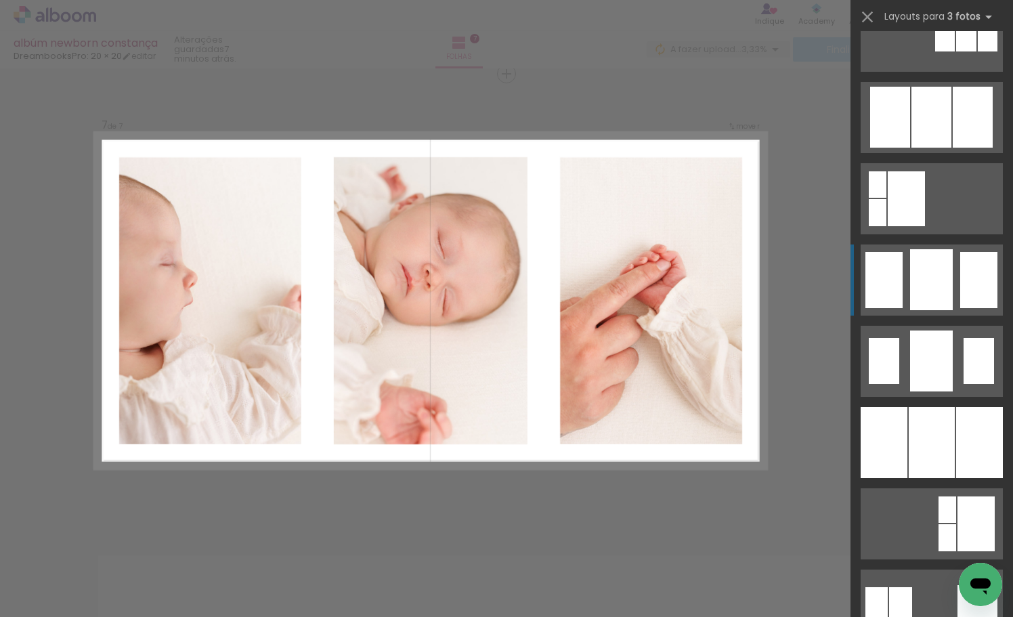
scroll to position [868, 0]
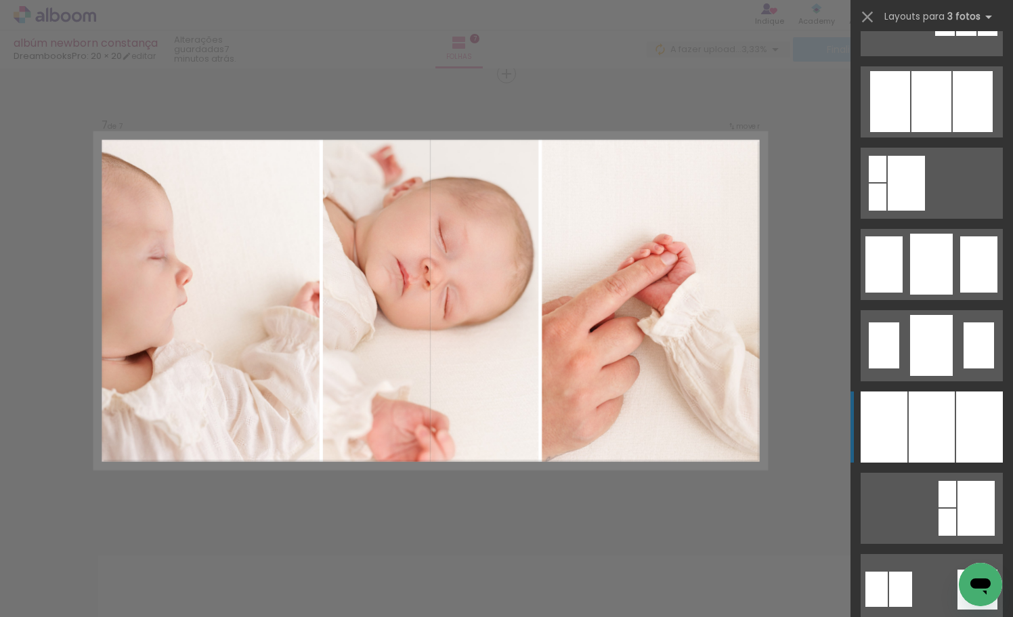
click at [933, 415] on div at bounding box center [931, 426] width 46 height 71
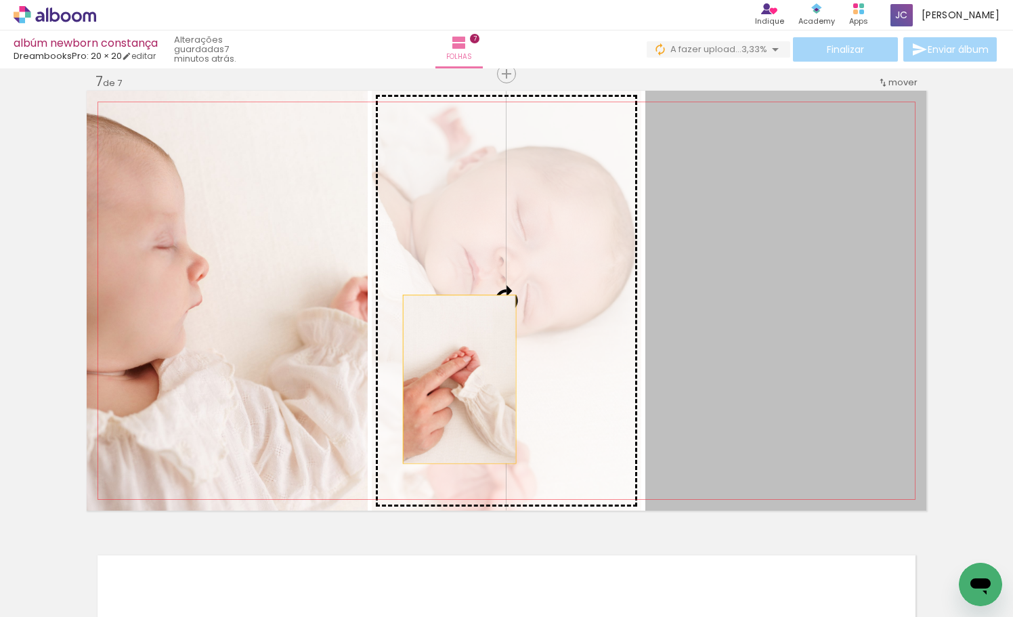
drag, startPoint x: 772, startPoint y: 363, endPoint x: 455, endPoint y: 379, distance: 317.8
click at [0, 0] on slot at bounding box center [0, 0] width 0 height 0
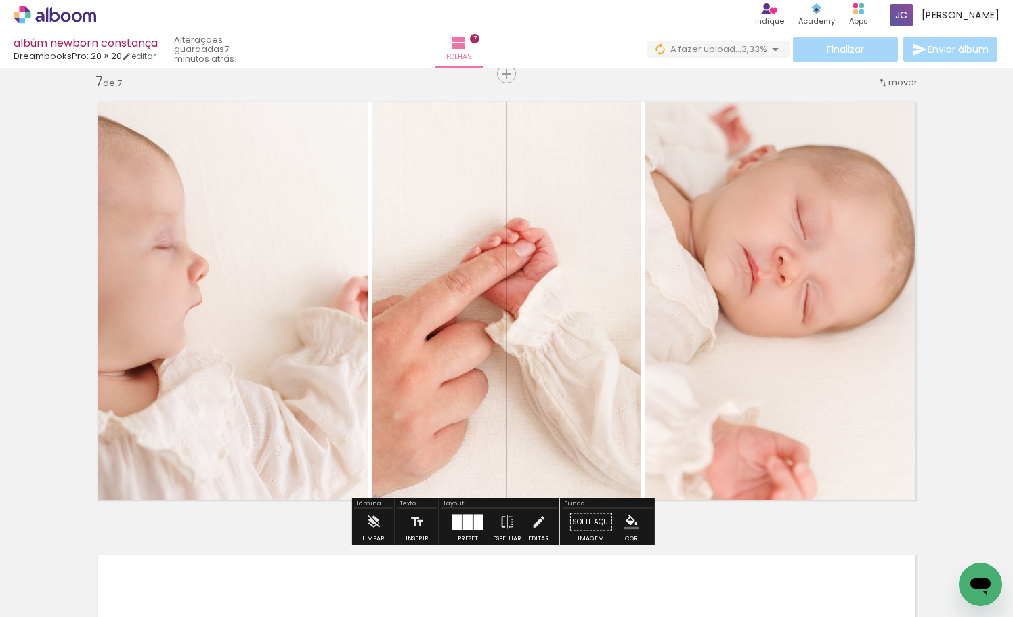
click at [468, 512] on div at bounding box center [467, 521] width 37 height 27
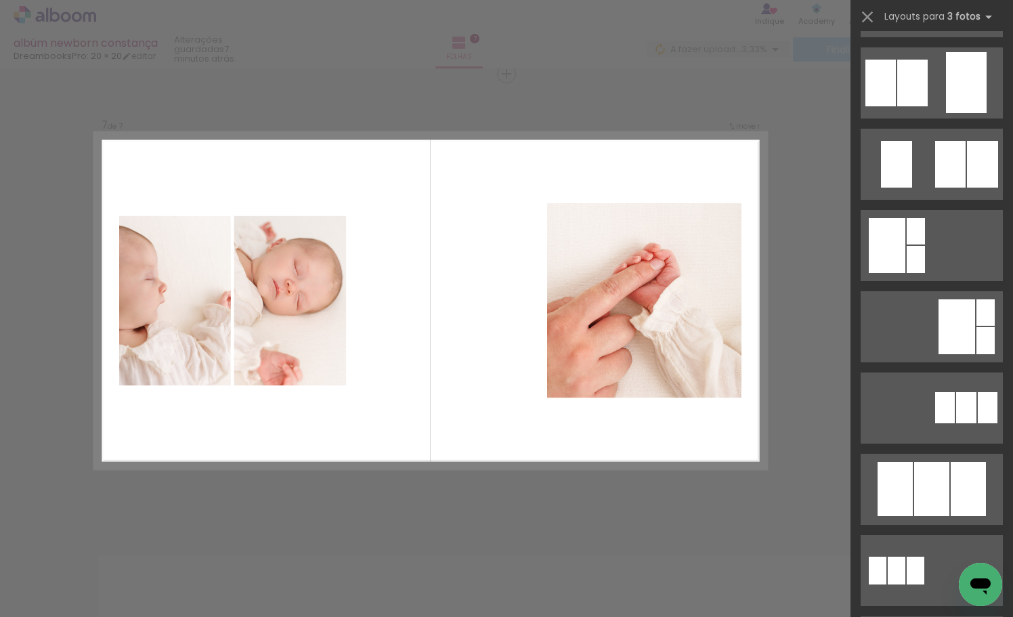
scroll to position [172, 0]
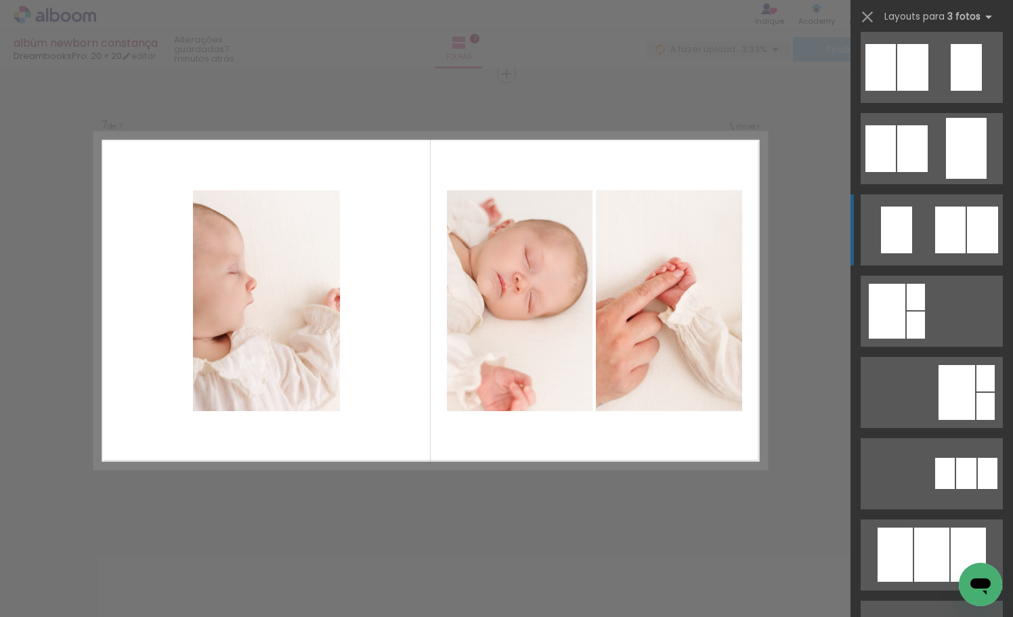
click at [967, 231] on div at bounding box center [982, 229] width 31 height 47
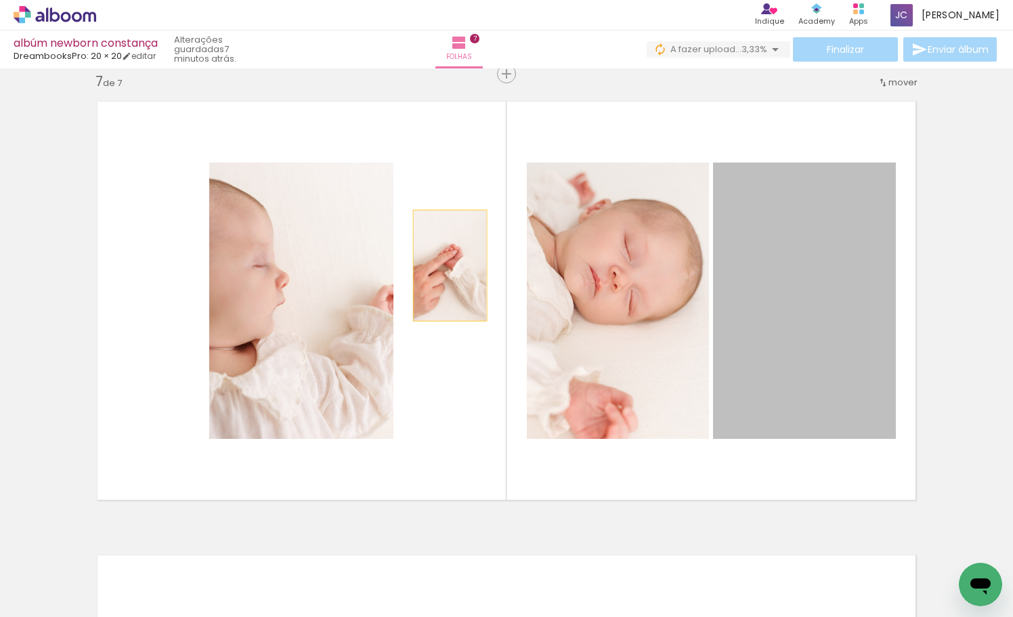
drag, startPoint x: 850, startPoint y: 276, endPoint x: 442, endPoint y: 266, distance: 408.3
click at [442, 265] on quentale-layouter at bounding box center [506, 301] width 839 height 420
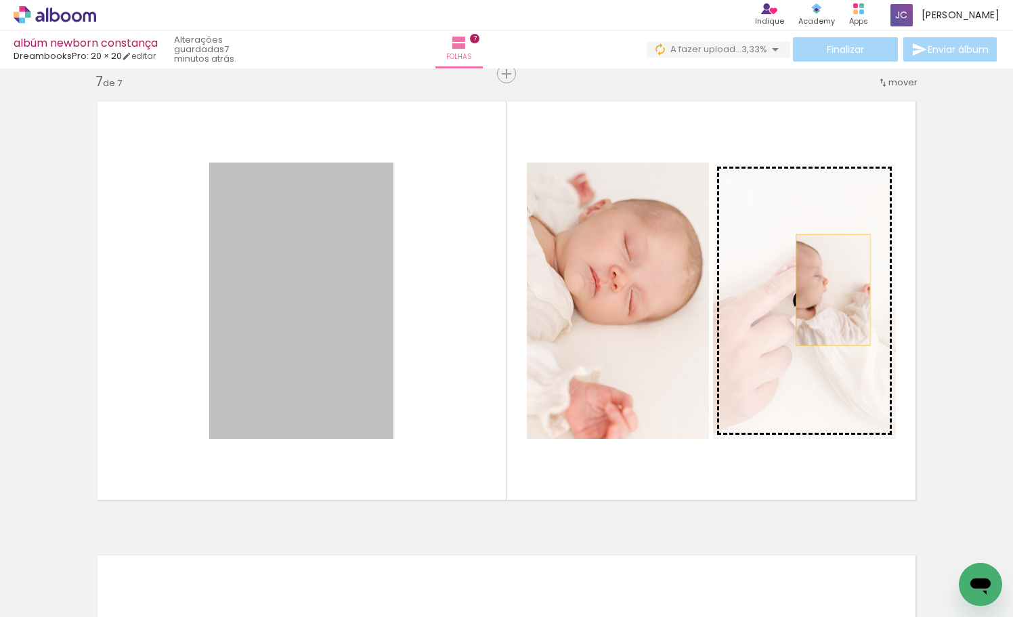
drag, startPoint x: 321, startPoint y: 285, endPoint x: 819, endPoint y: 290, distance: 497.5
click at [0, 0] on slot at bounding box center [0, 0] width 0 height 0
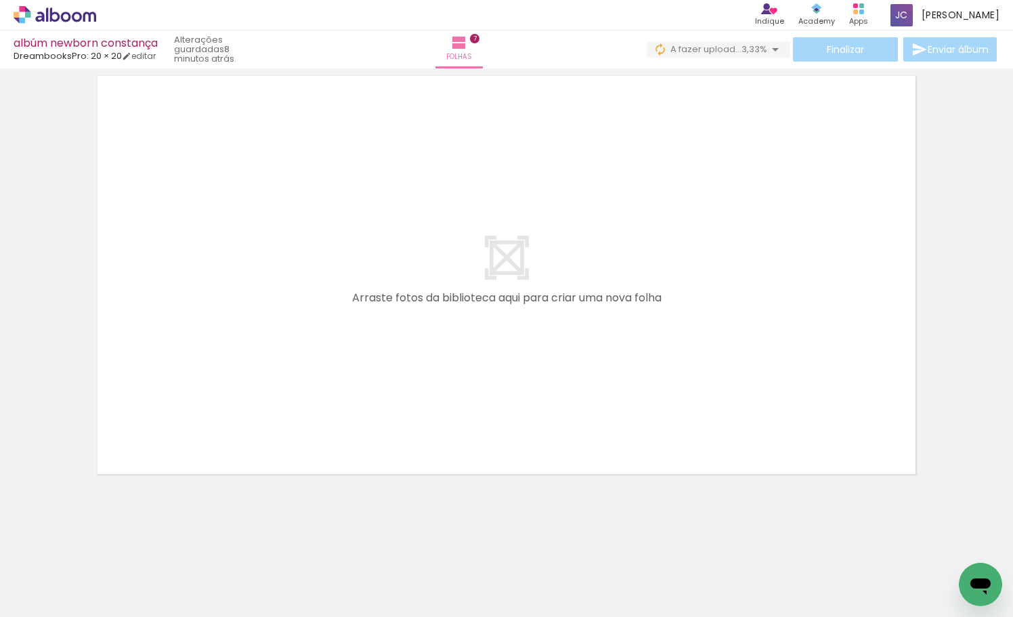
scroll to position [0, 0]
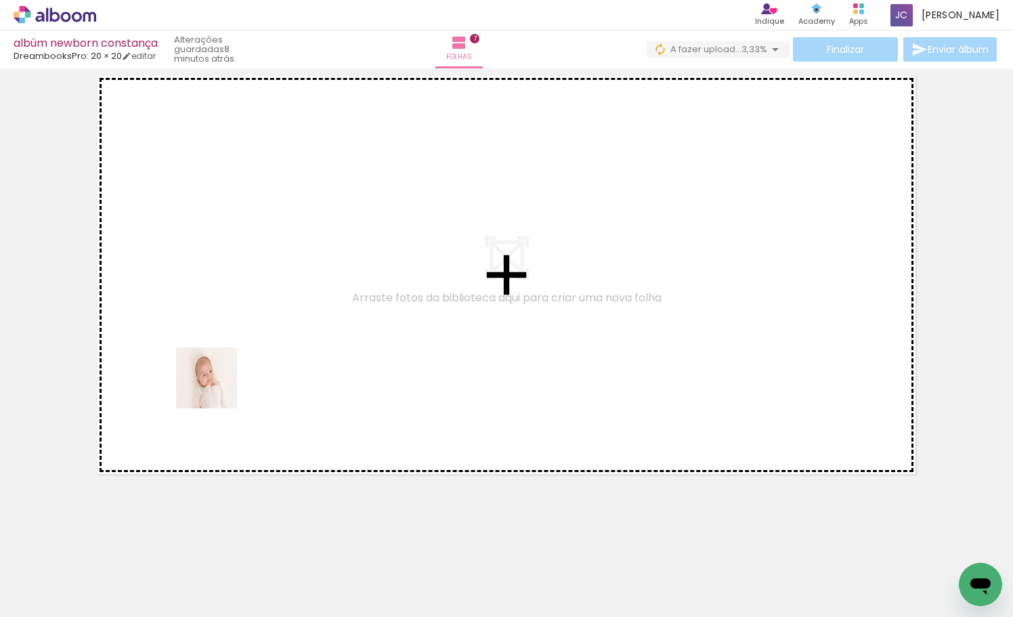
drag, startPoint x: 146, startPoint y: 572, endPoint x: 217, endPoint y: 388, distance: 197.1
click at [217, 388] on quentale-workspace at bounding box center [506, 308] width 1013 height 617
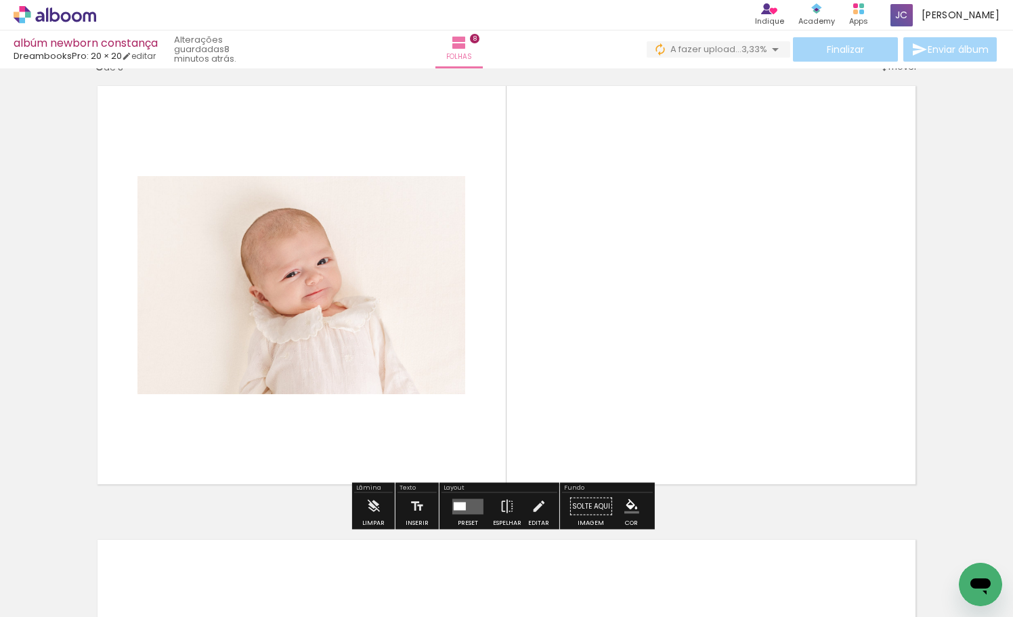
scroll to position [3191, 0]
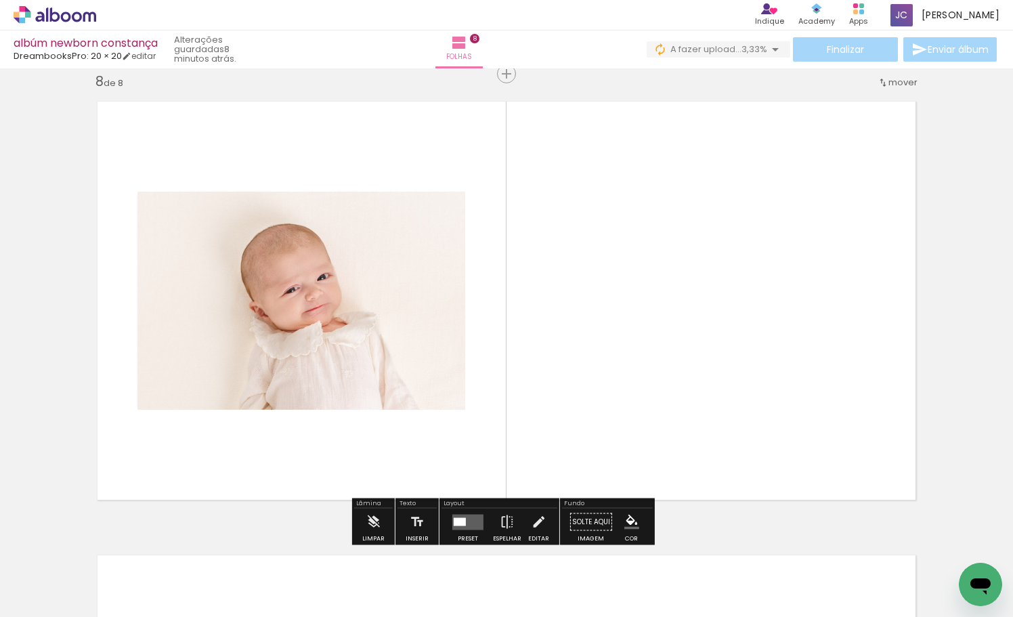
click at [463, 512] on div at bounding box center [467, 521] width 37 height 27
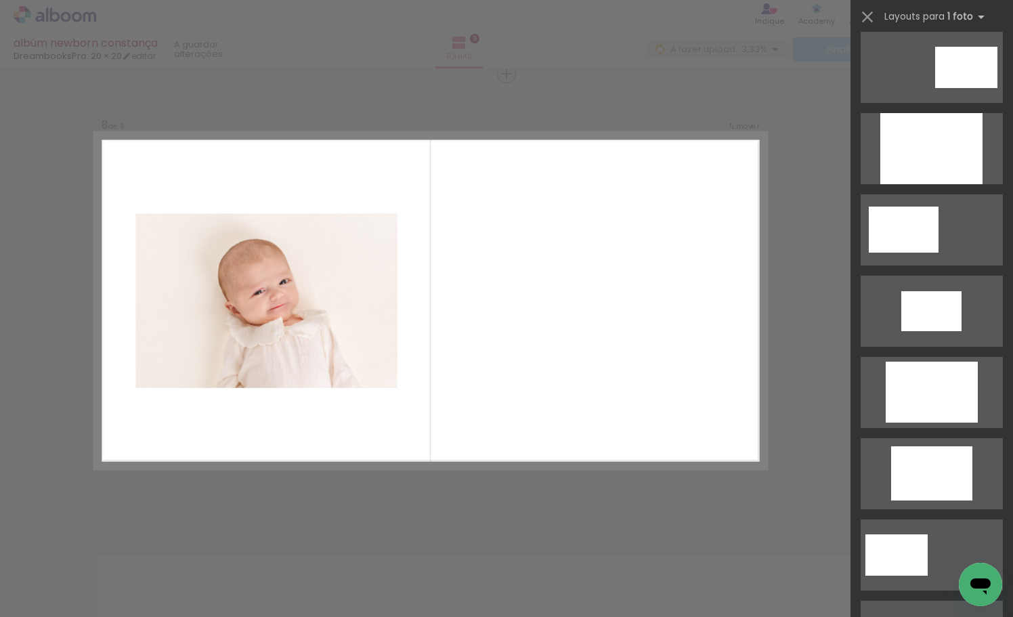
scroll to position [0, 0]
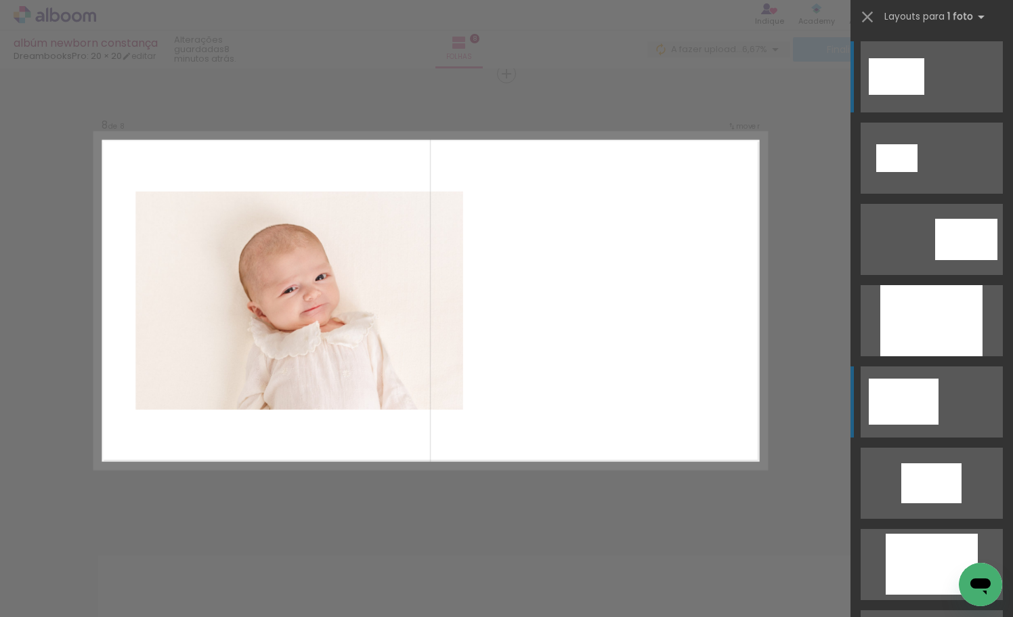
click at [903, 391] on div at bounding box center [903, 401] width 70 height 46
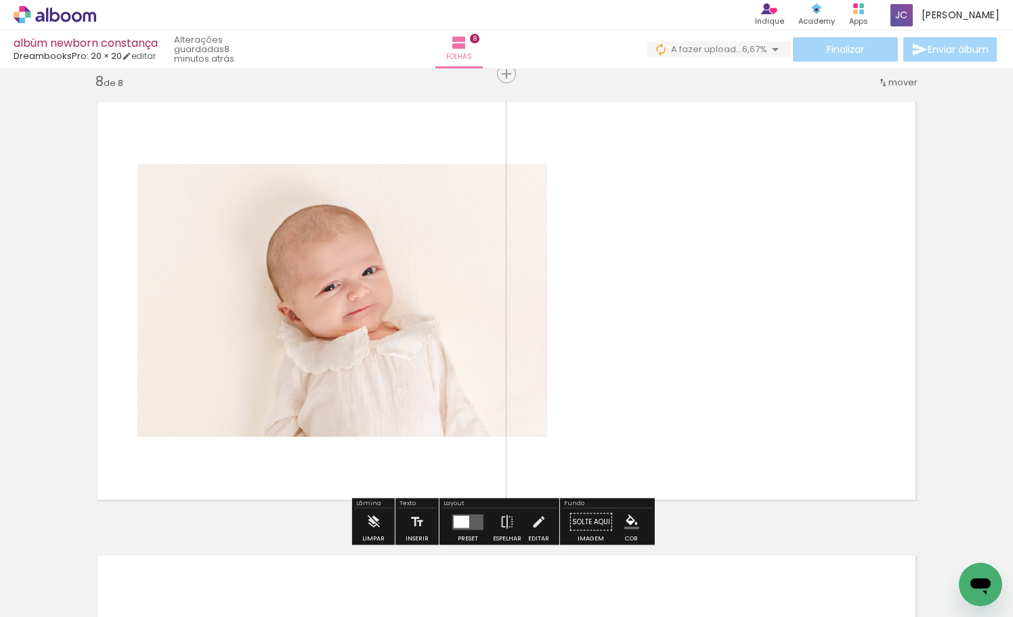
click at [462, 523] on div at bounding box center [461, 521] width 16 height 12
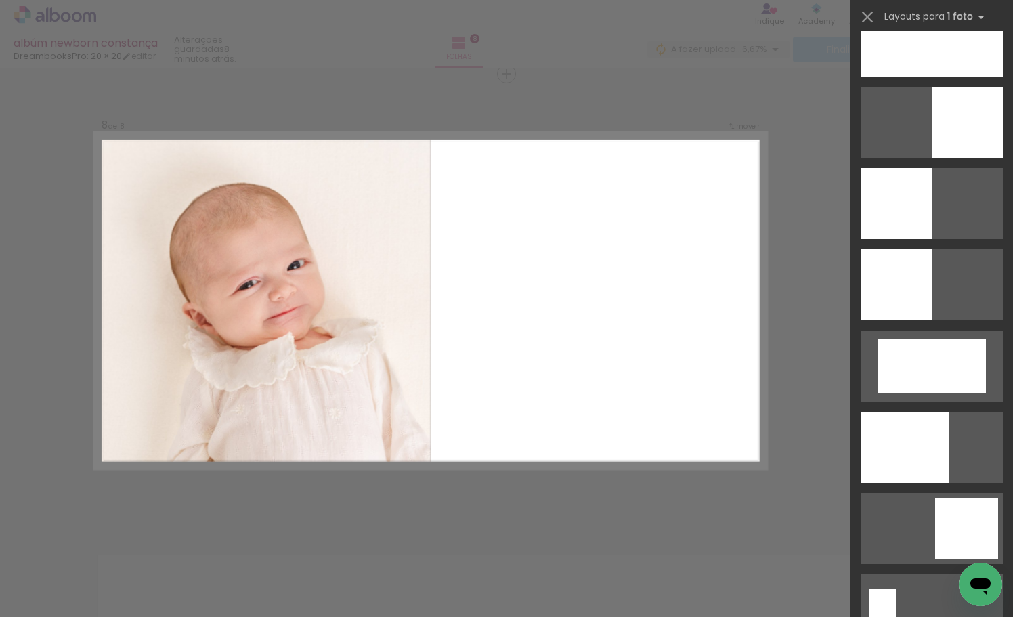
scroll to position [2017, 0]
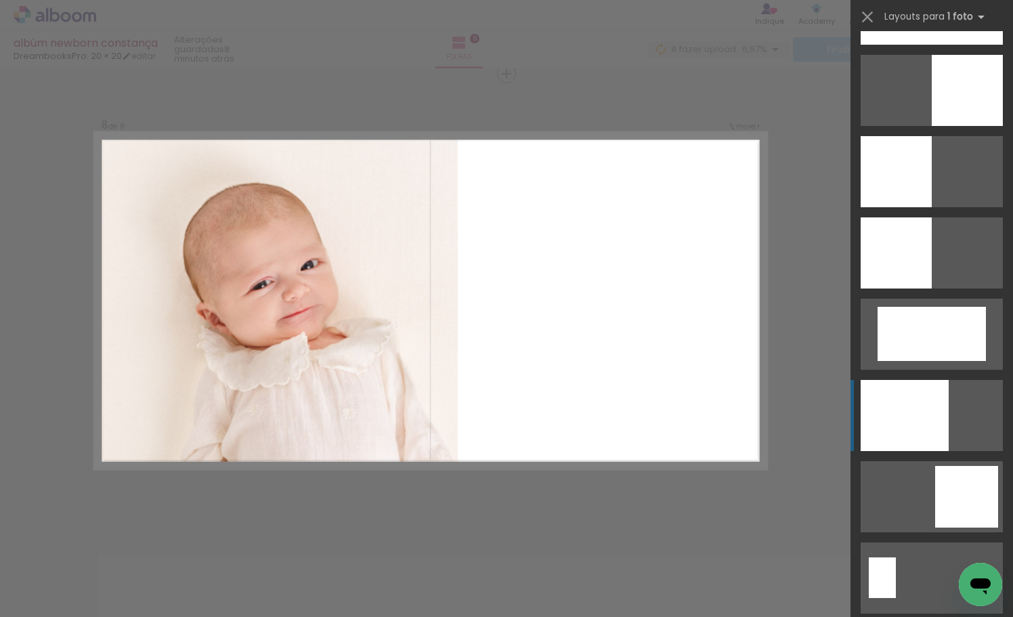
click at [928, 399] on div at bounding box center [904, 415] width 88 height 71
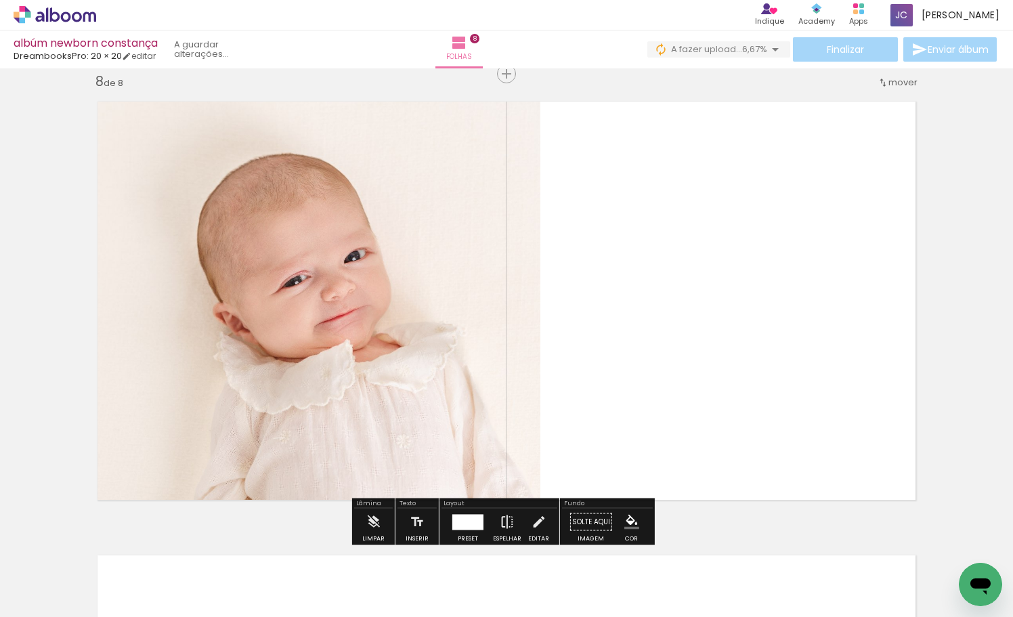
click at [506, 512] on iron-icon at bounding box center [506, 521] width 15 height 27
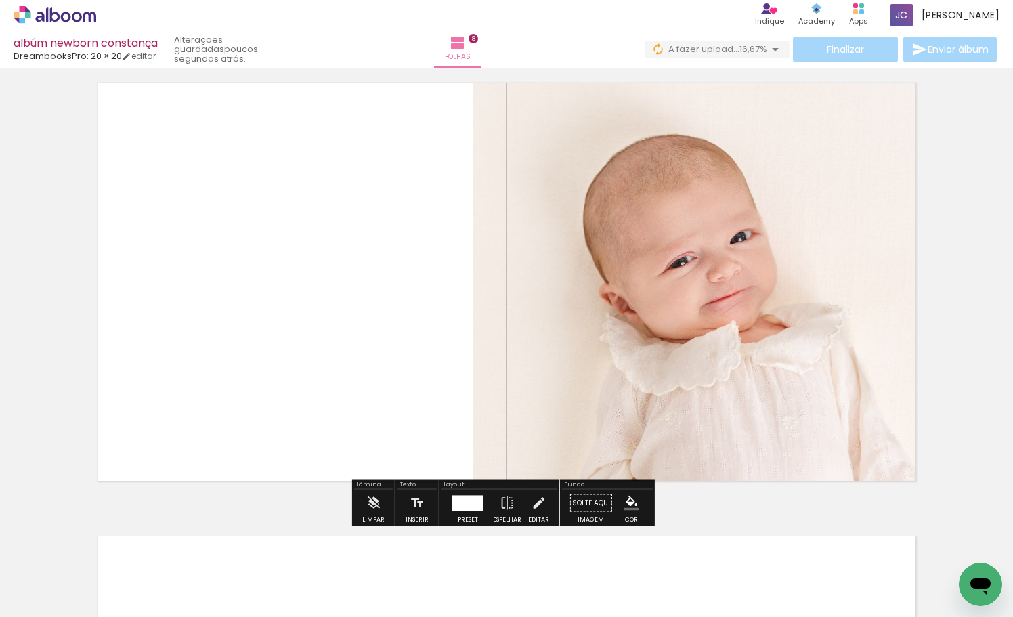
scroll to position [3228, 0]
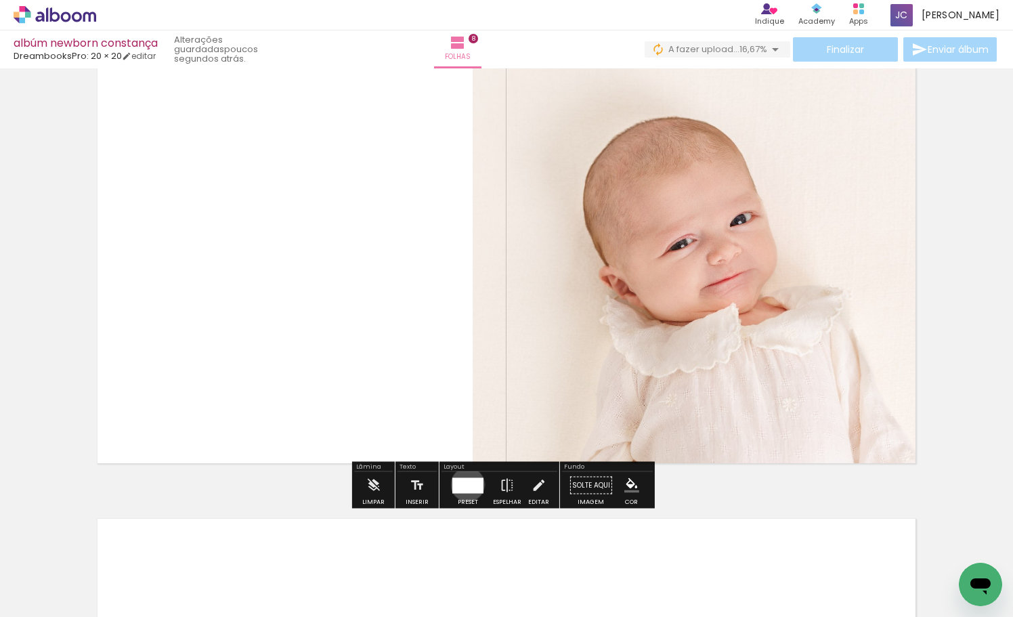
click at [464, 484] on div at bounding box center [467, 485] width 31 height 16
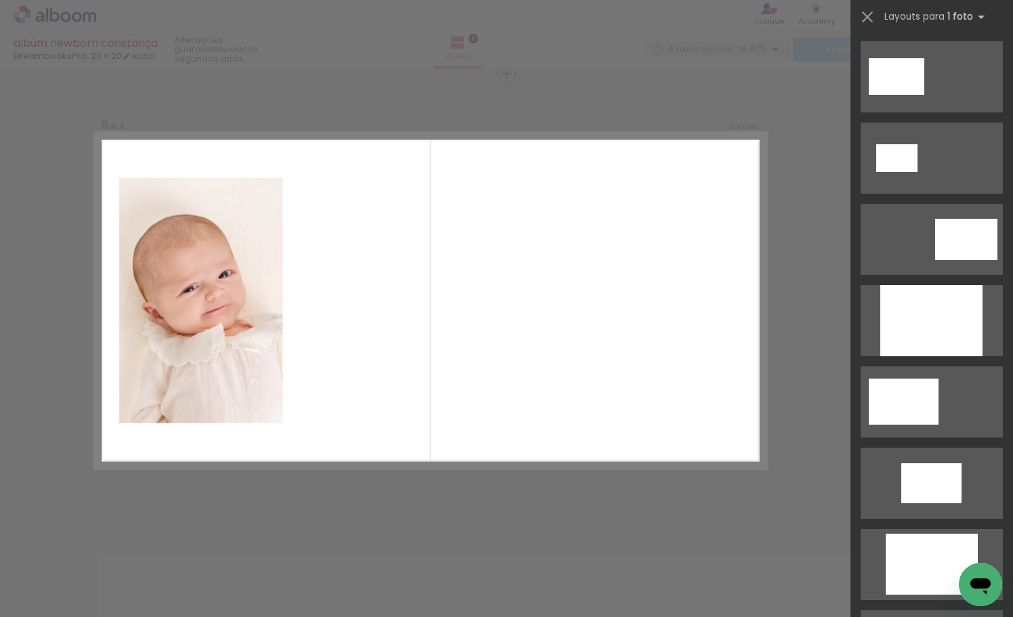
scroll to position [0, 0]
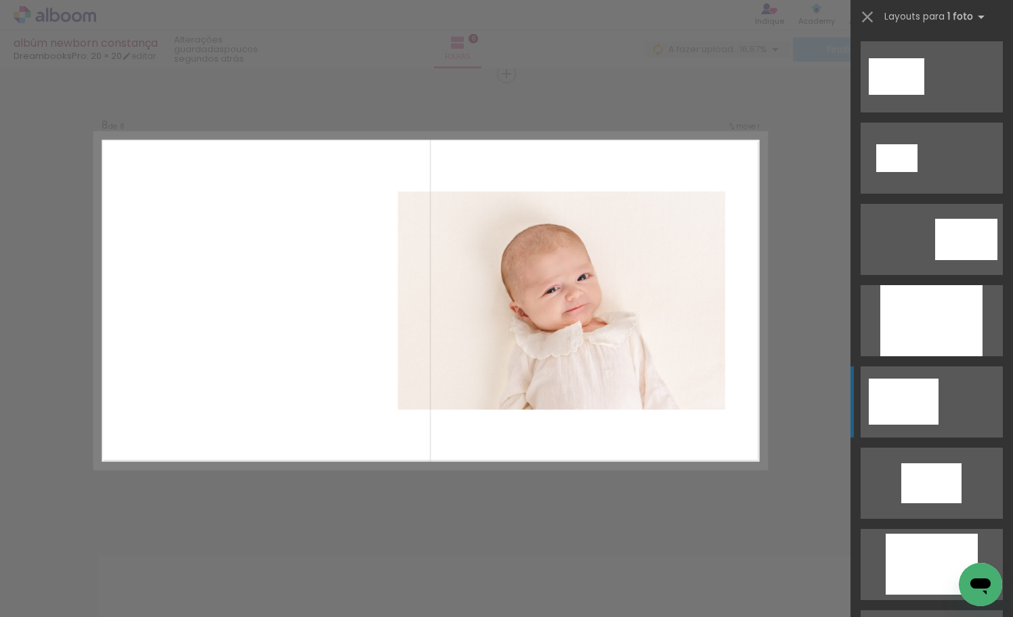
click at [906, 406] on div at bounding box center [903, 401] width 70 height 46
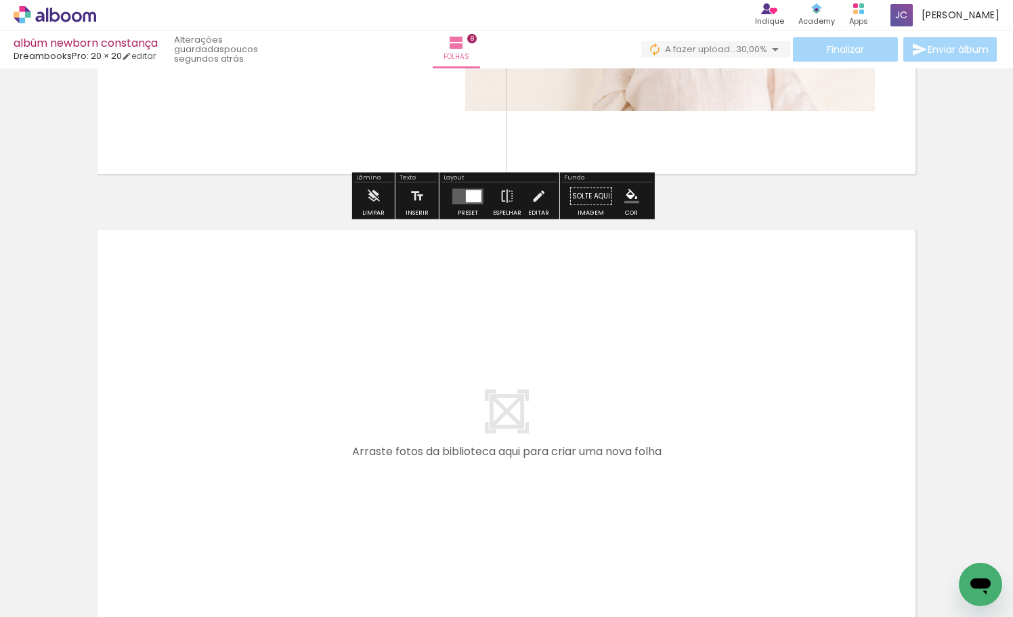
scroll to position [3518, 0]
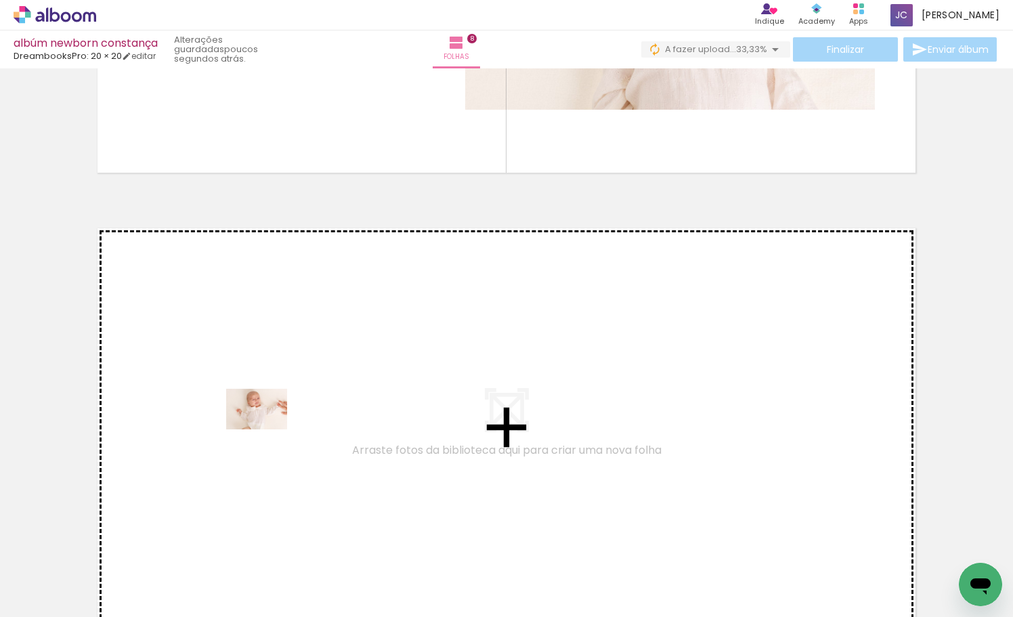
drag, startPoint x: 219, startPoint y: 569, endPoint x: 267, endPoint y: 429, distance: 147.9
click at [267, 429] on quentale-workspace at bounding box center [506, 308] width 1013 height 617
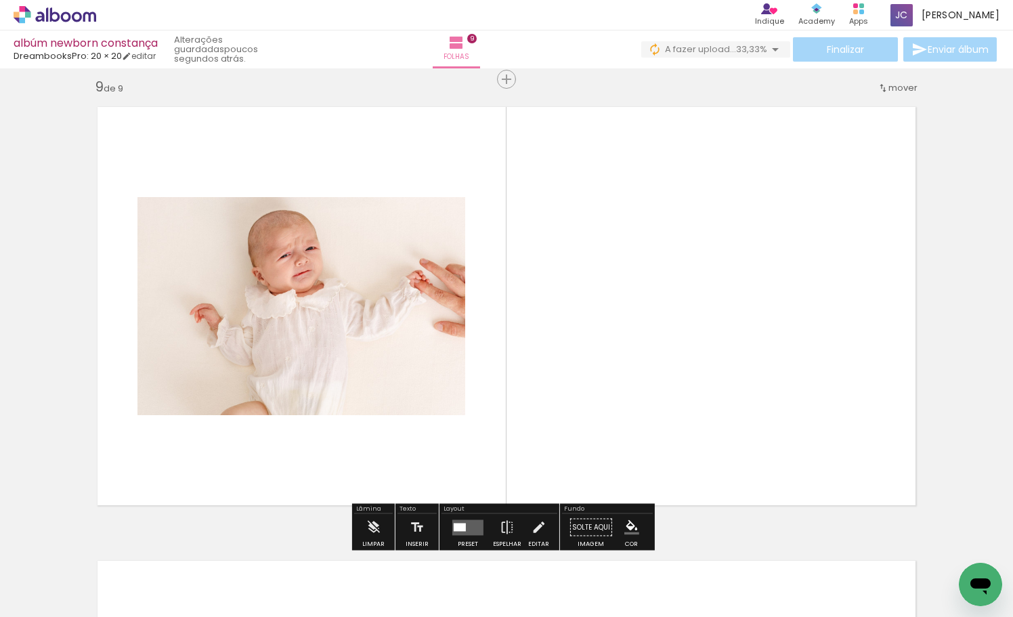
scroll to position [3645, 0]
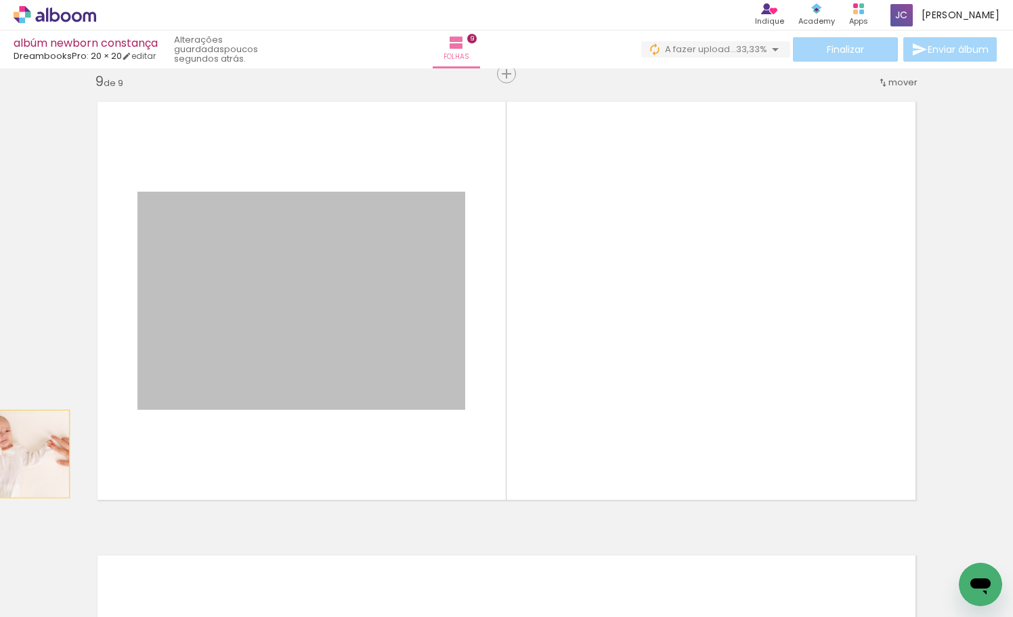
drag, startPoint x: 356, startPoint y: 324, endPoint x: -1, endPoint y: 454, distance: 379.6
click at [0, 454] on html "link( href="../../bower_components/polymer/polymer.html" rel="import" ) picture…" at bounding box center [506, 308] width 1013 height 617
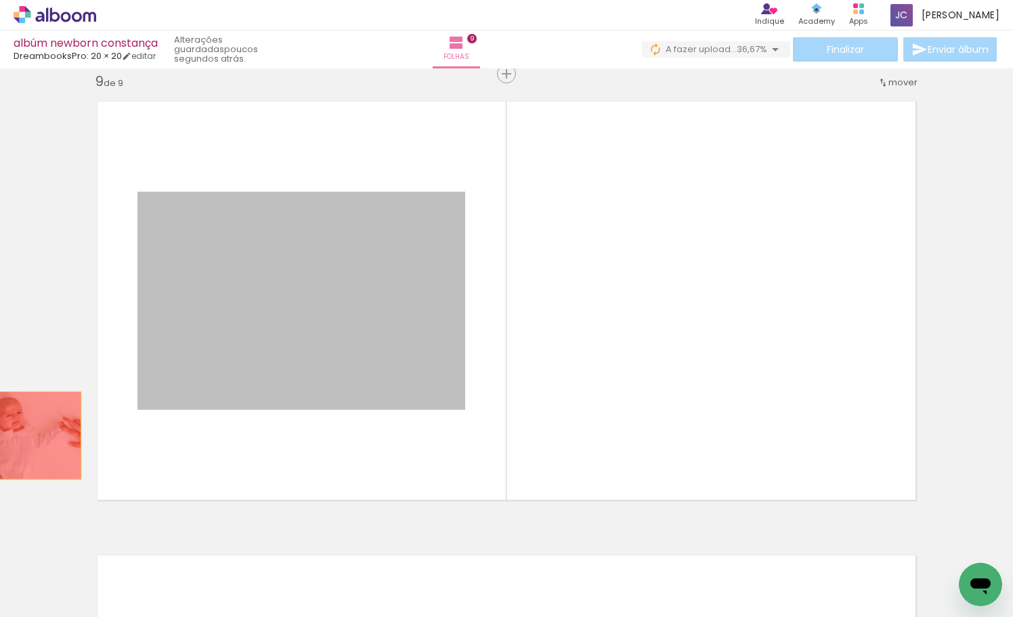
drag, startPoint x: 295, startPoint y: 380, endPoint x: 10, endPoint y: 435, distance: 290.3
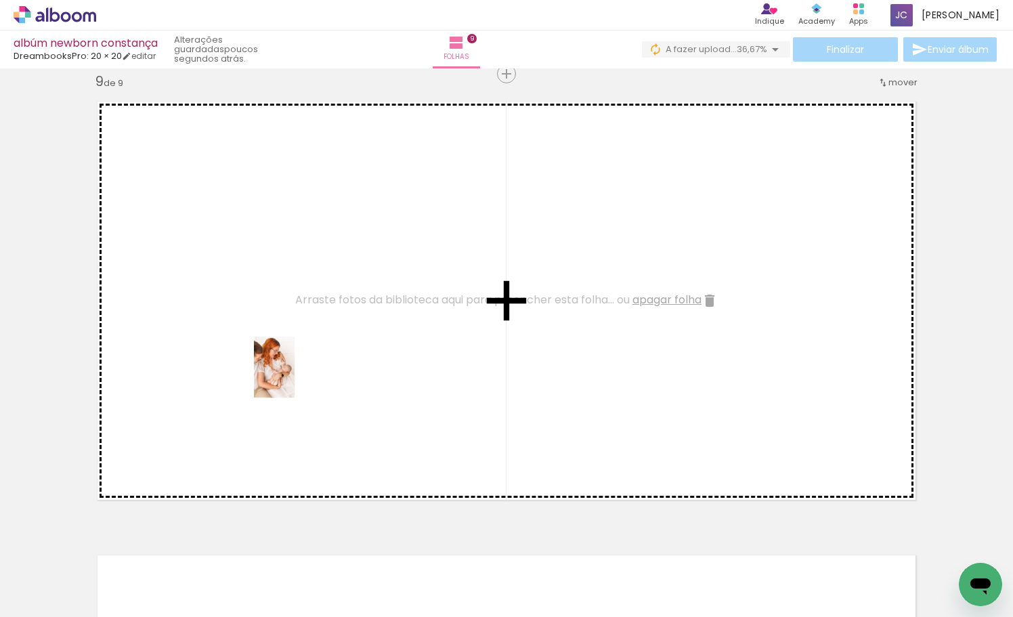
drag, startPoint x: 288, startPoint y: 564, endPoint x: 294, endPoint y: 377, distance: 186.9
click at [294, 377] on quentale-workspace at bounding box center [506, 308] width 1013 height 617
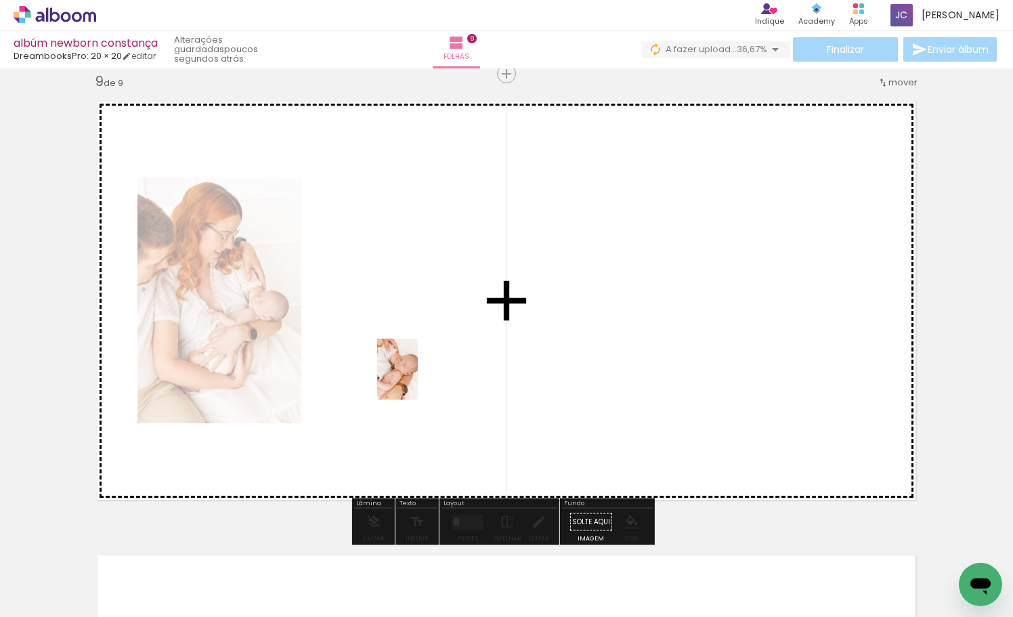
drag, startPoint x: 374, startPoint y: 574, endPoint x: 418, endPoint y: 379, distance: 199.8
click at [418, 379] on quentale-workspace at bounding box center [506, 308] width 1013 height 617
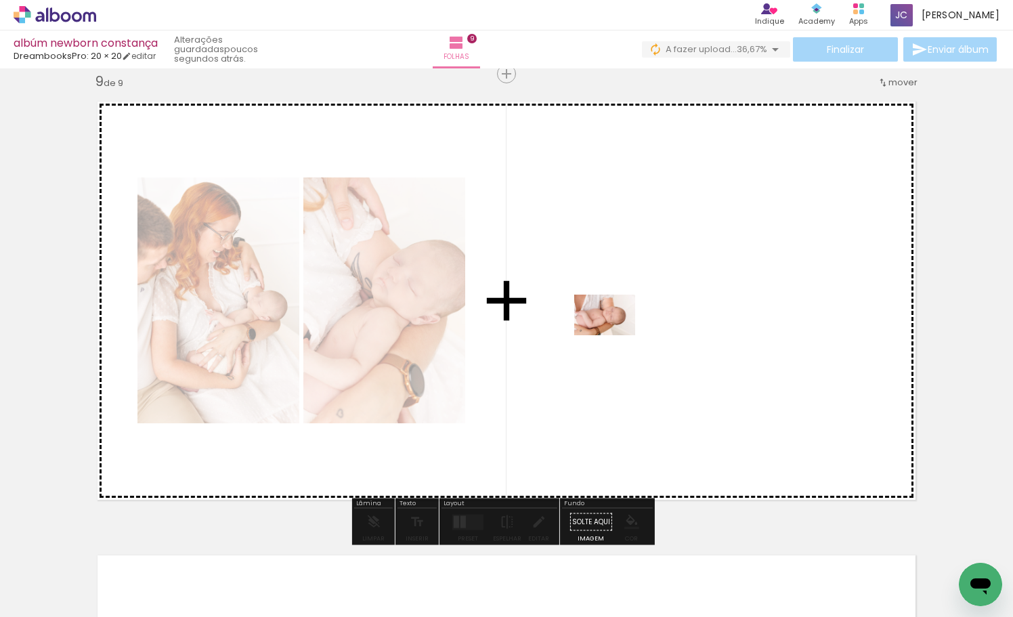
drag, startPoint x: 507, startPoint y: 567, endPoint x: 623, endPoint y: 325, distance: 268.5
click at [623, 325] on quentale-workspace at bounding box center [506, 308] width 1013 height 617
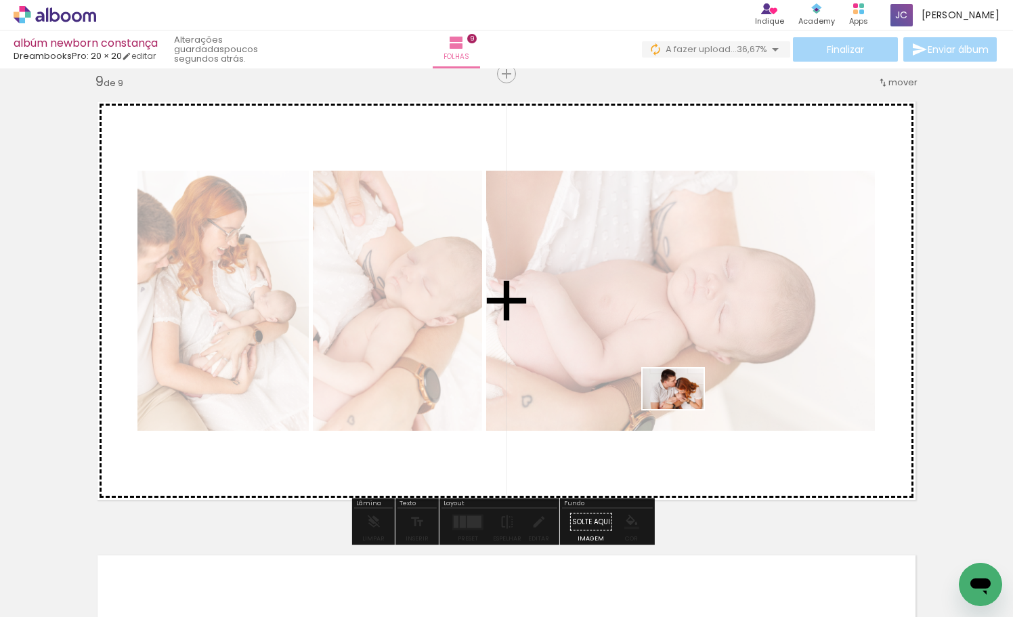
drag, startPoint x: 691, startPoint y: 580, endPoint x: 682, endPoint y: 410, distance: 170.1
click at [682, 409] on quentale-workspace at bounding box center [506, 308] width 1013 height 617
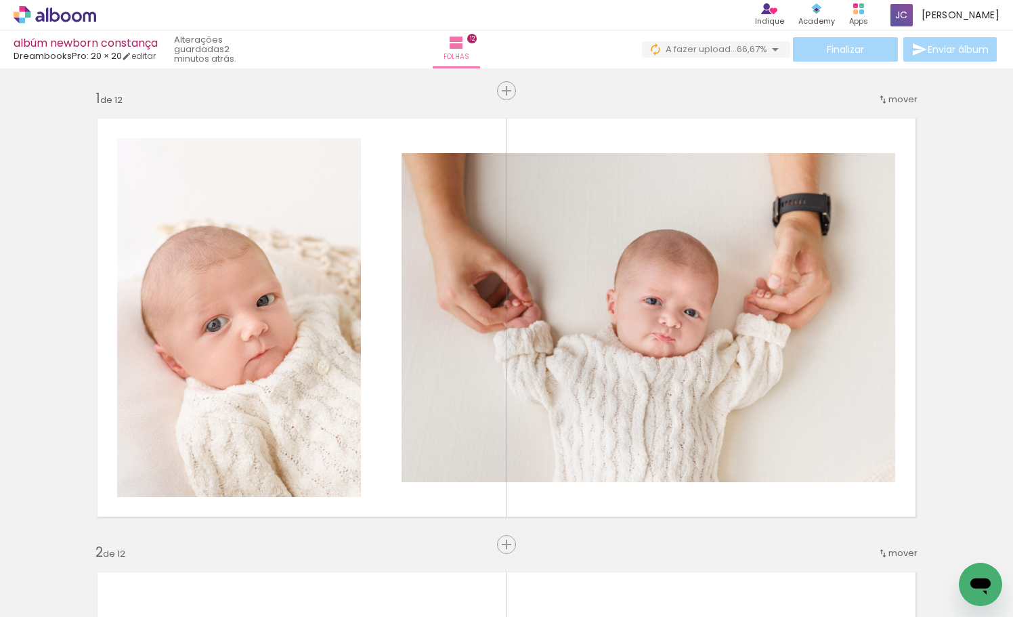
scroll to position [0, 1363]
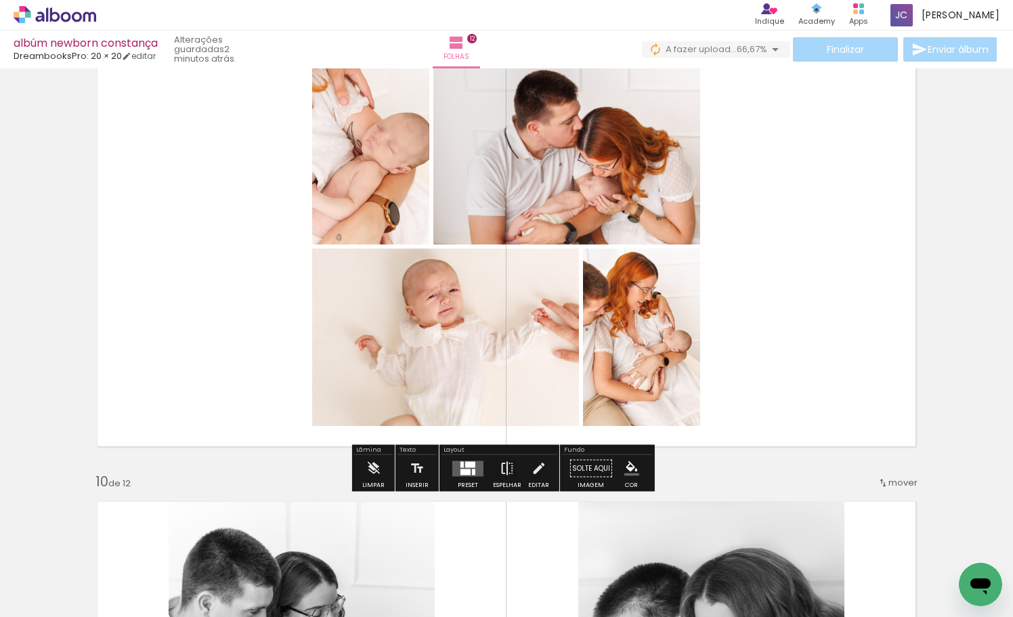
click at [499, 466] on iron-icon at bounding box center [506, 468] width 15 height 27
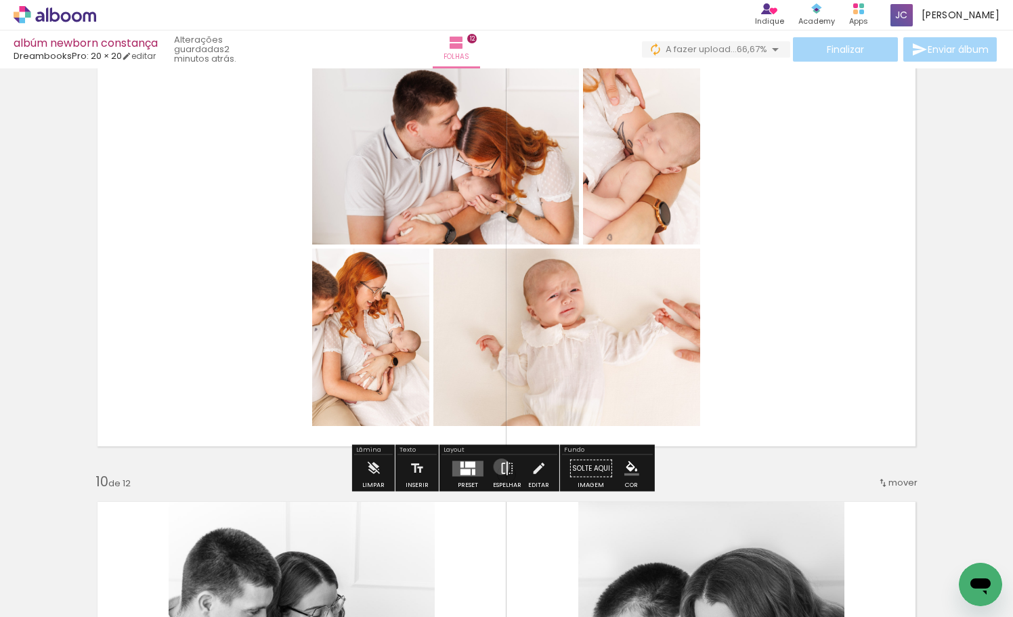
click at [499, 466] on iron-icon at bounding box center [506, 468] width 15 height 27
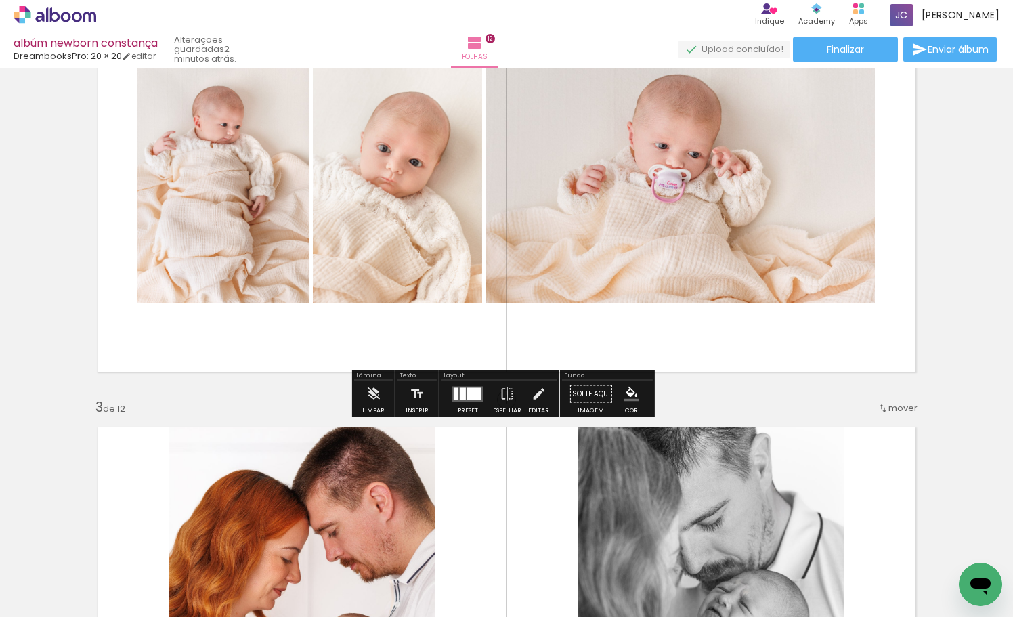
scroll to position [567, 0]
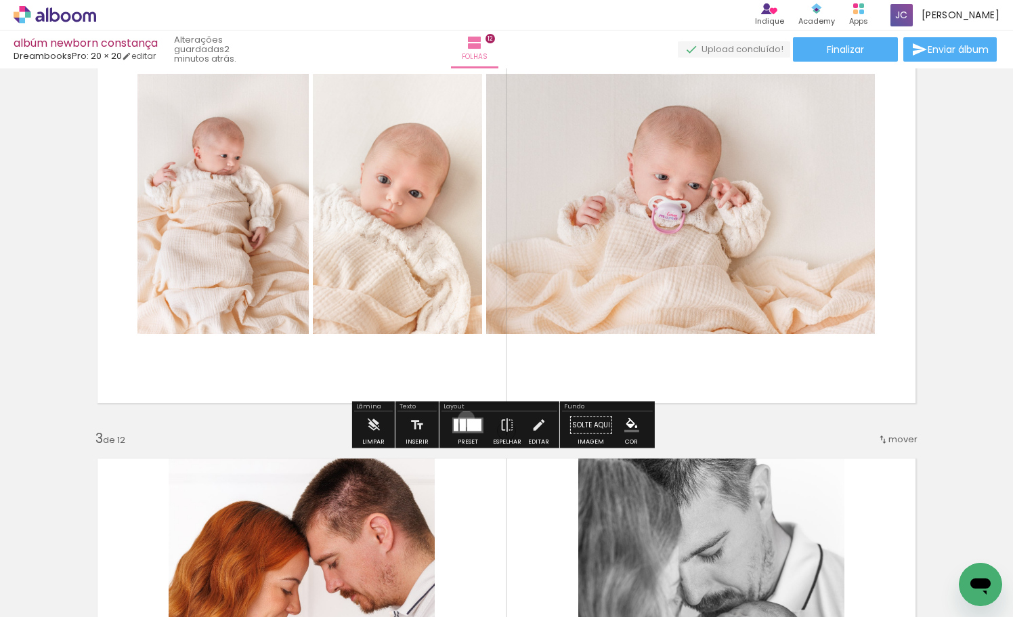
click at [463, 418] on quentale-layouter at bounding box center [467, 425] width 31 height 16
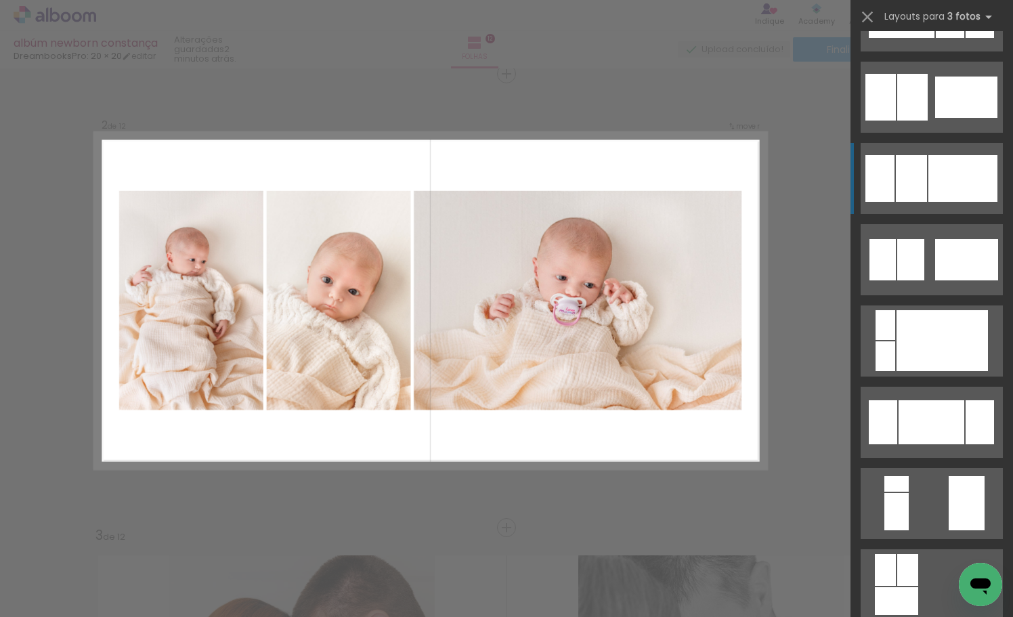
scroll to position [1054, 0]
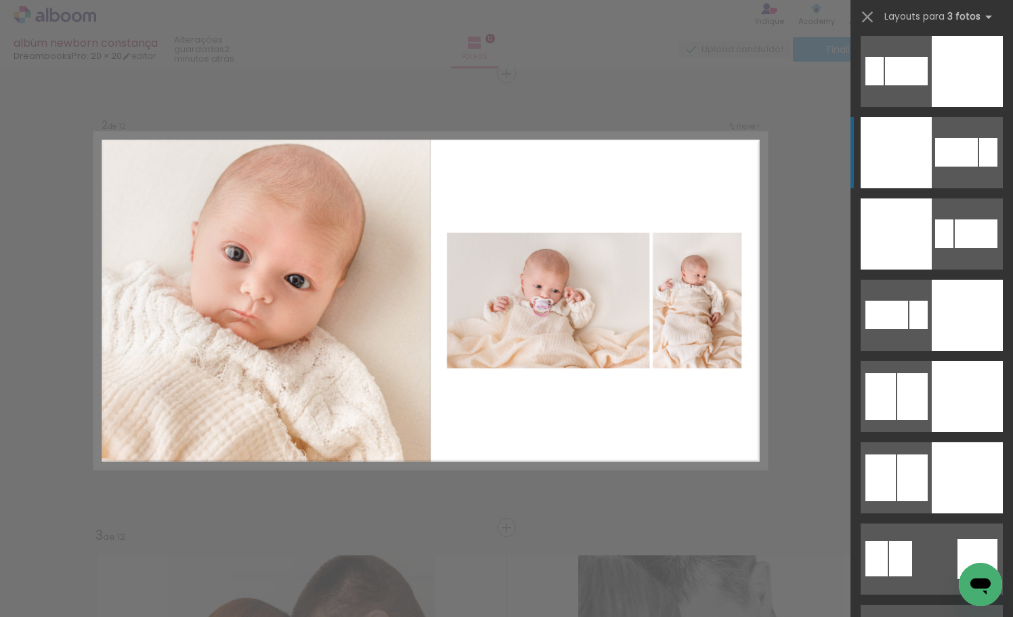
scroll to position [3023, 0]
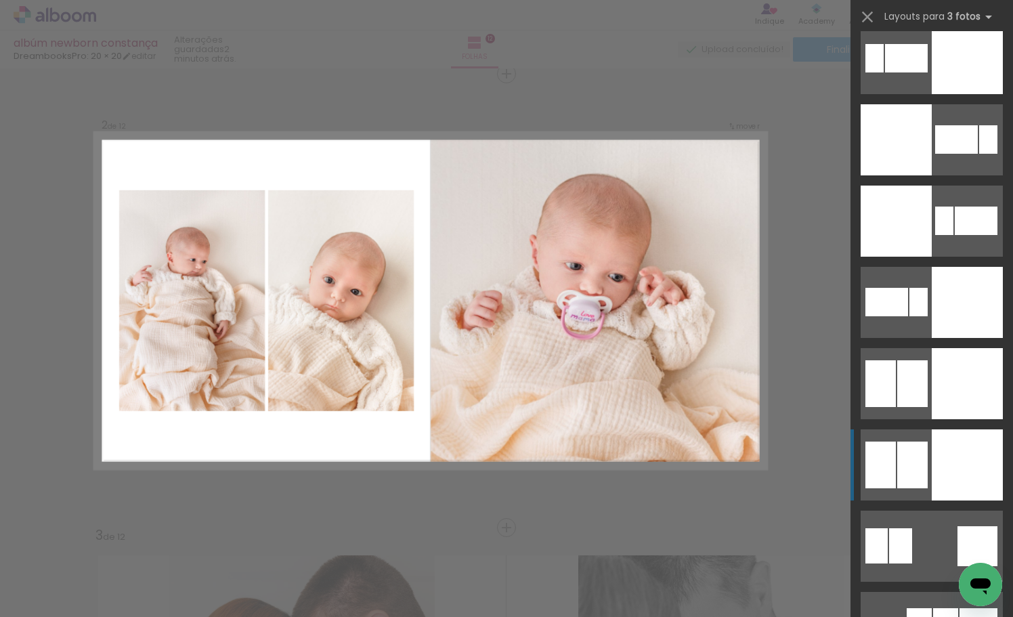
click at [918, 456] on div at bounding box center [912, 464] width 30 height 47
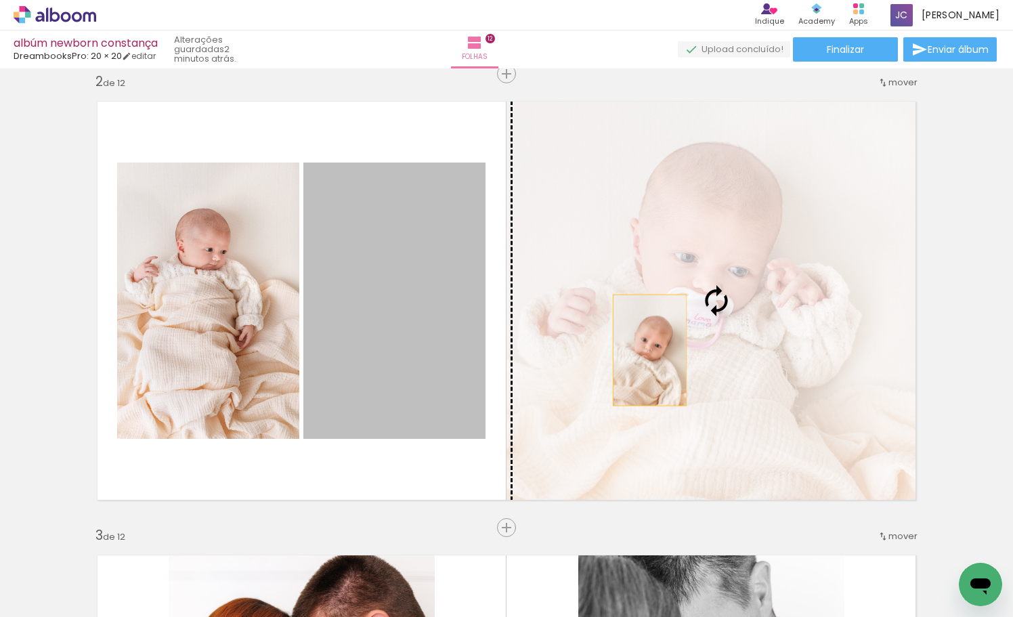
drag, startPoint x: 391, startPoint y: 338, endPoint x: 644, endPoint y: 350, distance: 254.1
click at [0, 0] on slot at bounding box center [0, 0] width 0 height 0
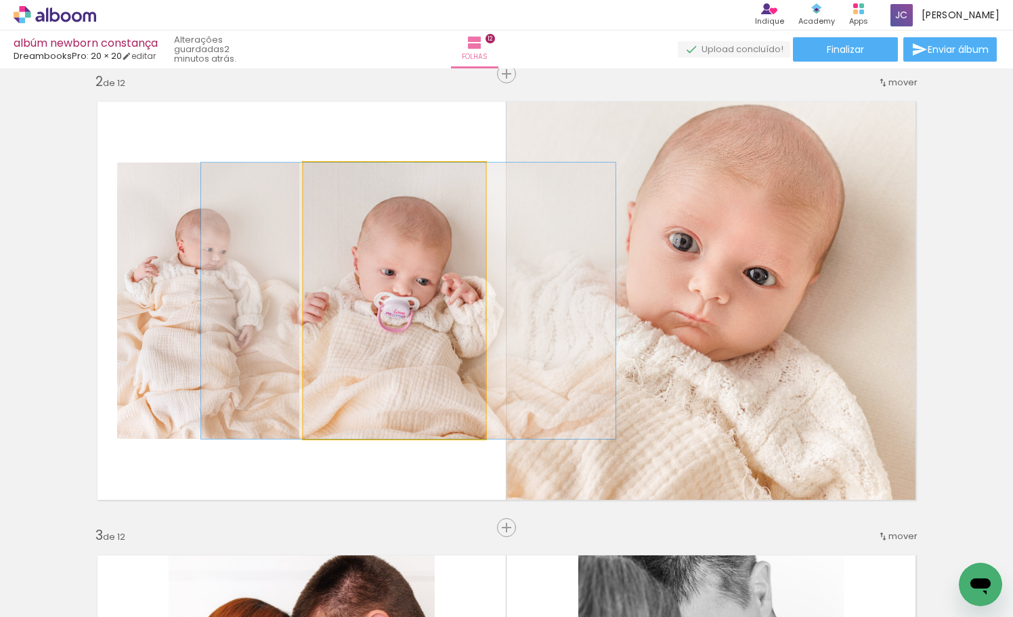
drag, startPoint x: 395, startPoint y: 313, endPoint x: 409, endPoint y: 313, distance: 14.2
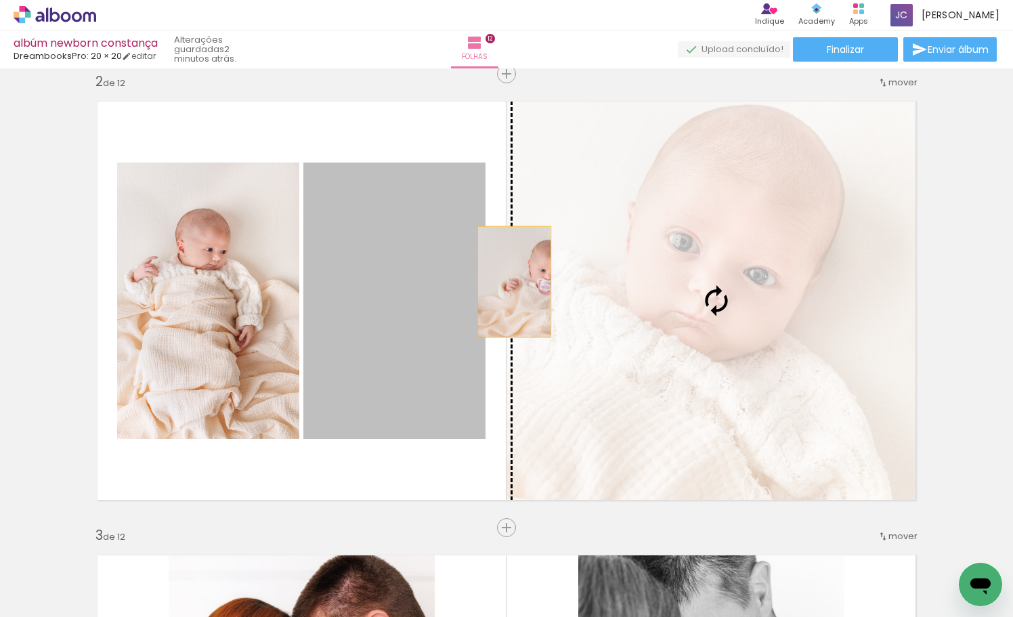
drag, startPoint x: 403, startPoint y: 282, endPoint x: 588, endPoint y: 286, distance: 184.8
click at [0, 0] on slot at bounding box center [0, 0] width 0 height 0
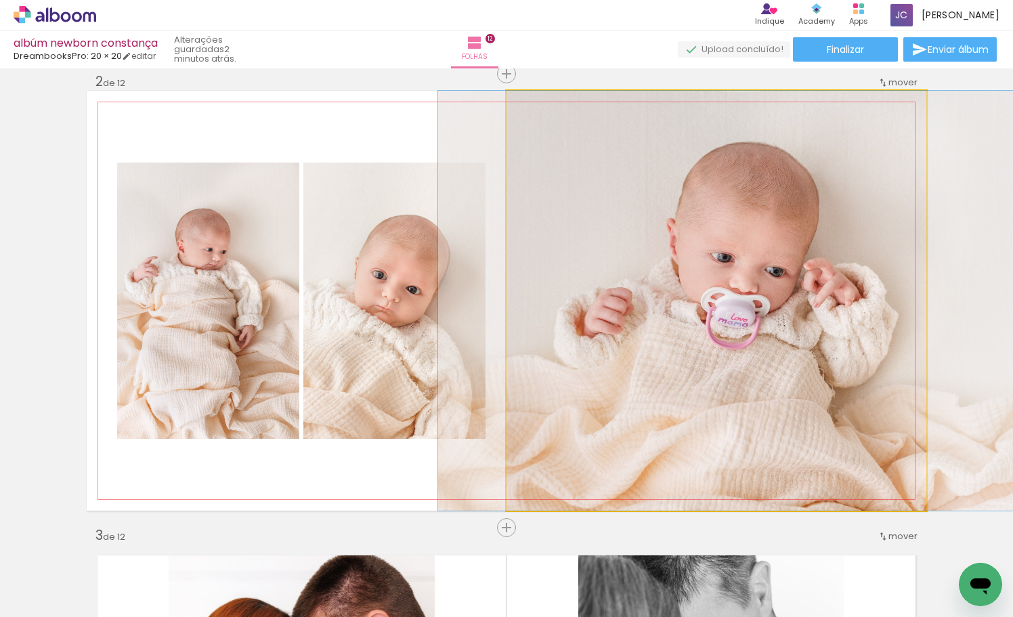
drag, startPoint x: 673, startPoint y: 304, endPoint x: 709, endPoint y: 326, distance: 42.5
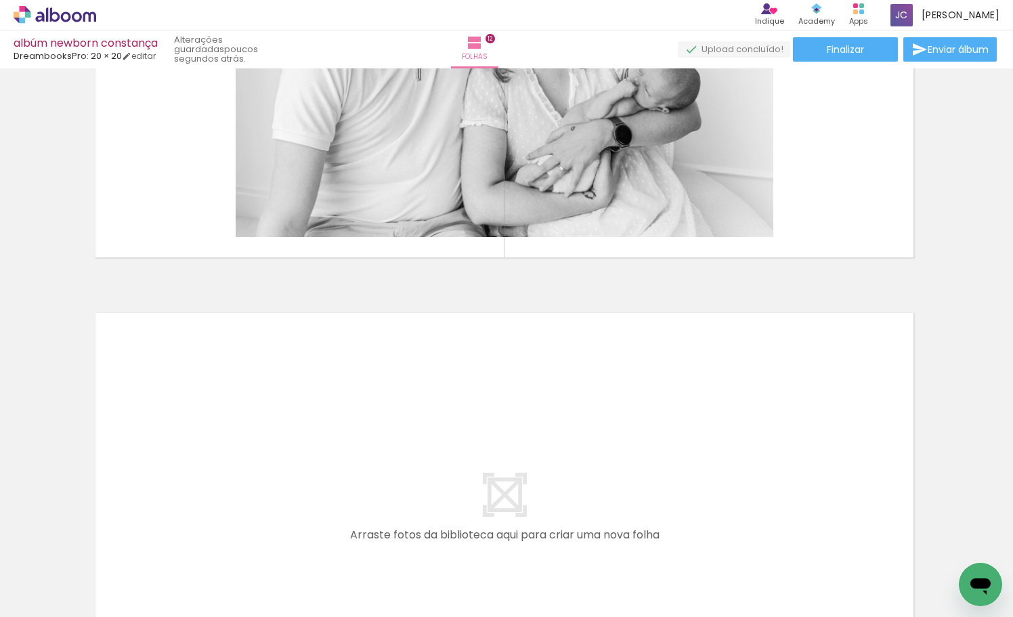
scroll to position [5304, 2]
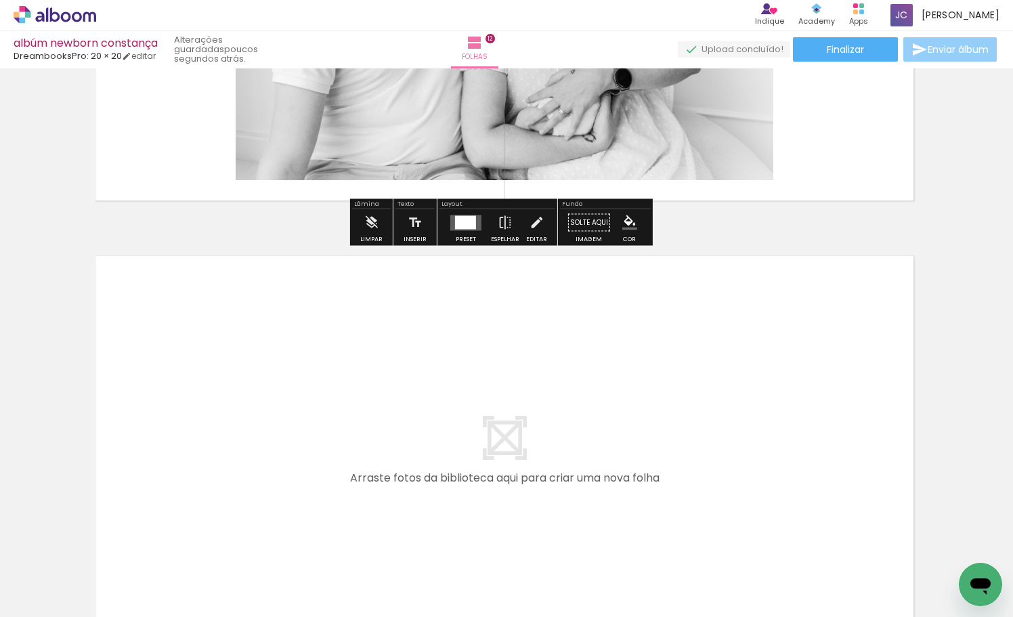
click at [958, 47] on span "Enviar álbum" at bounding box center [957, 49] width 61 height 9
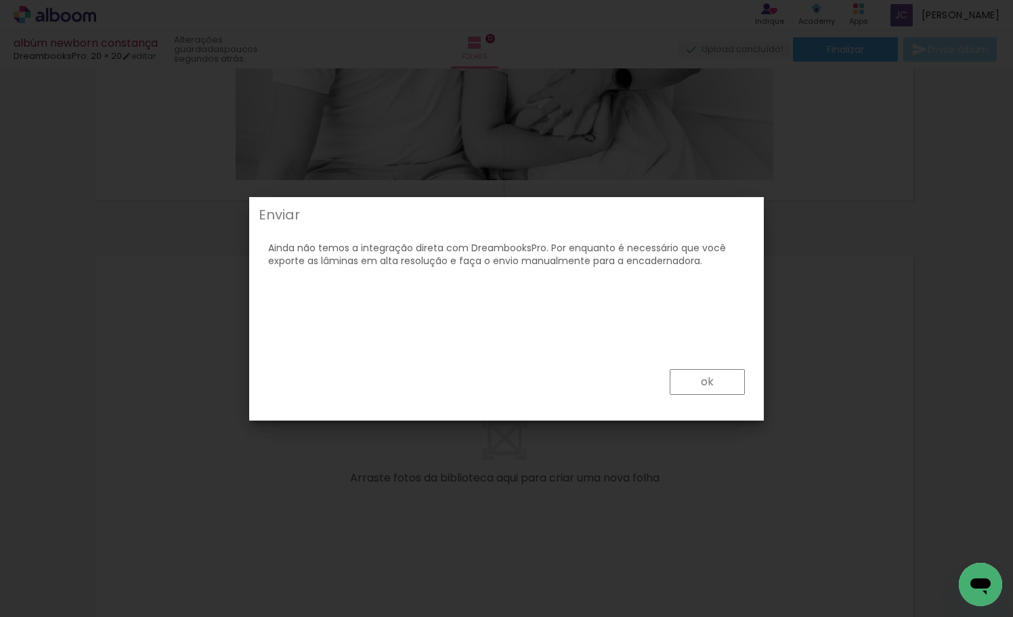
click at [0, 0] on slot "ok" at bounding box center [0, 0] width 0 height 0
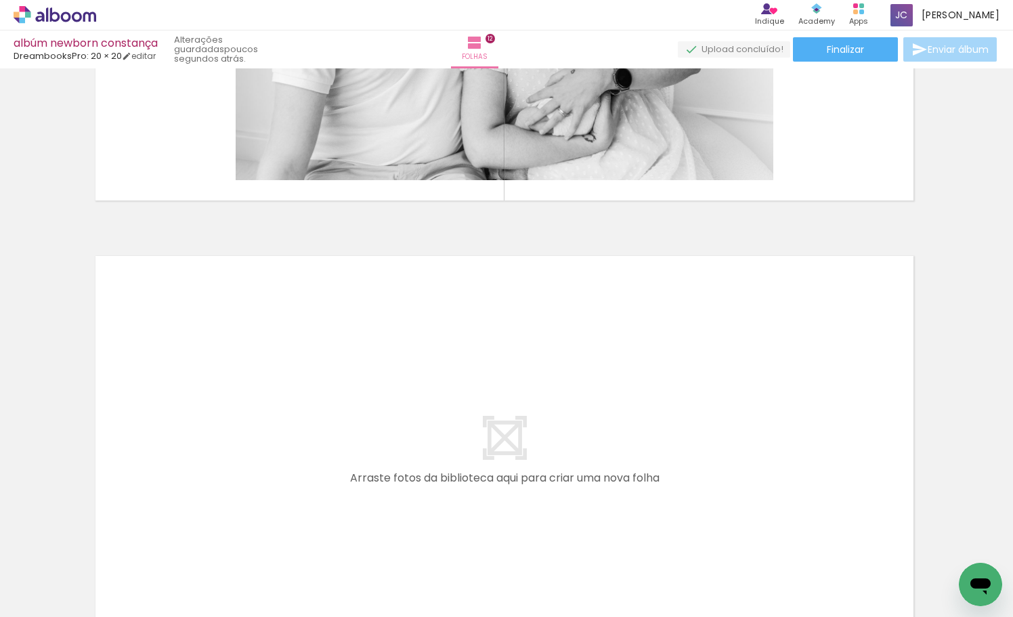
click at [927, 53] on span "Enviar álbum" at bounding box center [957, 49] width 61 height 9
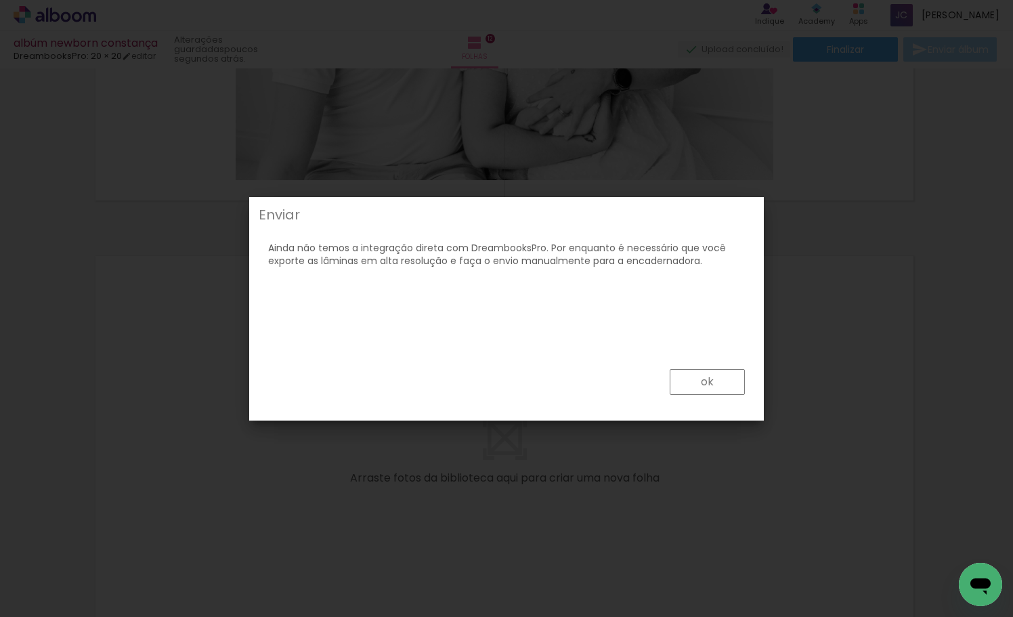
click at [0, 0] on slot "ok" at bounding box center [0, 0] width 0 height 0
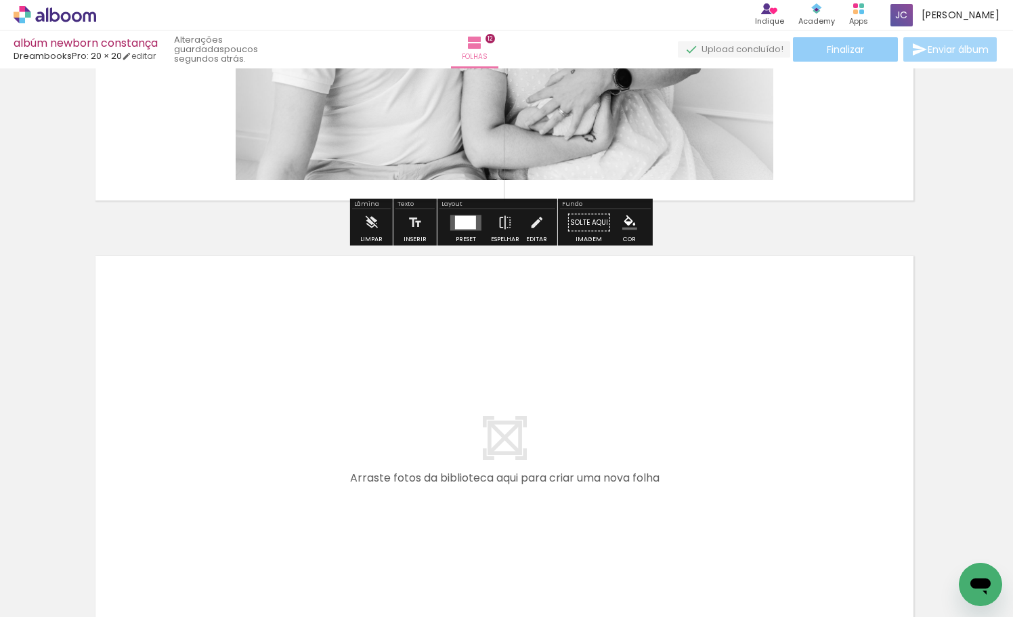
click at [833, 45] on span "Finalizar" at bounding box center [844, 49] width 37 height 9
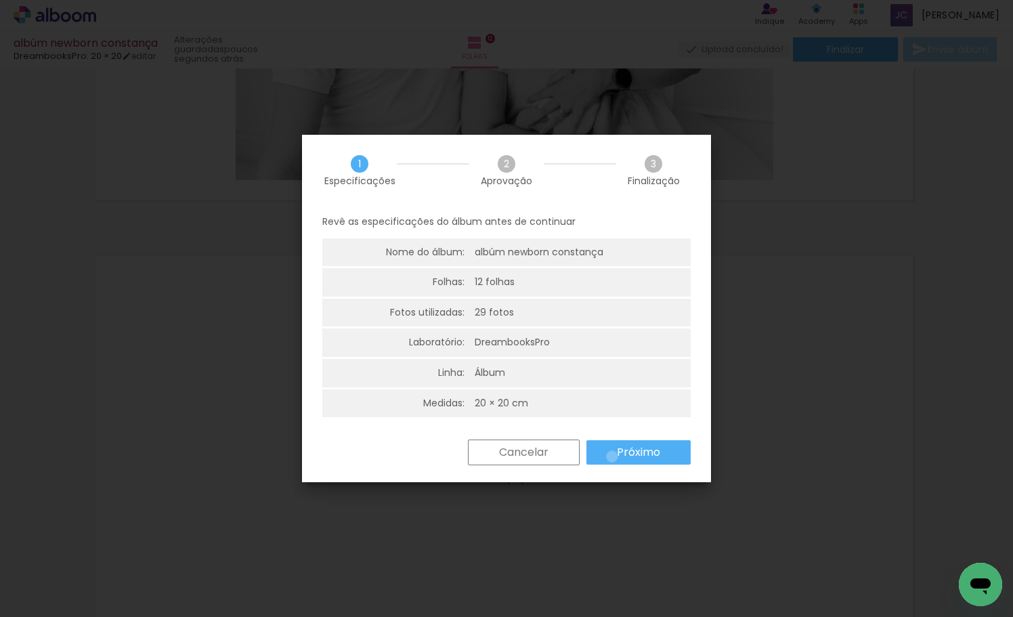
click at [602, 453] on paper-button "Próximo" at bounding box center [638, 452] width 104 height 24
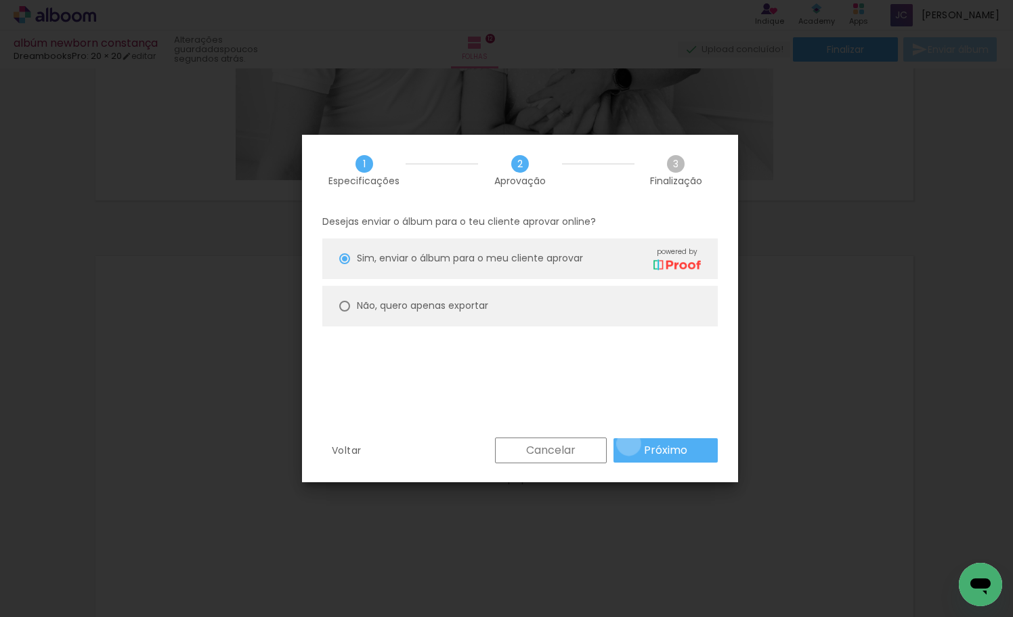
click at [629, 443] on paper-button "Próximo" at bounding box center [665, 450] width 104 height 24
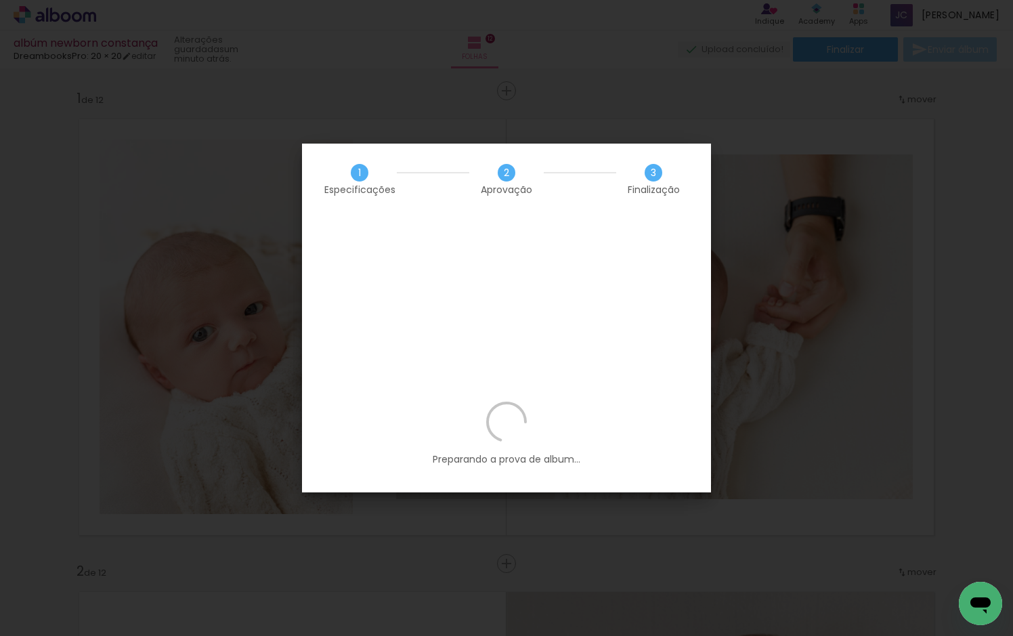
scroll to position [0, 1363]
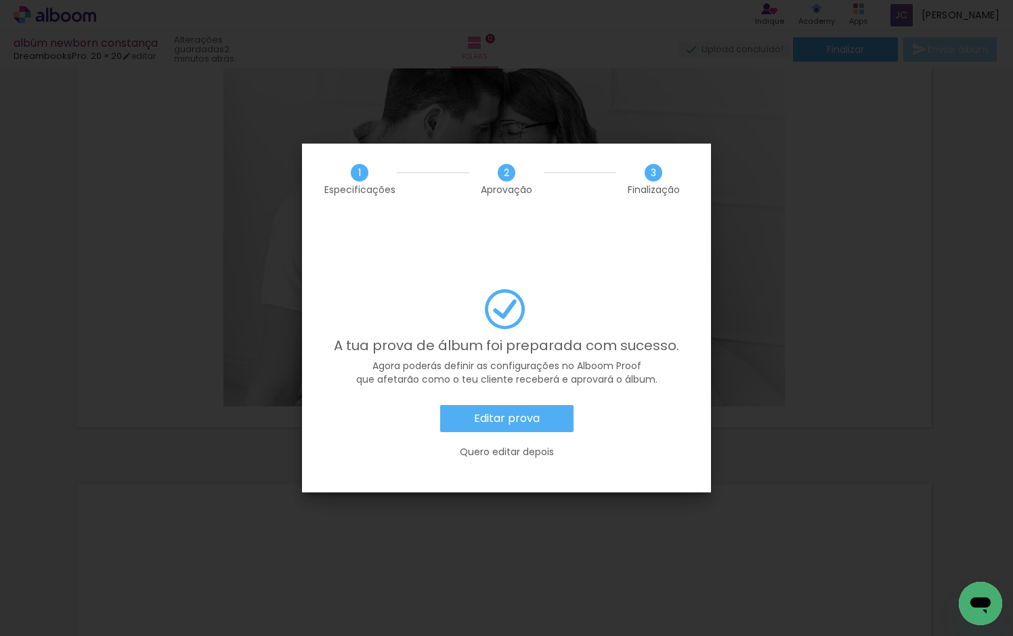
click at [520, 405] on paper-button "Editar prova" at bounding box center [506, 418] width 133 height 27
